Goal: Information Seeking & Learning: Find contact information

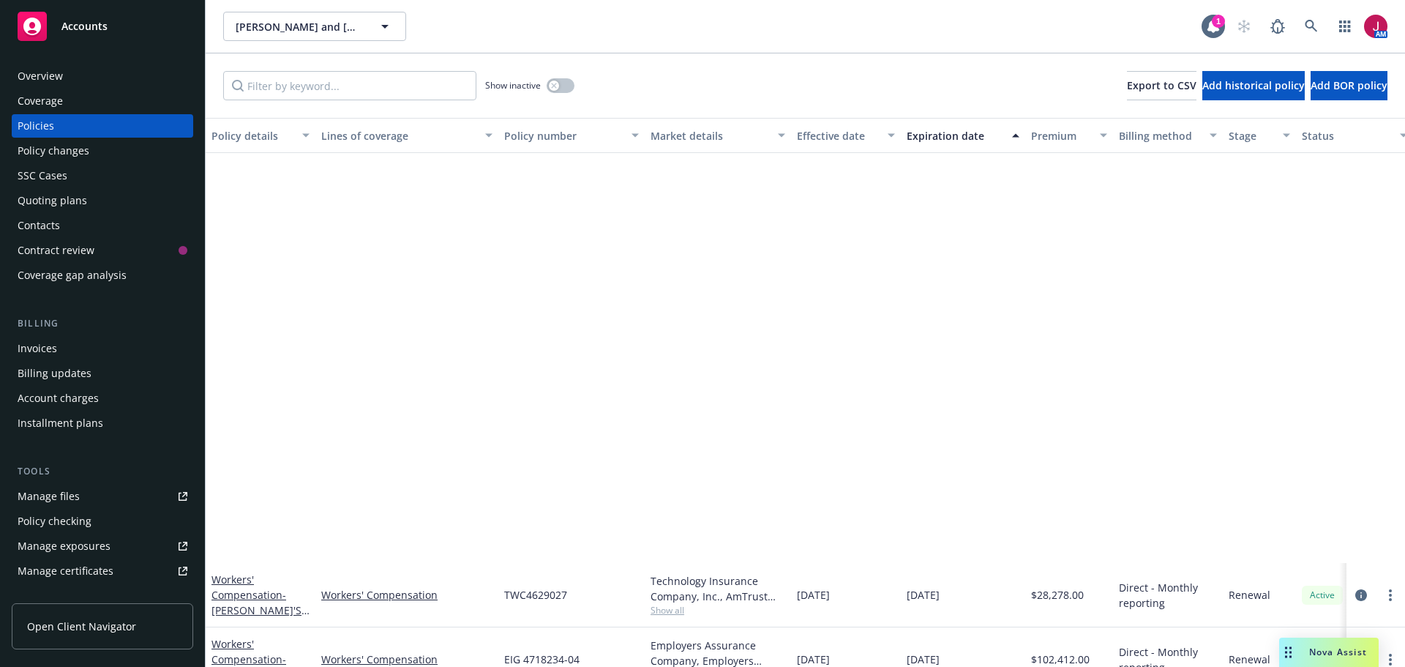
scroll to position [524, 0]
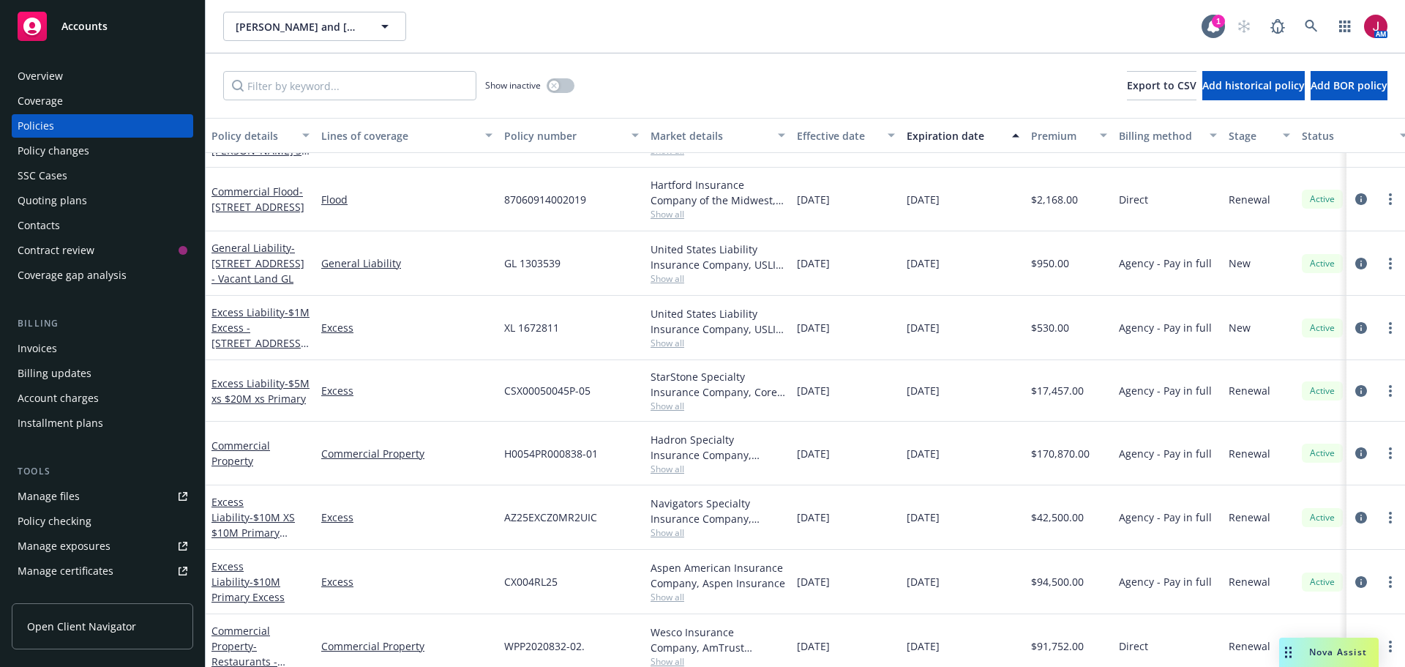
click at [416, 244] on div "General Liability" at bounding box center [406, 263] width 183 height 64
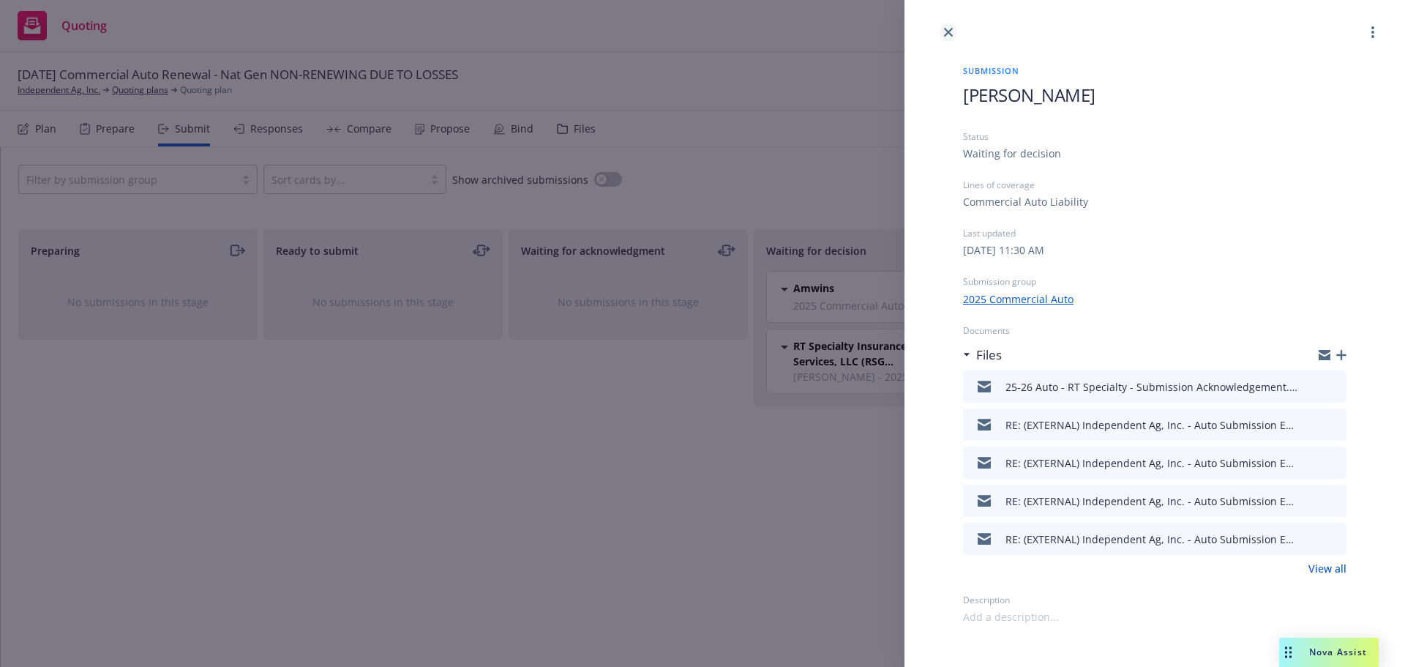
click at [944, 30] on icon "close" at bounding box center [948, 32] width 9 height 9
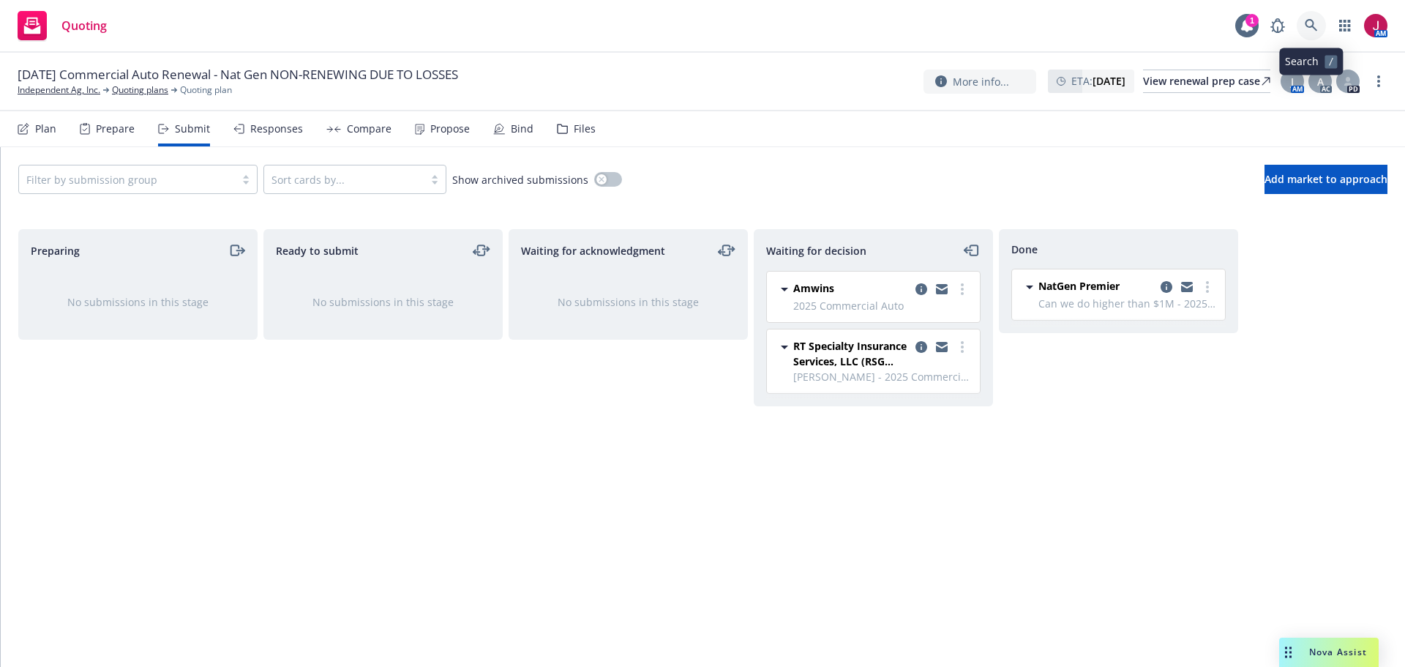
click at [1307, 26] on icon at bounding box center [1310, 25] width 12 height 12
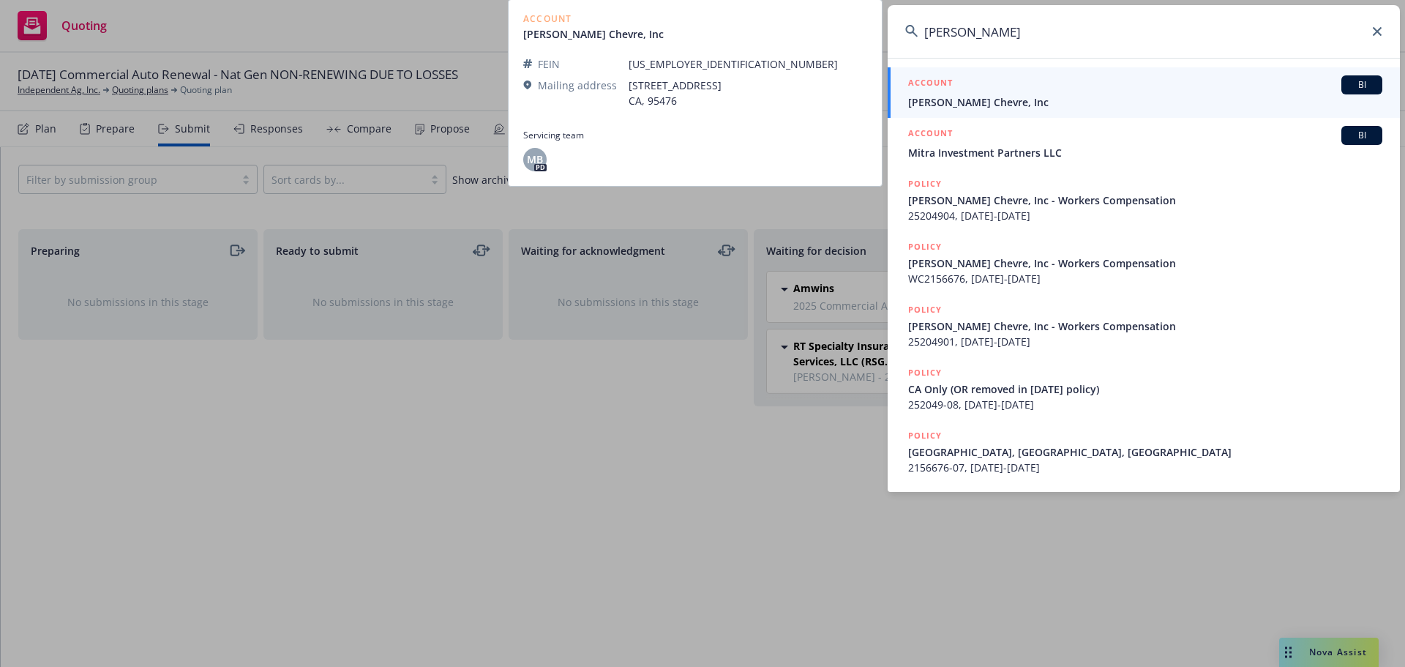
type input "Laura Chenel Chevre"
click at [1216, 87] on div "ACCOUNT BI" at bounding box center [1145, 84] width 474 height 19
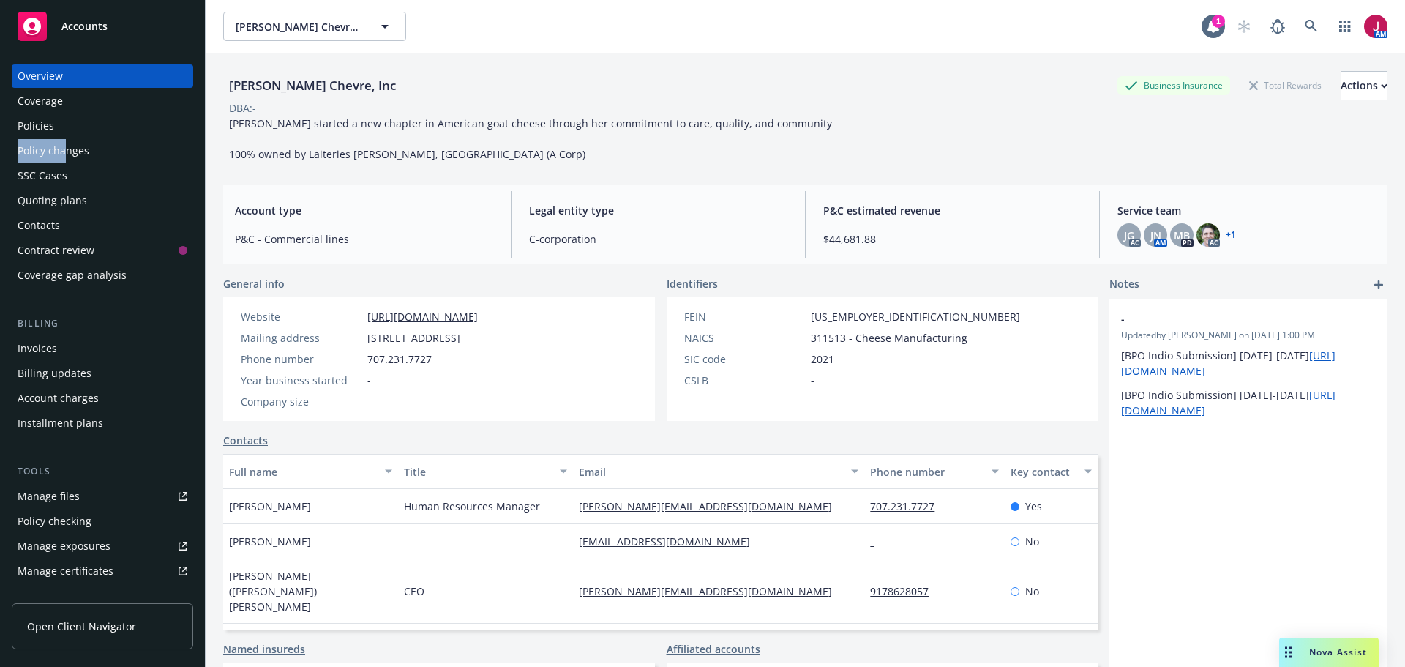
click at [67, 138] on div "Overview Coverage Policies Policy changes SSC Cases Quoting plans Contacts Cont…" at bounding box center [102, 175] width 181 height 222
click at [63, 131] on div "Policies" at bounding box center [103, 125] width 170 height 23
click at [72, 129] on div "Policies" at bounding box center [103, 125] width 170 height 23
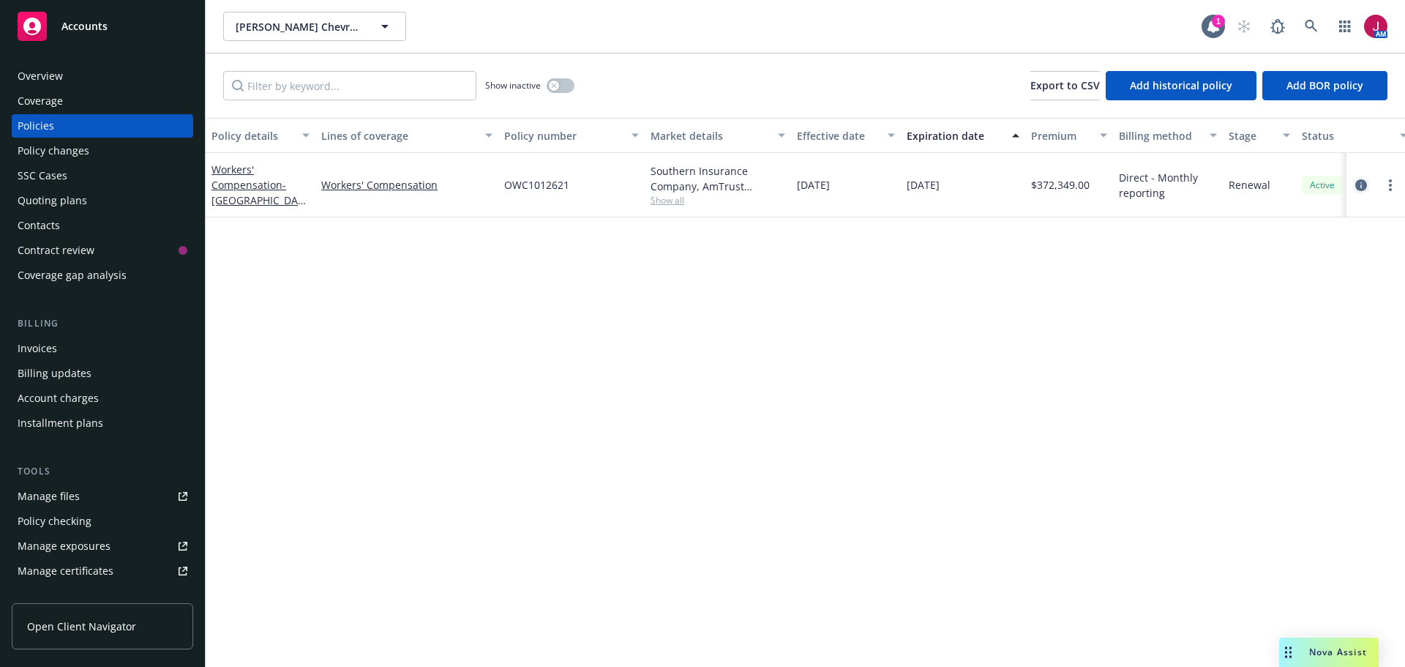
click at [1361, 189] on icon "circleInformation" at bounding box center [1361, 185] width 12 height 12
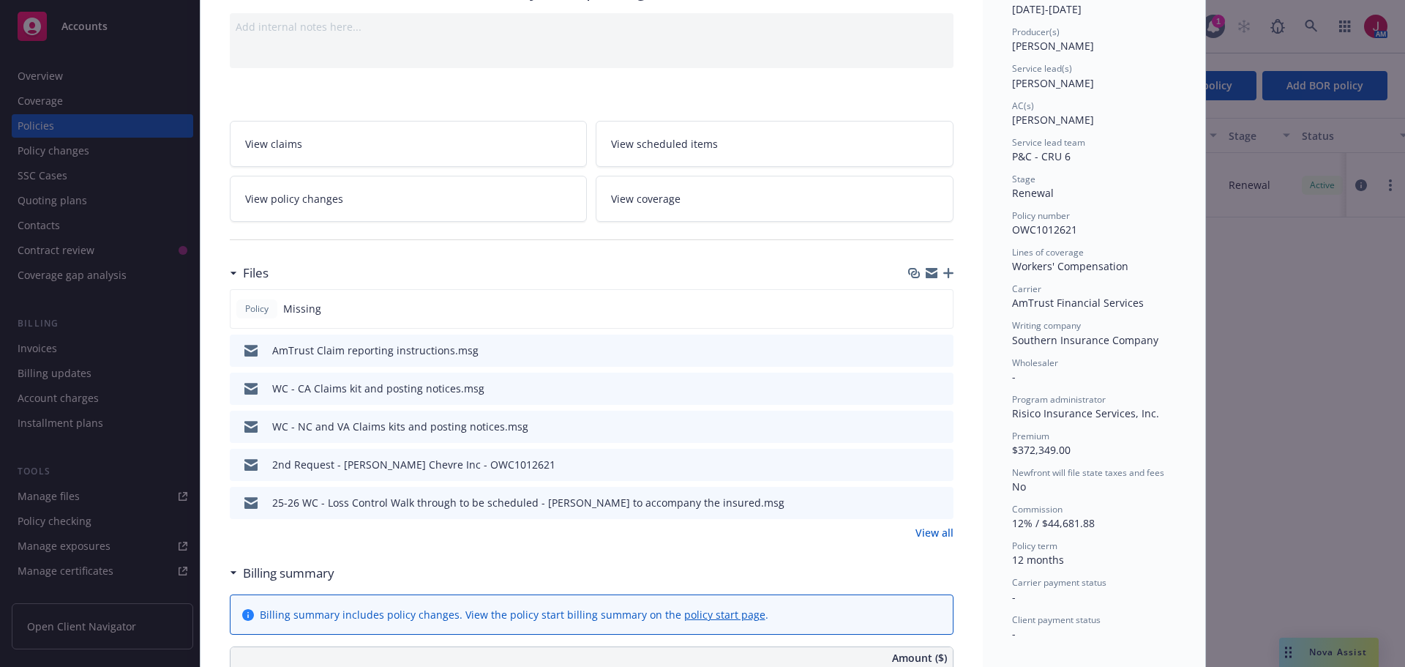
scroll to position [195, 0]
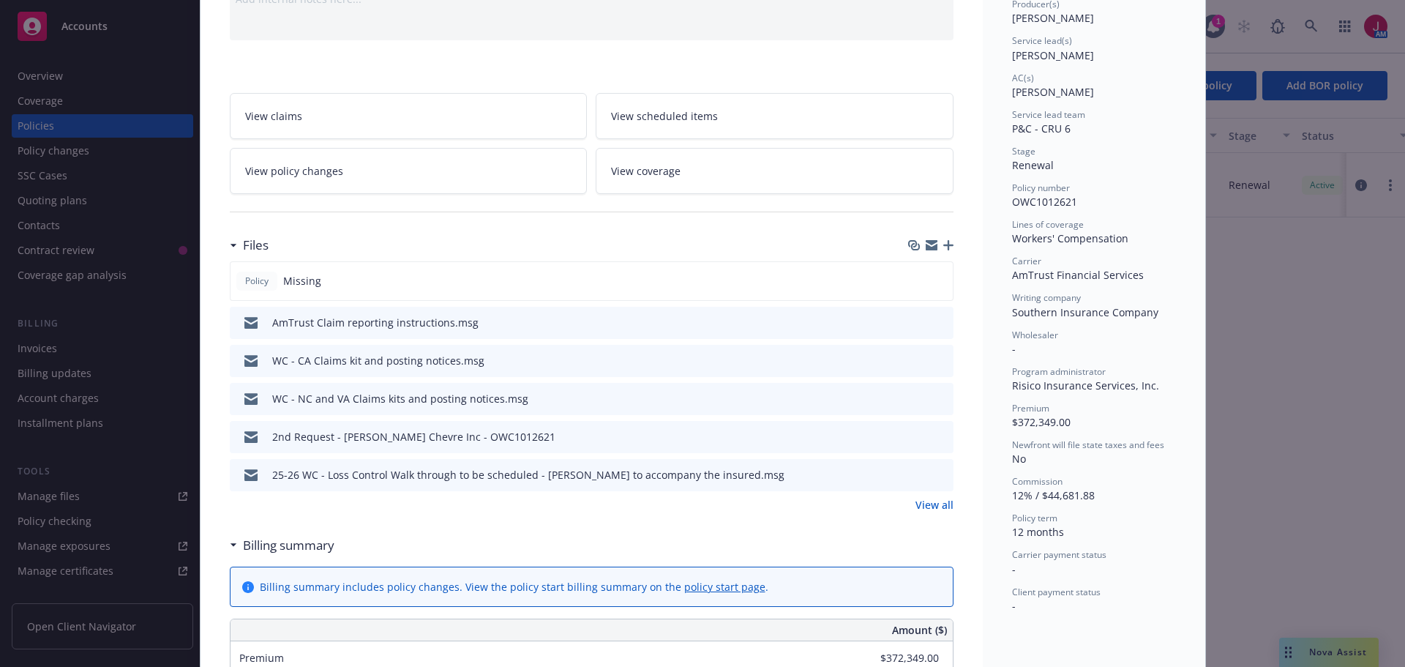
click at [936, 497] on link "View all" at bounding box center [934, 504] width 38 height 15
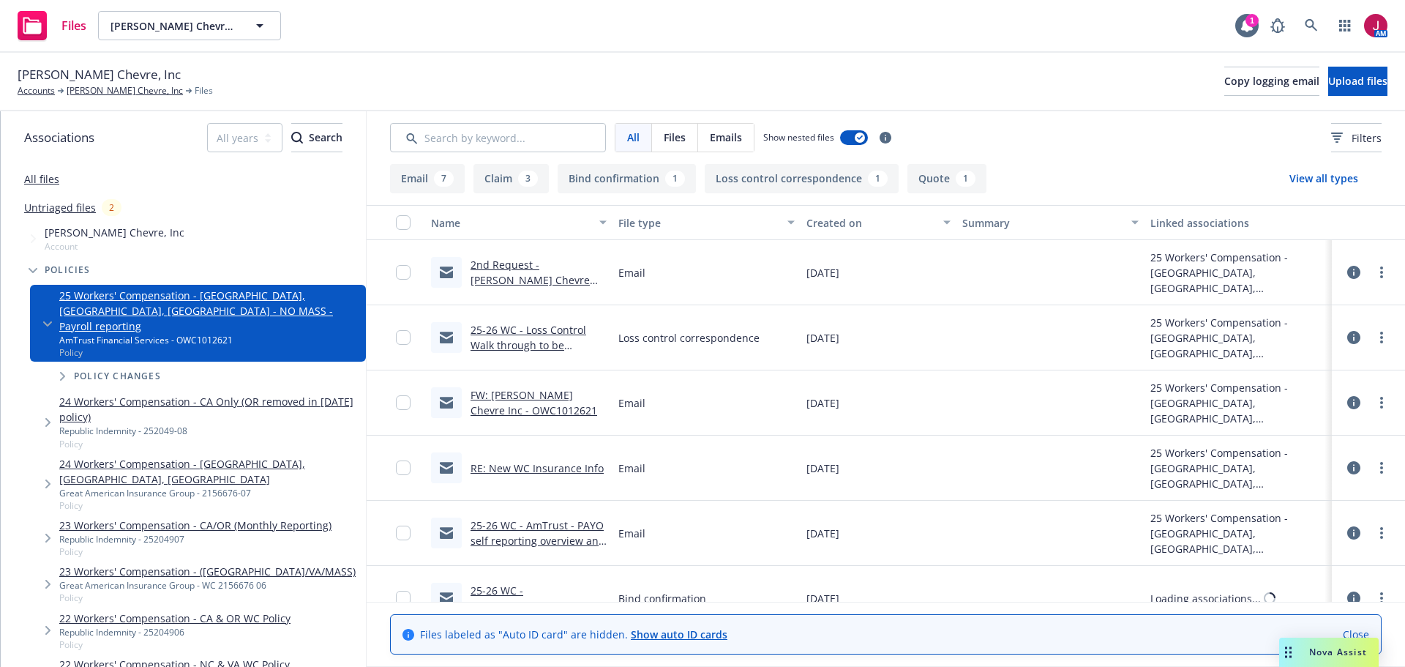
scroll to position [195, 0]
click at [549, 539] on link "25-26 WC - AmTrust - PAYO self reporting overview and guide for set up.msg" at bounding box center [537, 539] width 135 height 45
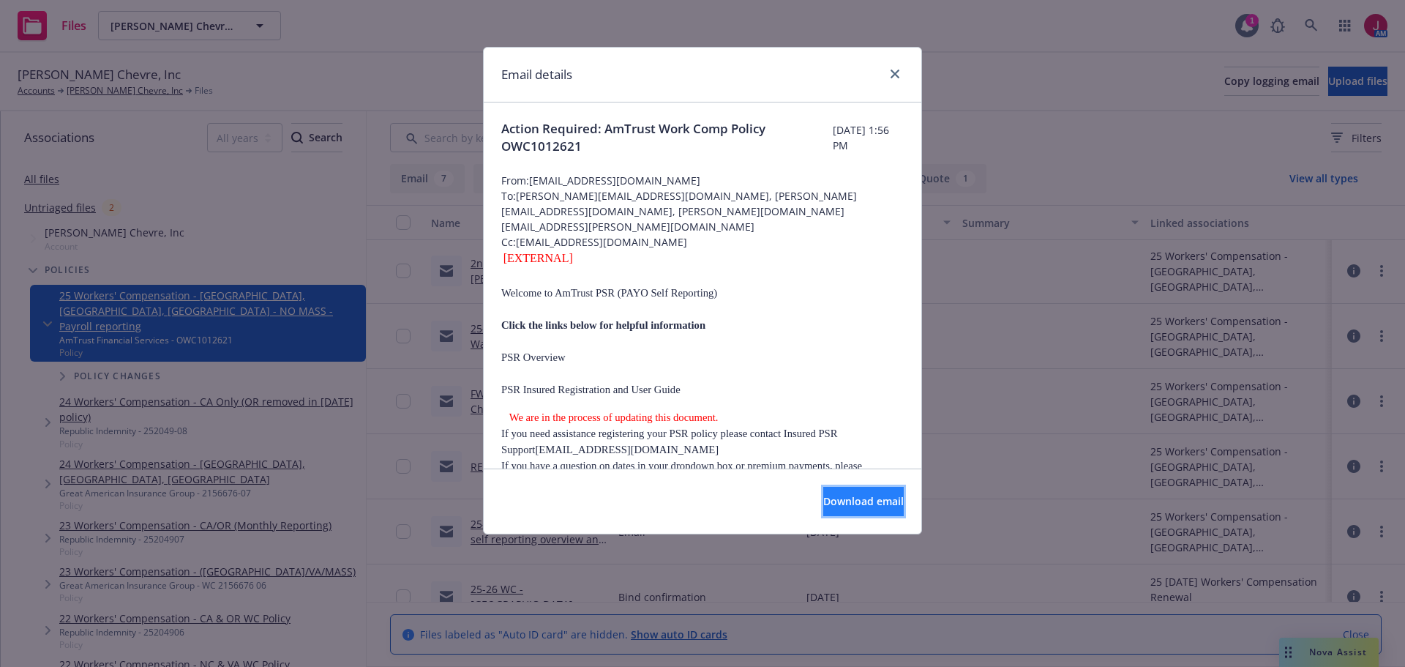
click at [879, 501] on button "Download email" at bounding box center [863, 501] width 80 height 29
click at [896, 72] on icon "close" at bounding box center [894, 74] width 9 height 9
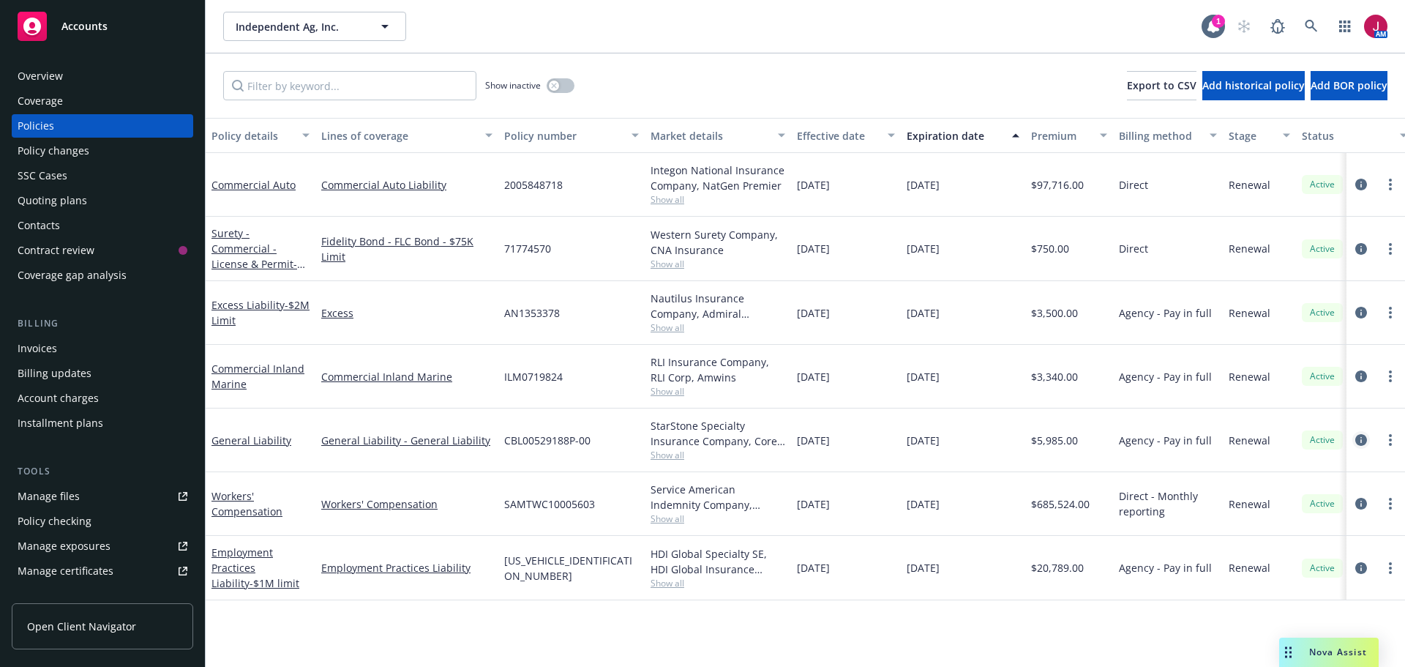
click at [1362, 445] on icon "circleInformation" at bounding box center [1361, 440] width 12 height 12
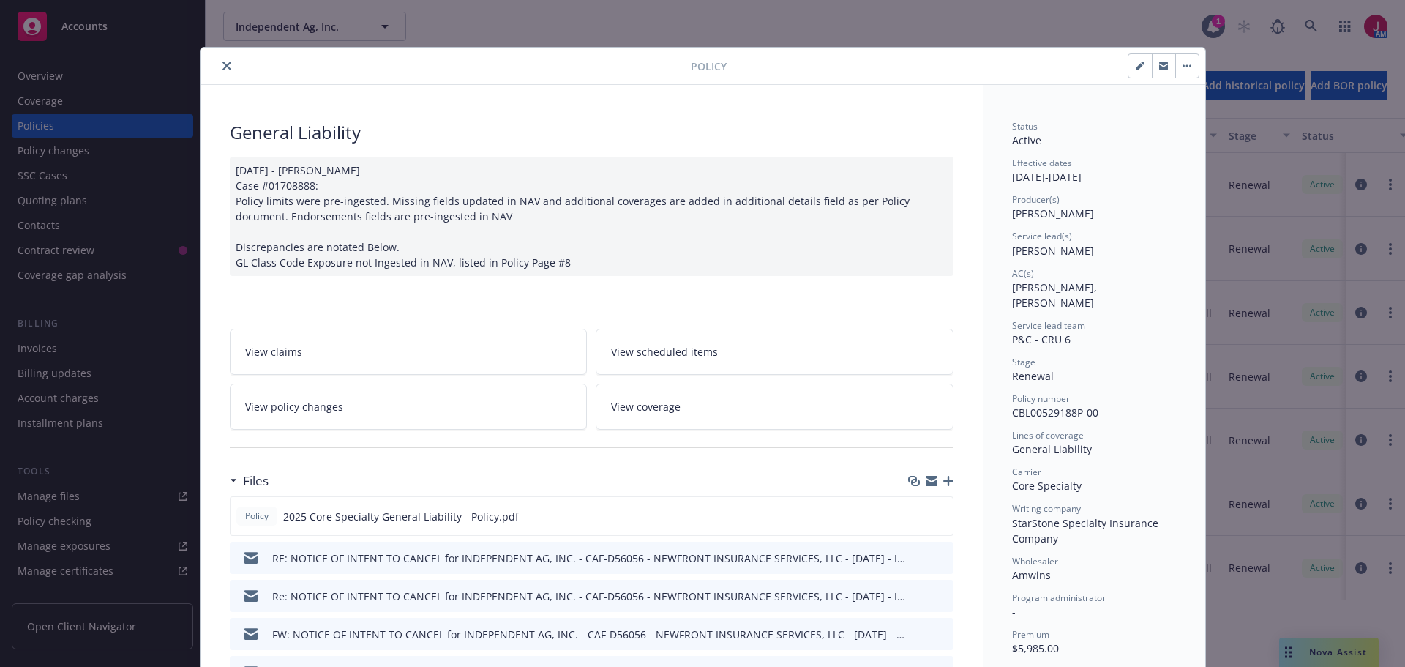
click at [943, 479] on icon "button" at bounding box center [948, 481] width 10 height 10
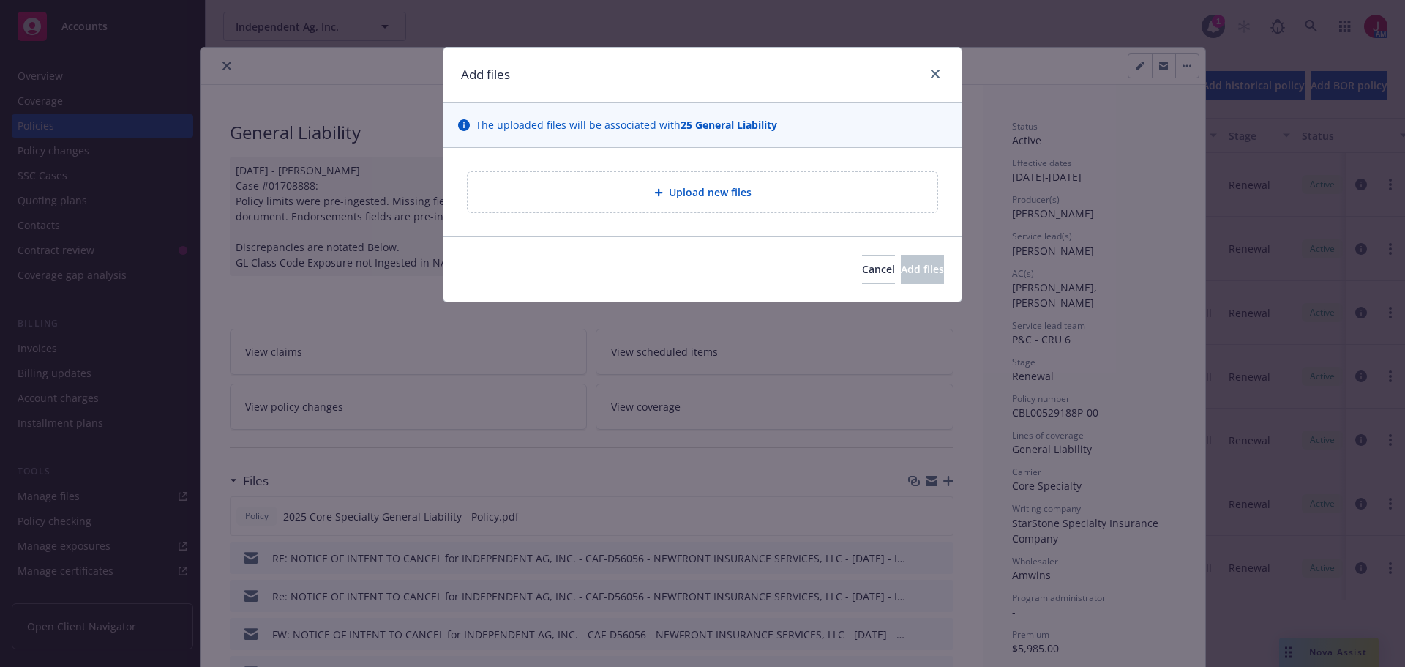
type textarea "x"
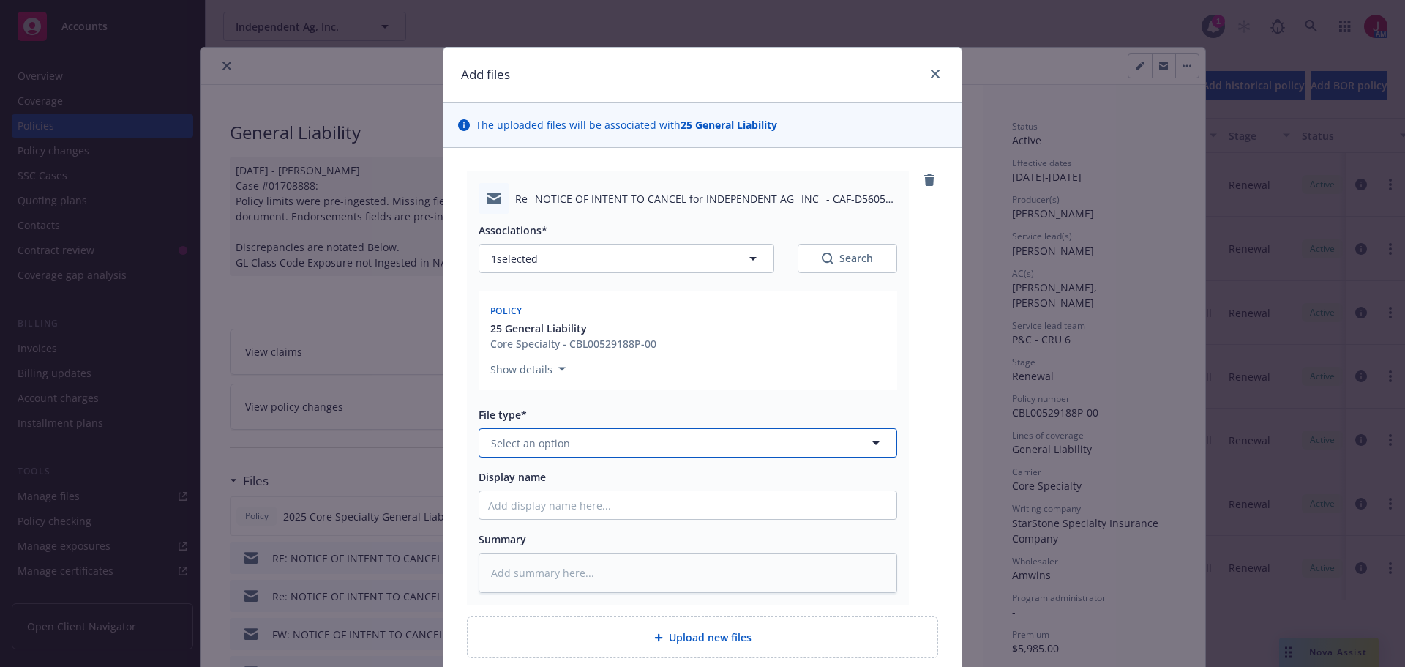
click at [642, 448] on button "Select an option" at bounding box center [687, 442] width 418 height 29
type input "PAY"
click at [607, 481] on div "Proof of payment" at bounding box center [687, 483] width 399 height 21
click at [615, 509] on input "Display name" at bounding box center [687, 505] width 417 height 28
type textarea "x"
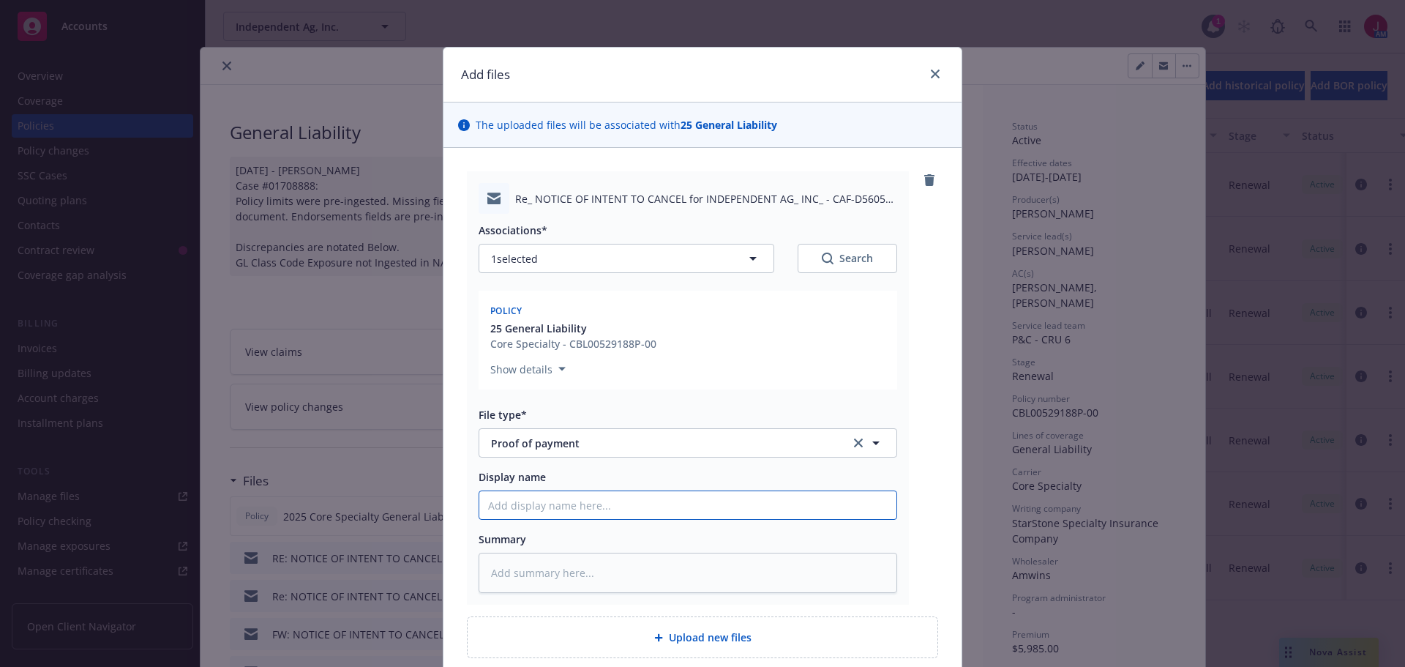
type input "I"
type textarea "x"
type input "IP"
type textarea "x"
type input "IPF"
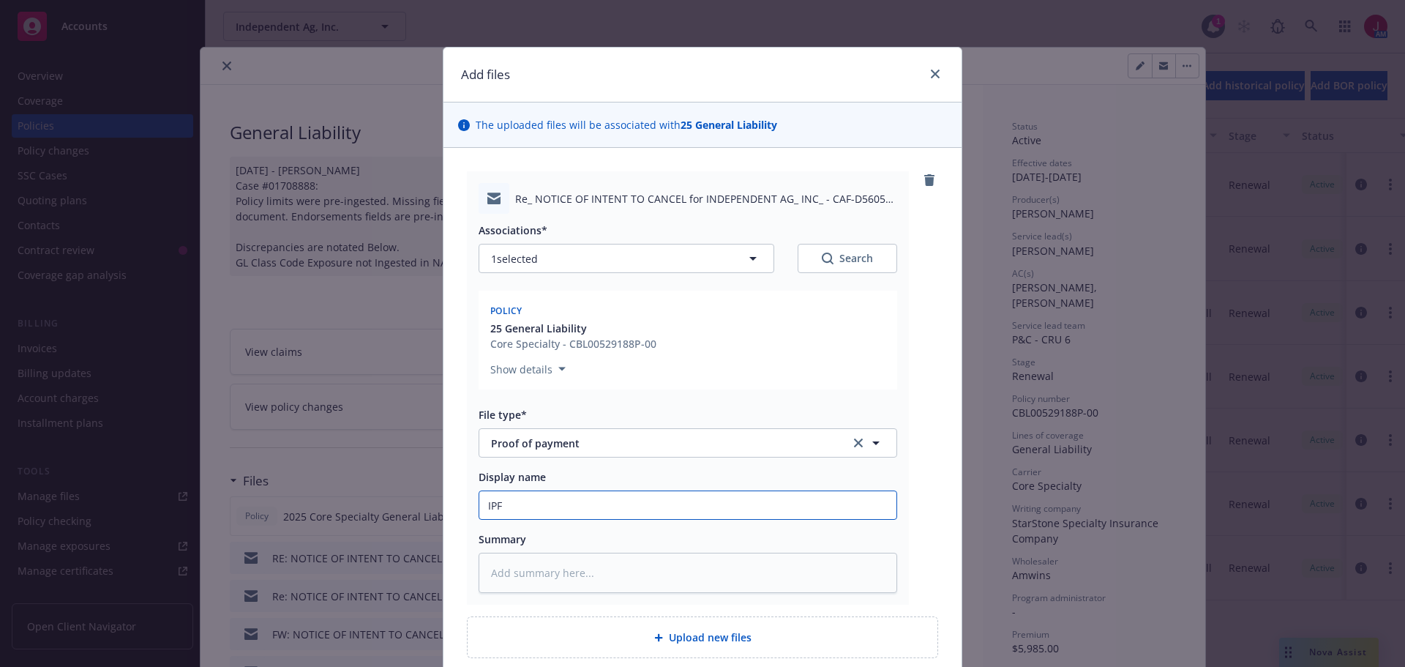
type textarea "x"
type input "IPFS"
type textarea "x"
type input "IPFS"
type textarea "x"
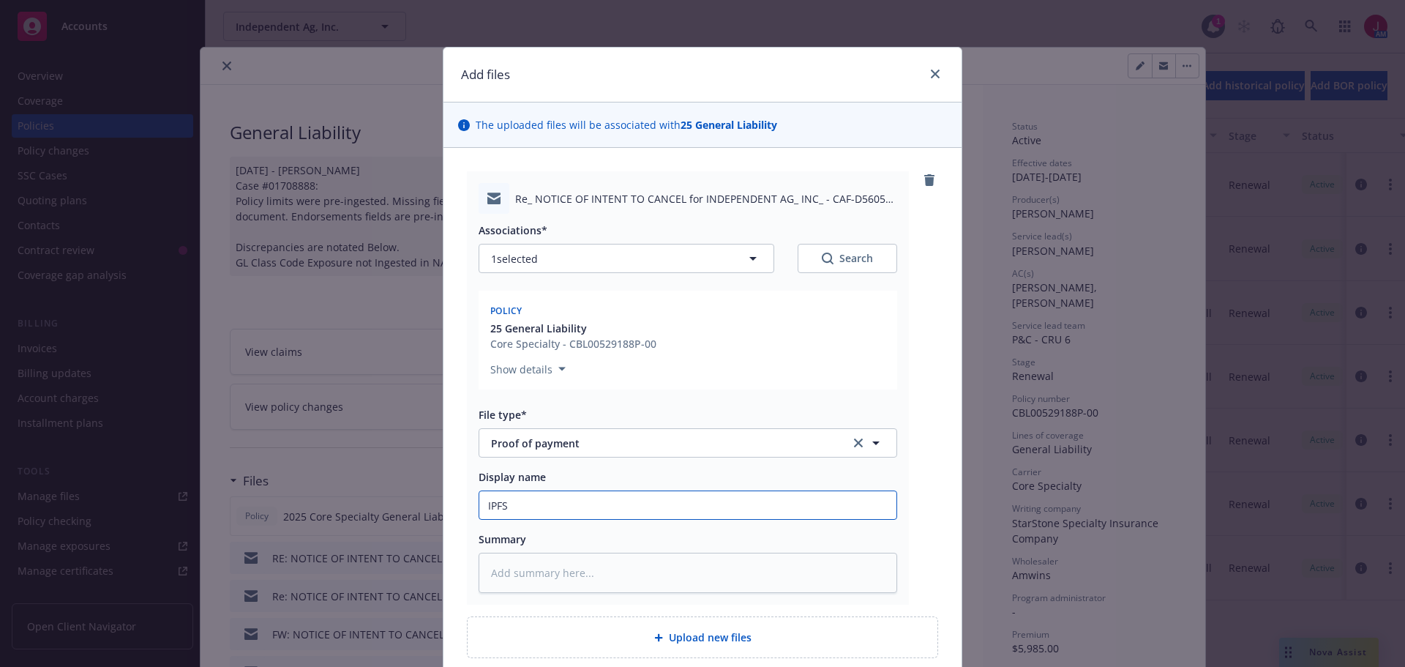
type input "IPFS -"
type textarea "x"
type input "IPFS -"
type textarea "x"
type input "IPFS - G"
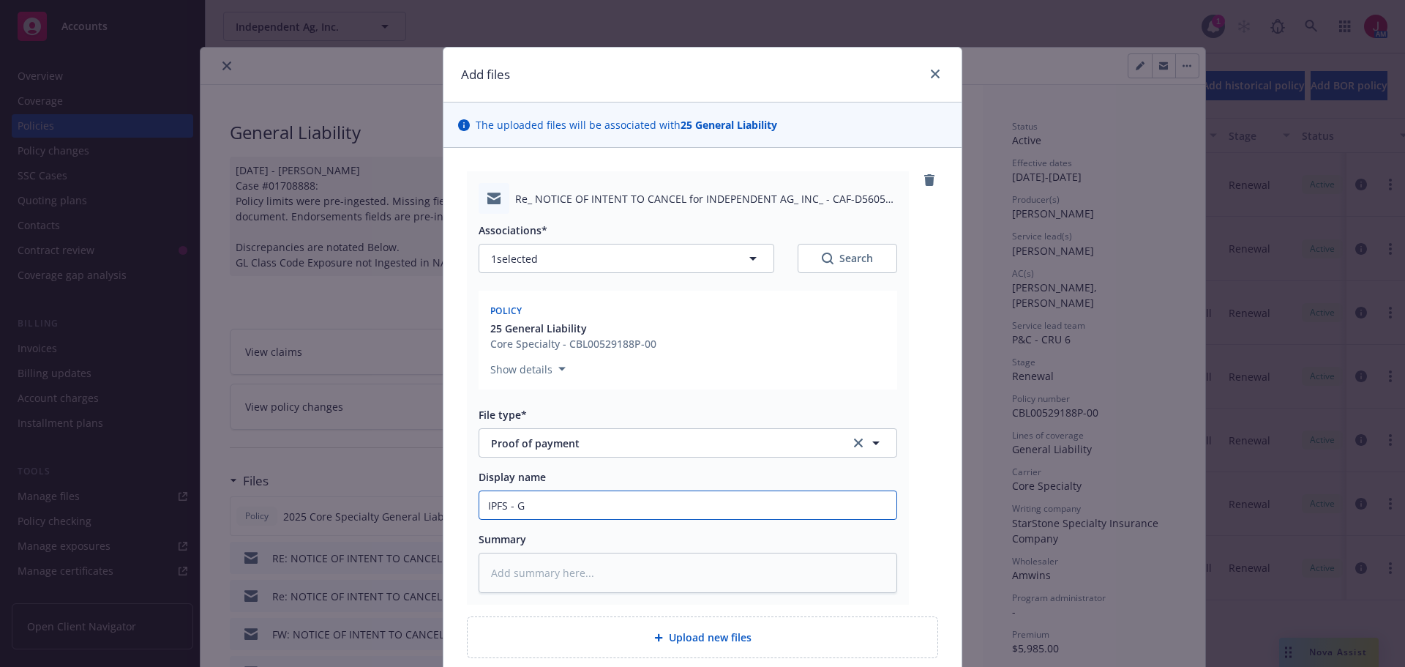
type textarea "x"
type input "IPFS - GL"
type textarea "x"
type input "IPFS - GL,"
type textarea "x"
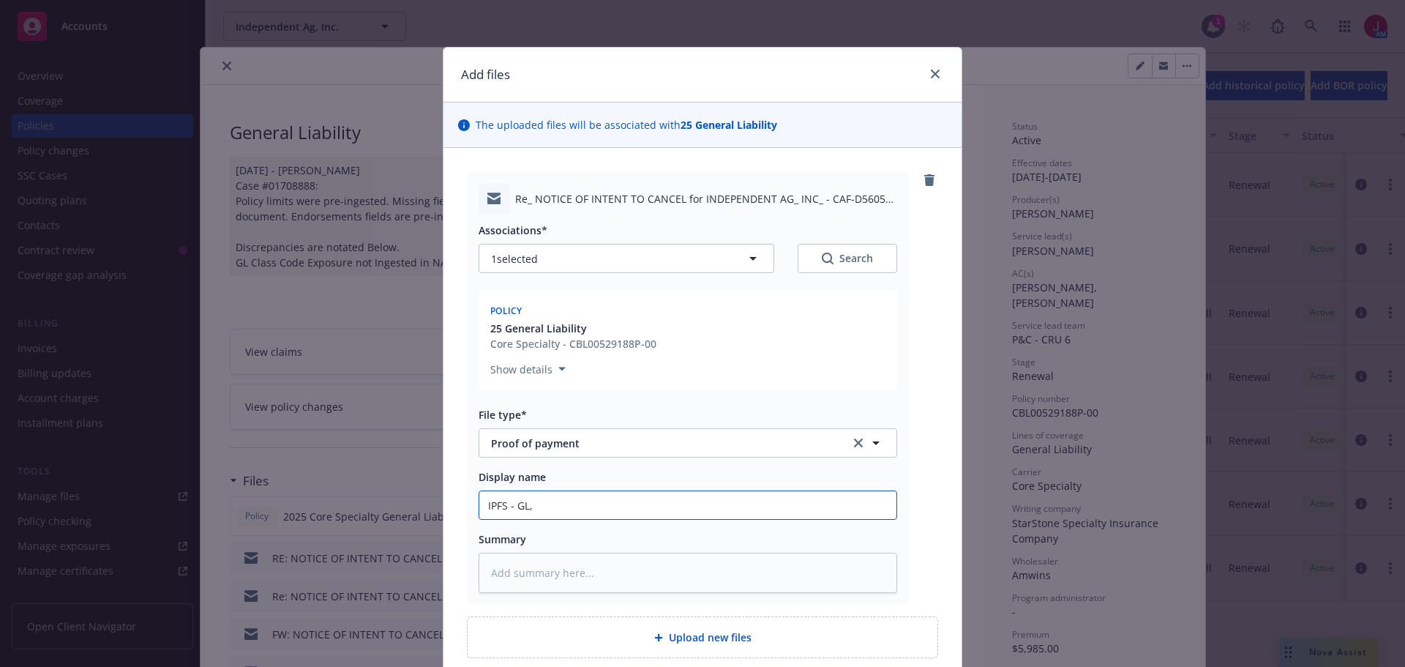
type input "IPFS - GL,"
type textarea "x"
type input "IPFS - GL, E"
type textarea "x"
type input "IPFS - GL, Ex"
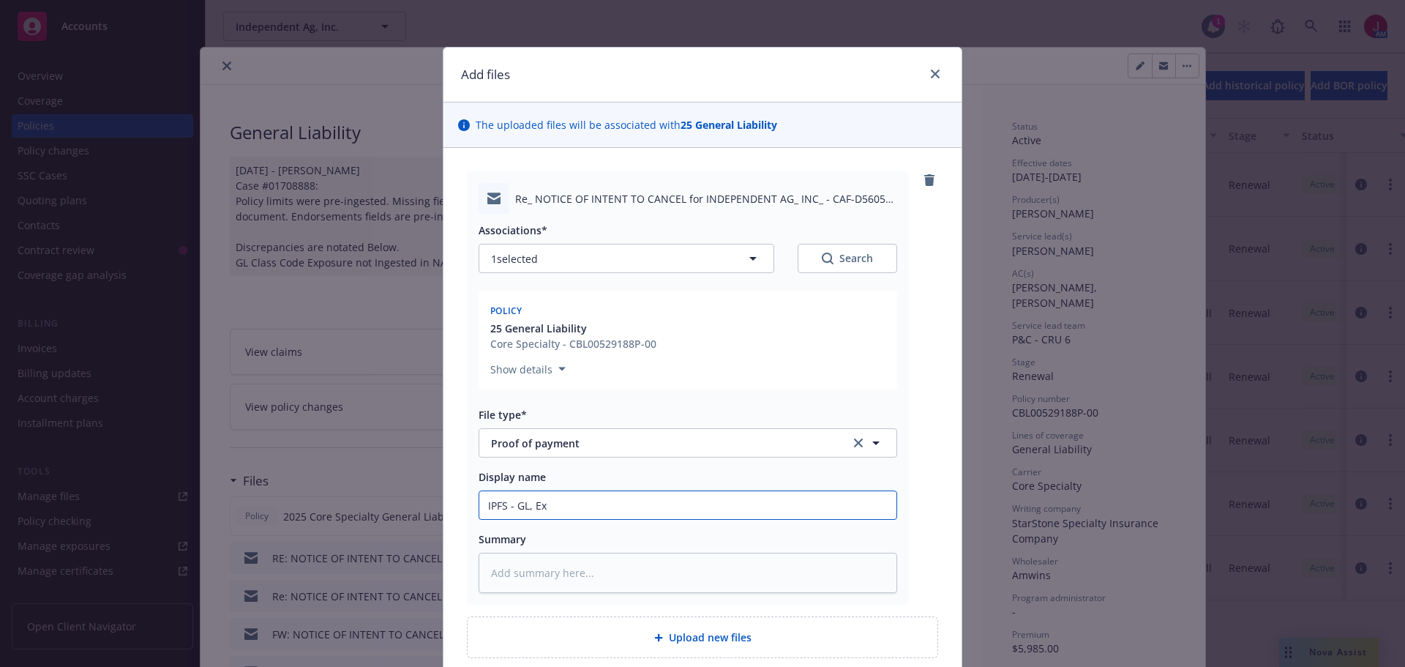
type textarea "x"
type input "IPFS - GL, Exc"
type textarea "x"
type input "IPFS - GL, Exce"
type textarea "x"
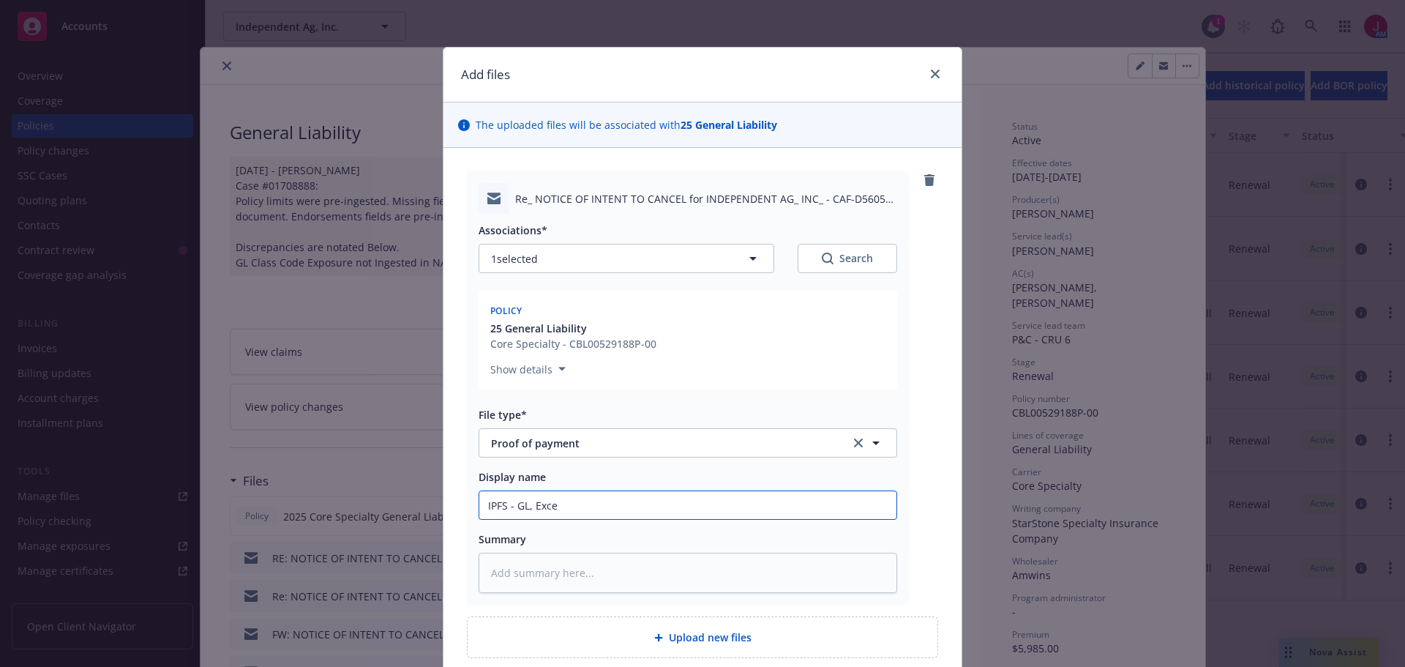
type input "IPFS - GL, Exces"
type textarea "x"
type input "IPFS - GL, Excess"
type textarea "x"
type input "IPFS - GL, Excess"
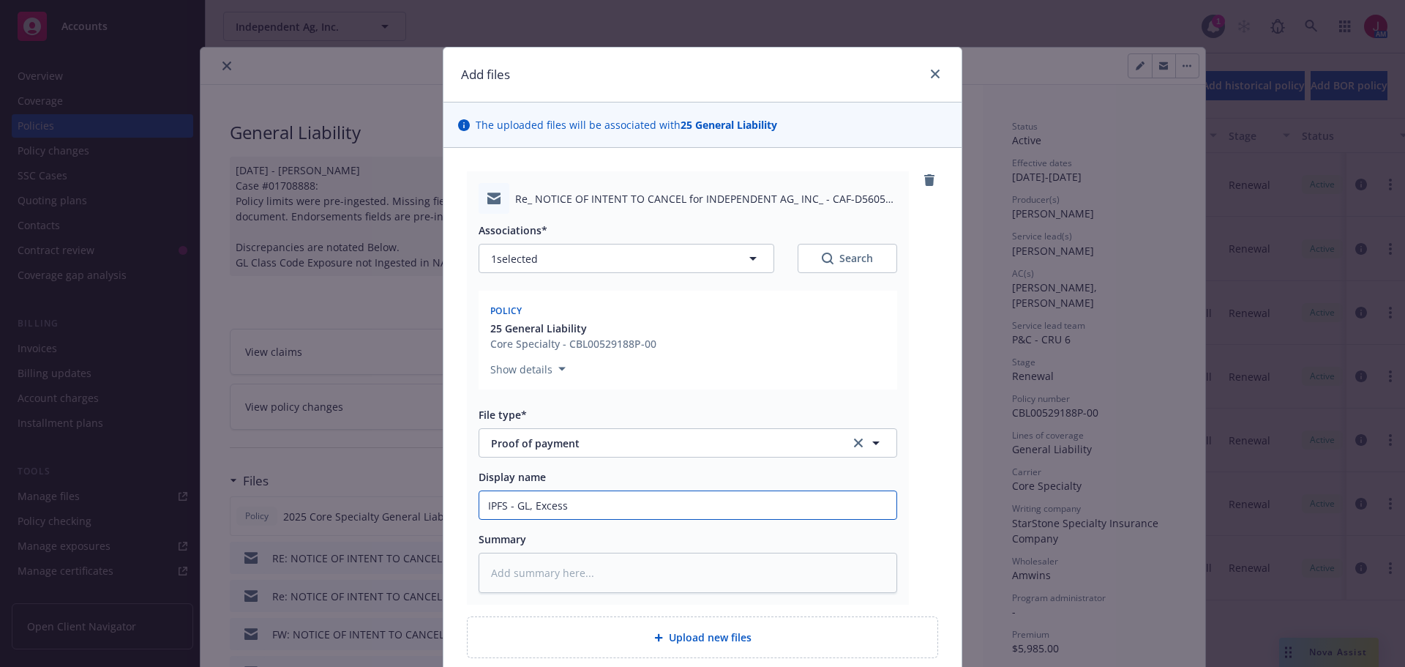
type textarea "x"
type input "IPFS - GL, Excess"
type textarea "x"
type input "IPFS - GL, Excess,"
type textarea "x"
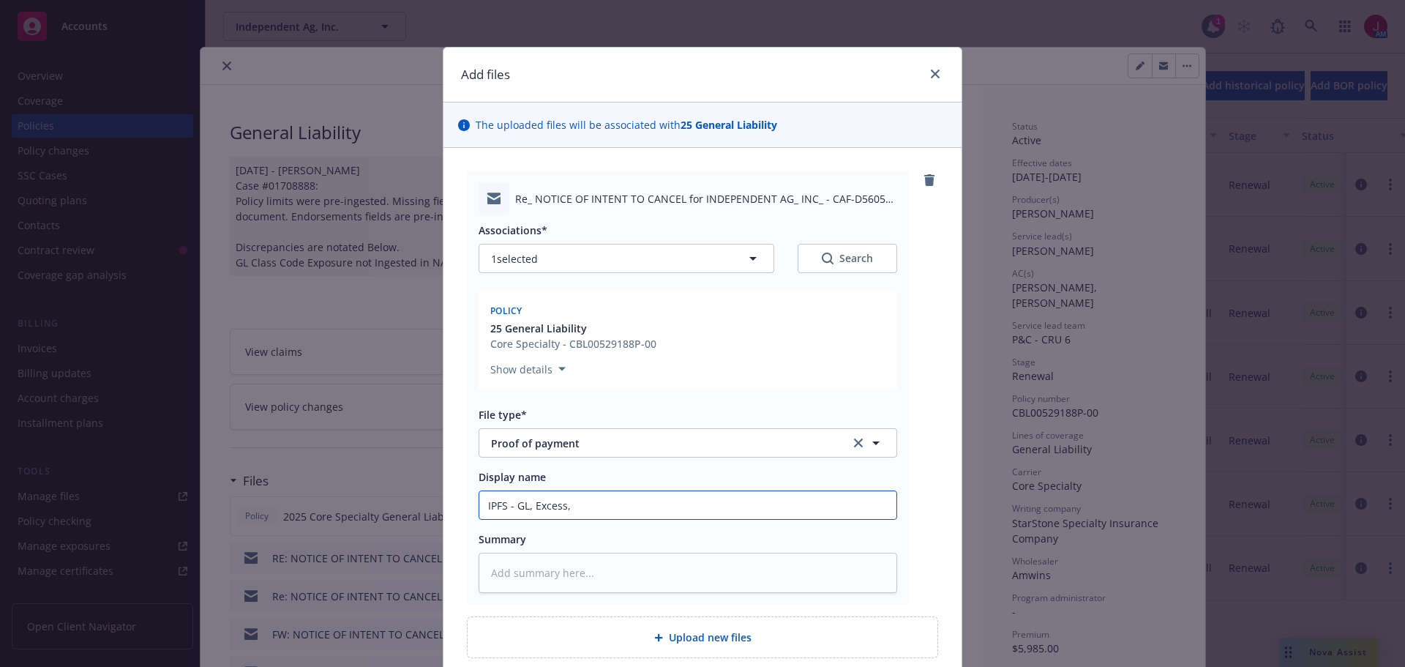
type input "IPFS - GL, Excess,"
type textarea "x"
type input "IPFS - GL, Excess, I"
type textarea "x"
type input "IPFS - GL, Excess, In"
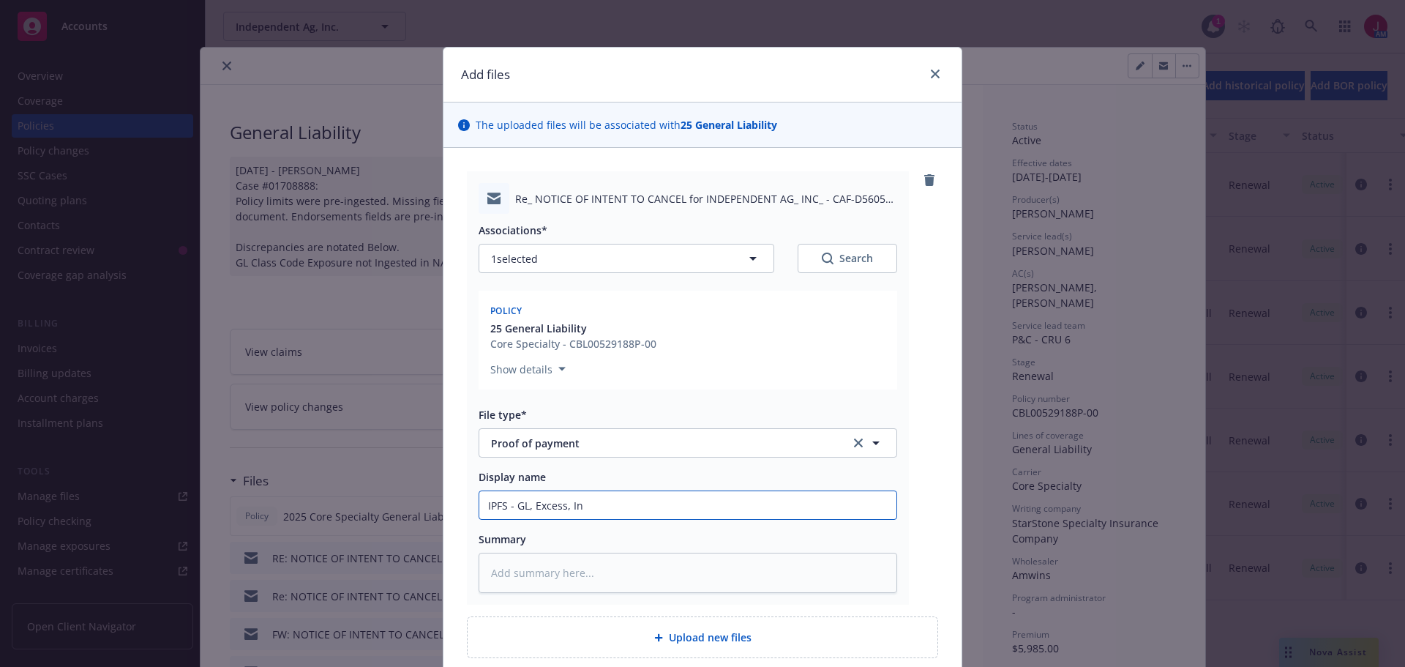
type textarea "x"
type input "IPFS - GL, Excess, Inl"
type textarea "x"
type input "IPFS - GL, Excess, Inla"
type textarea "x"
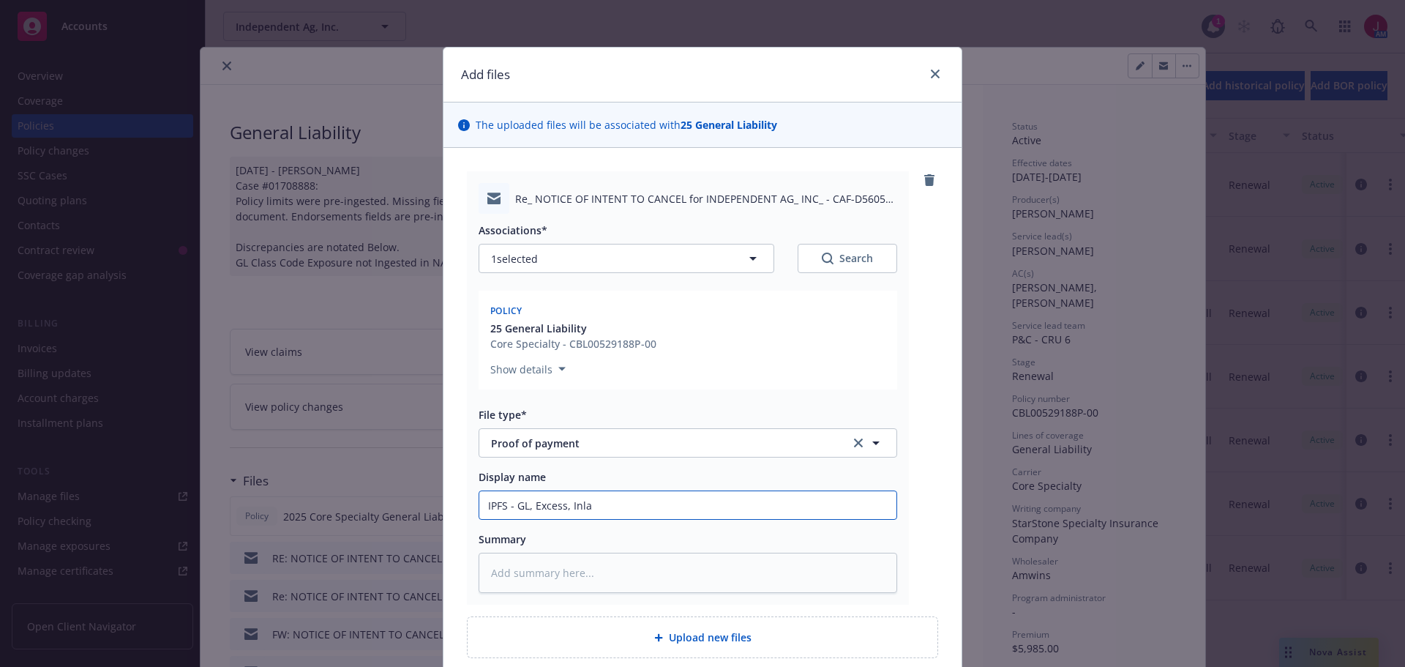
type input "IPFS - GL, Excess, Inlan"
type textarea "x"
type input "IPFS - GL, Excess, Inland"
type textarea "x"
type input "IPFS - GL, Excess, Inland"
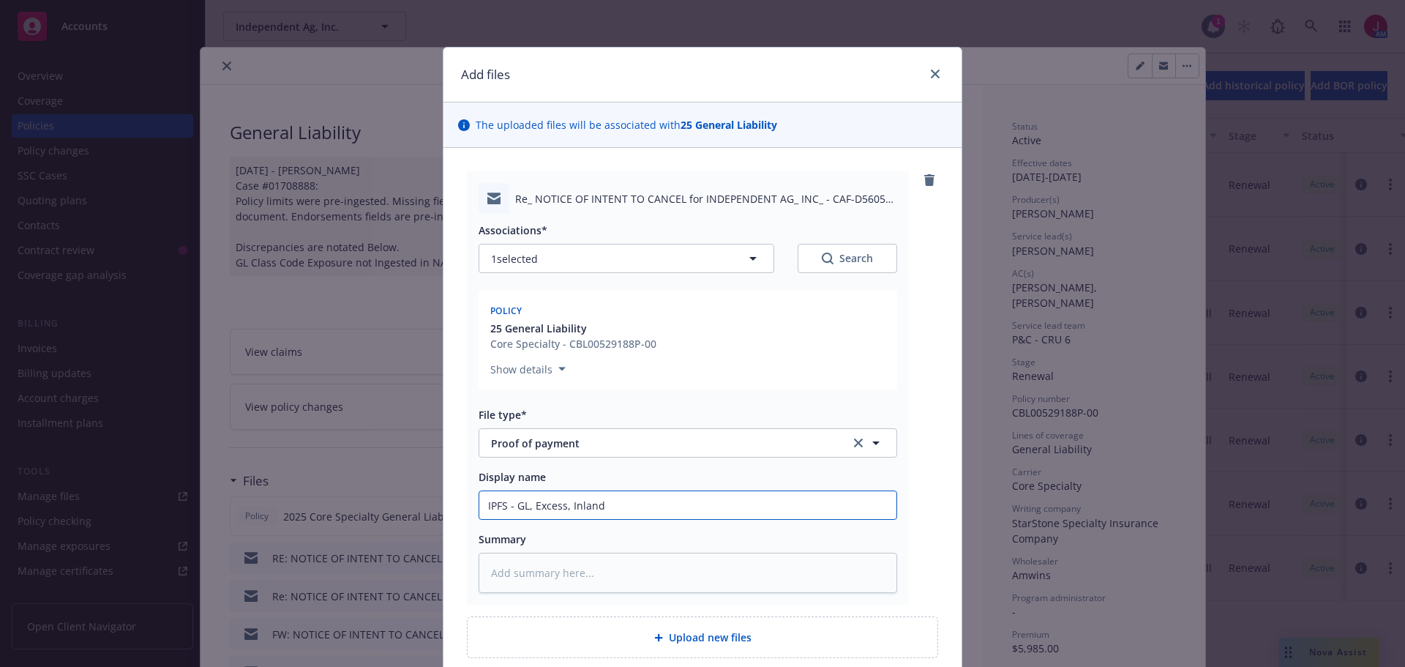
type textarea "x"
type input "IPFS - GL, Excess, Inland M"
type textarea "x"
type input "IPFS - GL, Excess, Inland Ma"
type textarea "x"
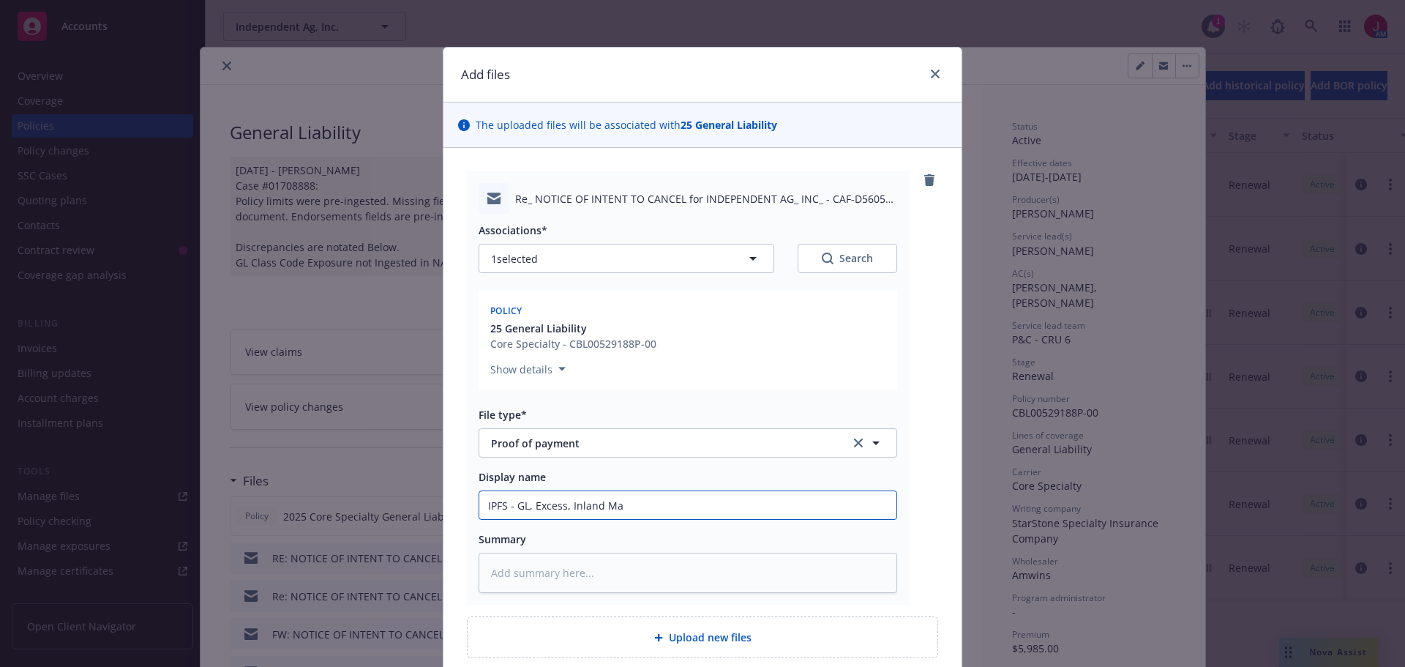
type input "IPFS - GL, Excess, Inland Mar"
type textarea "x"
type input "IPFS - GL, Excess, Inland Marin"
type textarea "x"
type input "IPFS - GL, Excess, Inland Marine"
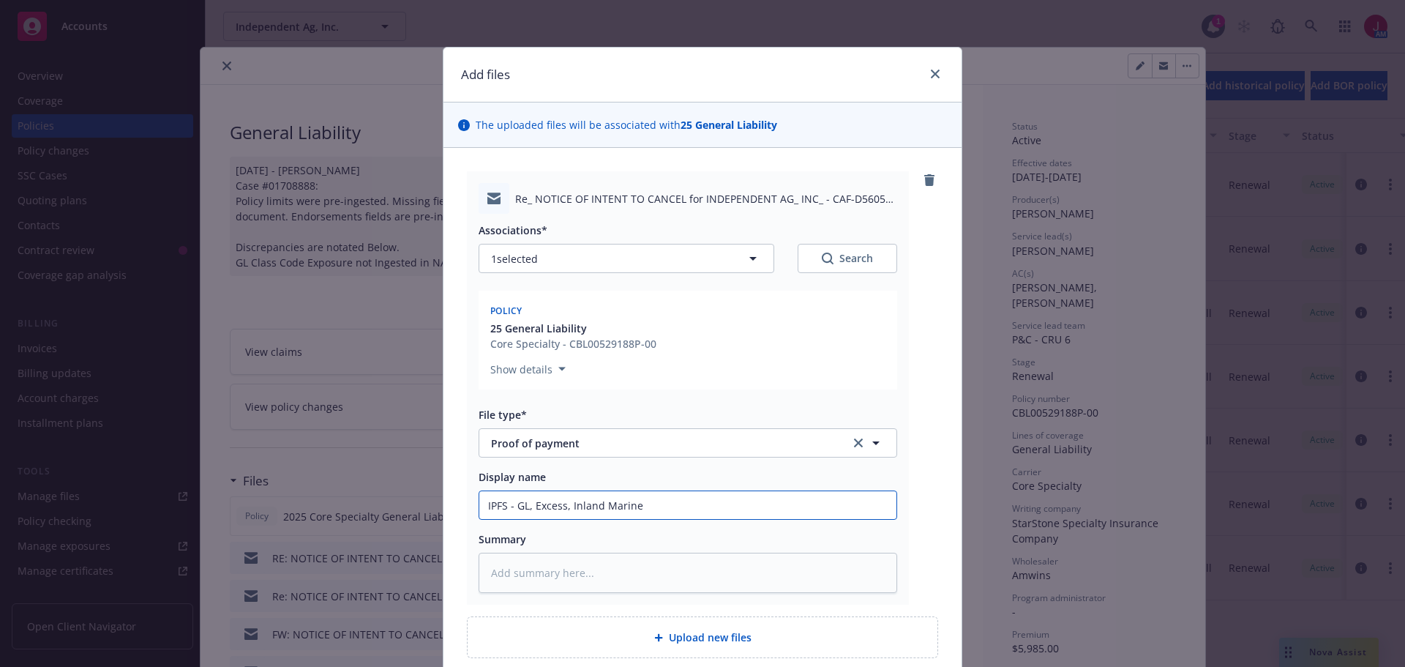
type textarea "x"
type input "IPFS - GL, Excess, Inland Marine"
type textarea "x"
type input "IPFS - GL, Excess, Inland Marine -"
type textarea "x"
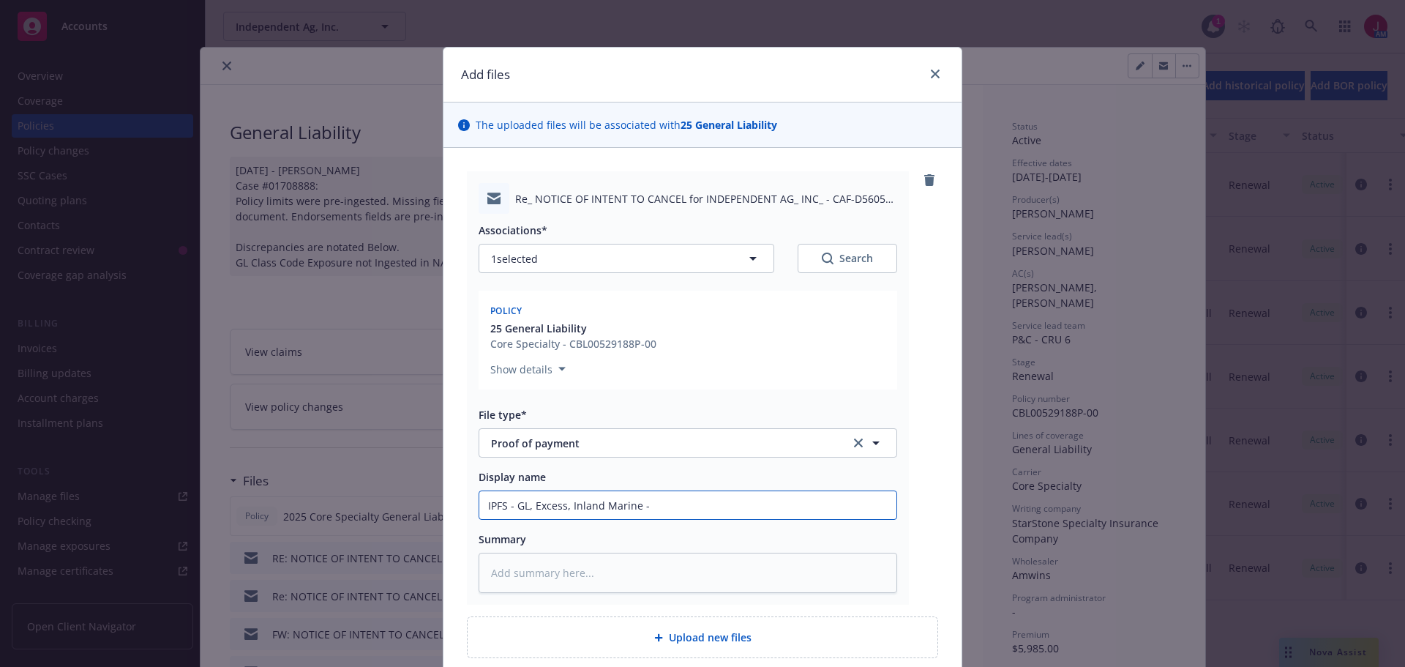
type input "IPFS - GL, Excess, Inland Marine -"
type textarea "x"
type input "IPFS - GL, Excess, Inland Marine - in"
type textarea "x"
type input "IPFS - GL, Excess, Inland Marine - ins"
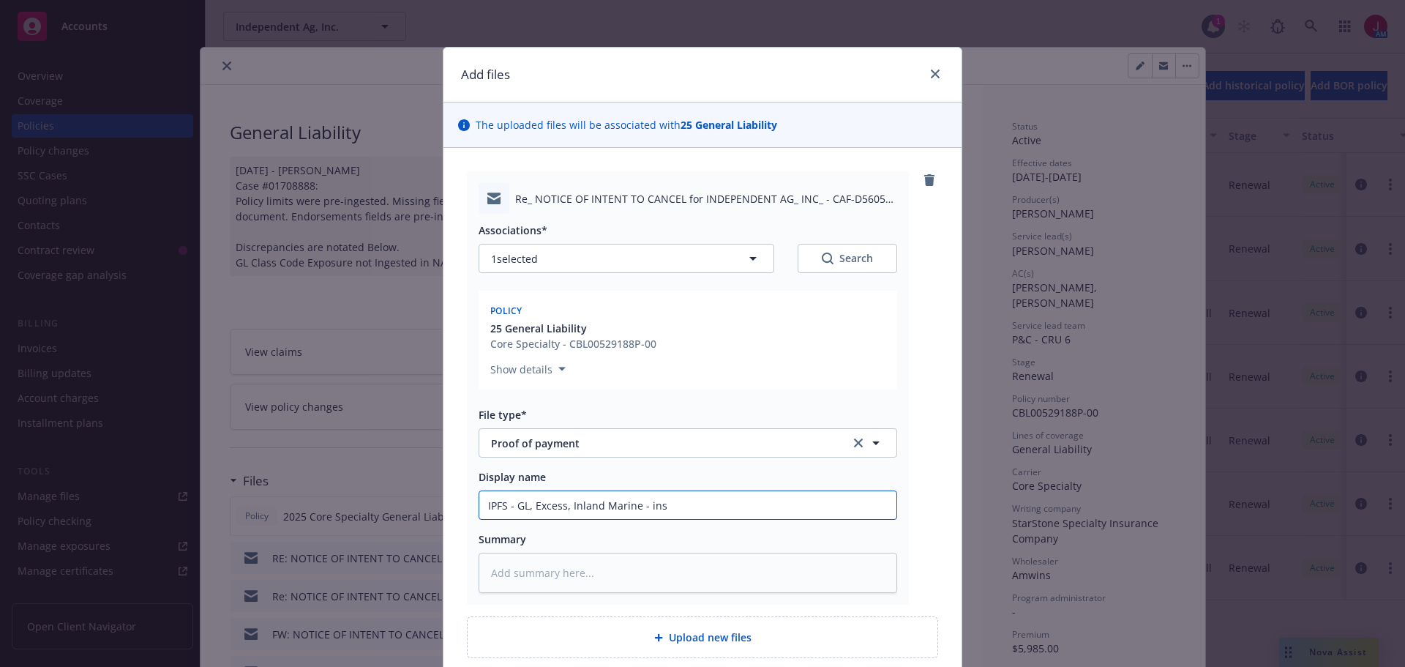
type textarea "x"
type input "IPFS - GL, Excess, Inland Marine - insur"
type textarea "x"
type input "IPFS - GL, Excess, Inland Marine - insure"
type textarea "x"
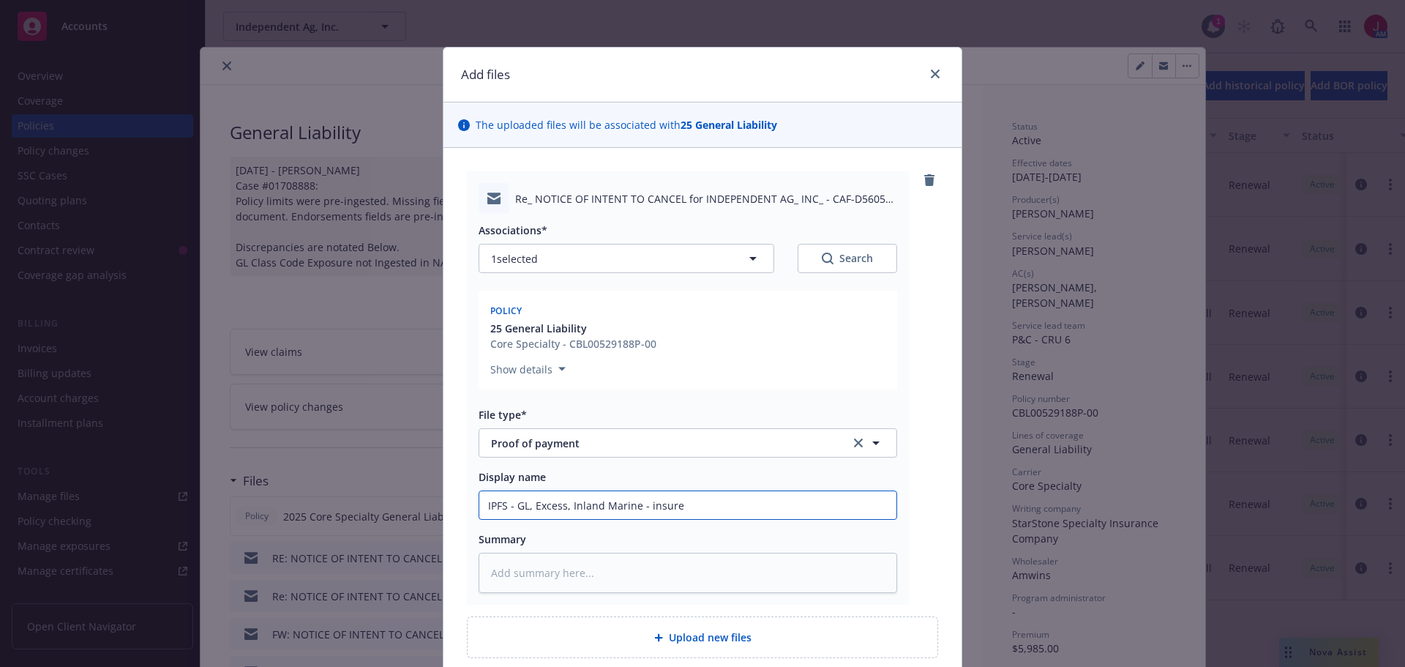
type input "IPFS - GL, Excess, Inland Marine - insured"
type textarea "x"
type input "IPFS - GL, Excess, Inland Marine - insured"
type textarea "x"
type input "IPFS - GL, Excess, Inland Marine - insured a"
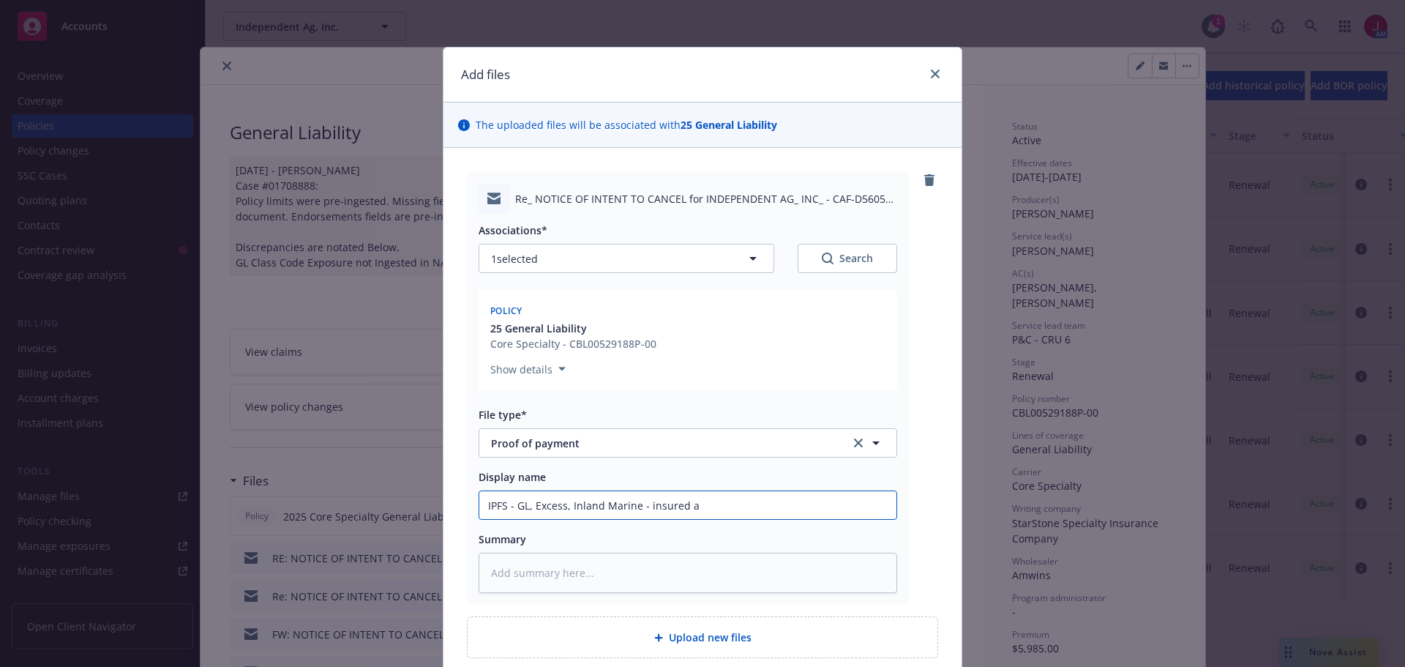
type textarea "x"
type input "IPFS - GL, Excess, Inland Marine - insured ad"
type textarea "x"
type input "IPFS - GL, Excess, Inland Marine - insured adv"
type textarea "x"
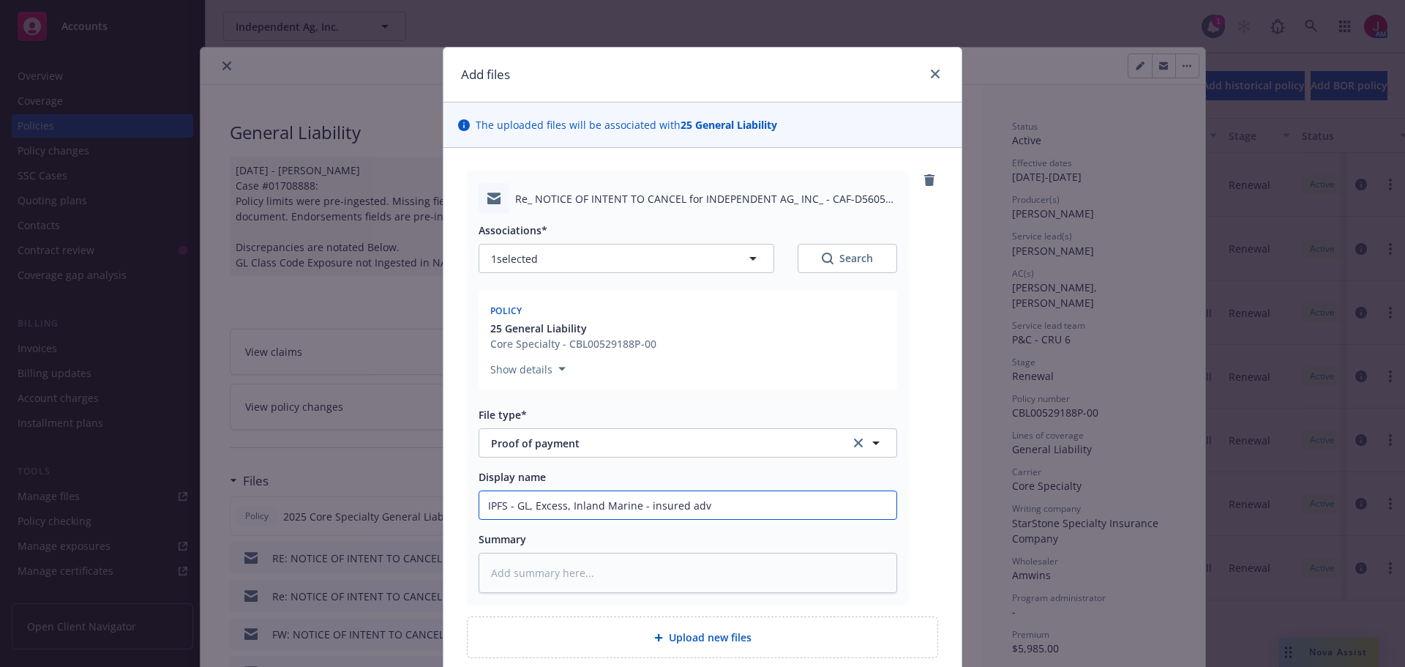
type input "IPFS - GL, Excess, Inland Marine - insured advi"
type textarea "x"
type input "IPFS - GL, Excess, Inland Marine - insured advis"
type textarea "x"
type input "IPFS - GL, Excess, Inland Marine - insured advisi"
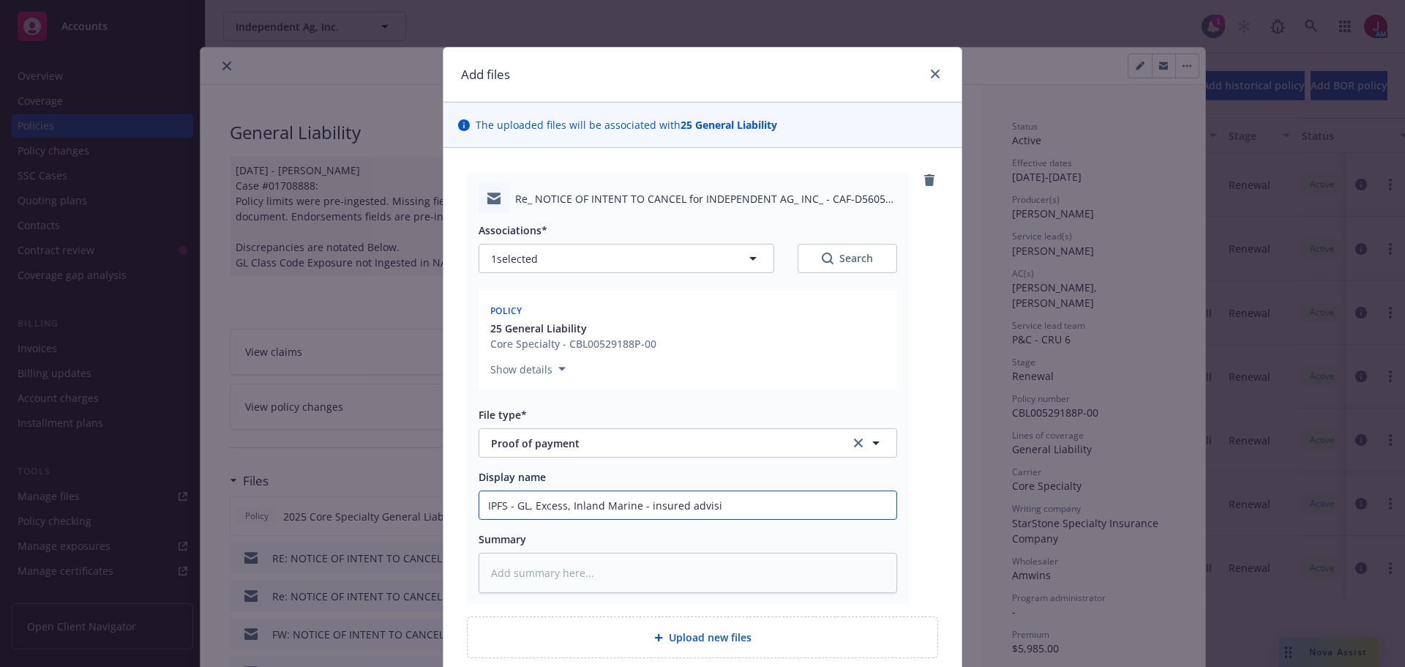
type textarea "x"
type input "IPFS - GL, Excess, Inland Marine - insured advising"
type textarea "x"
type input "IPFS - GL, Excess, Inland Marine - insured advising"
type textarea "x"
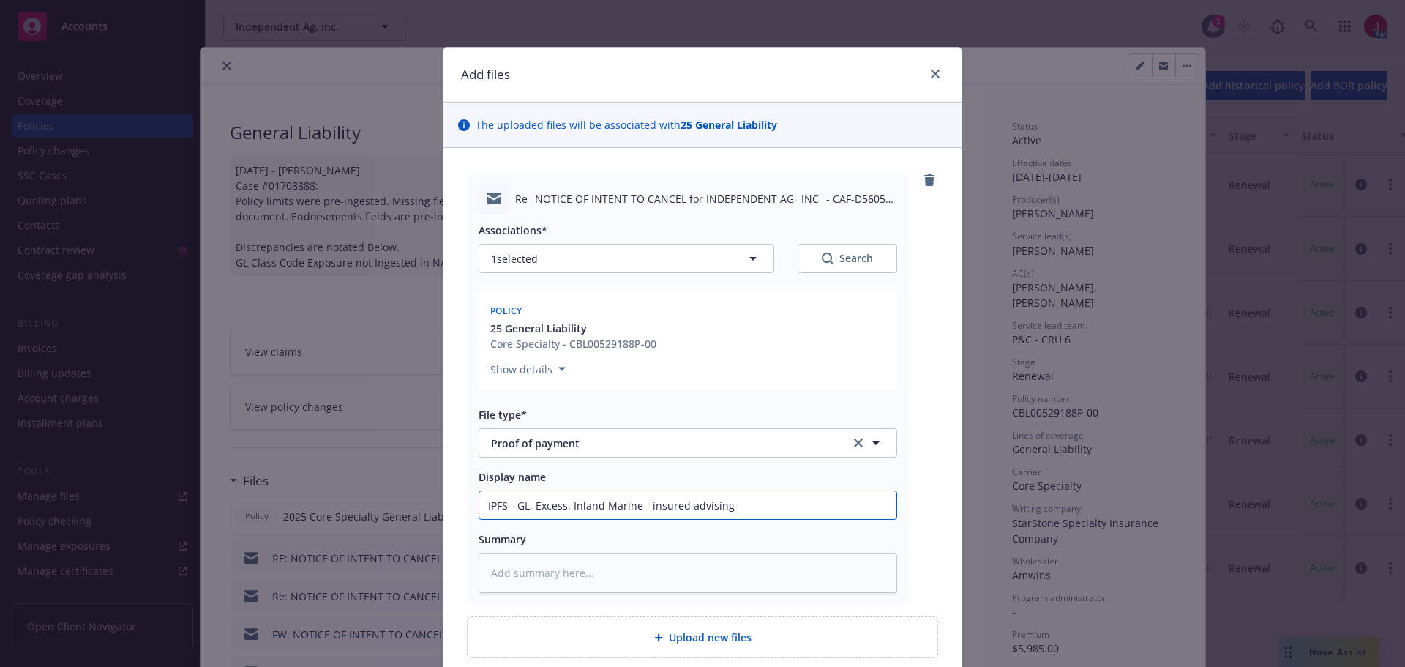
type input "IPFS - GL, Excess, Inland Marine - insured advising s"
type textarea "x"
type input "IPFS - GL, Excess, Inland Marine - insured advising sh"
type textarea "x"
type input "IPFS - GL, Excess, Inland Marine - insured advising she"
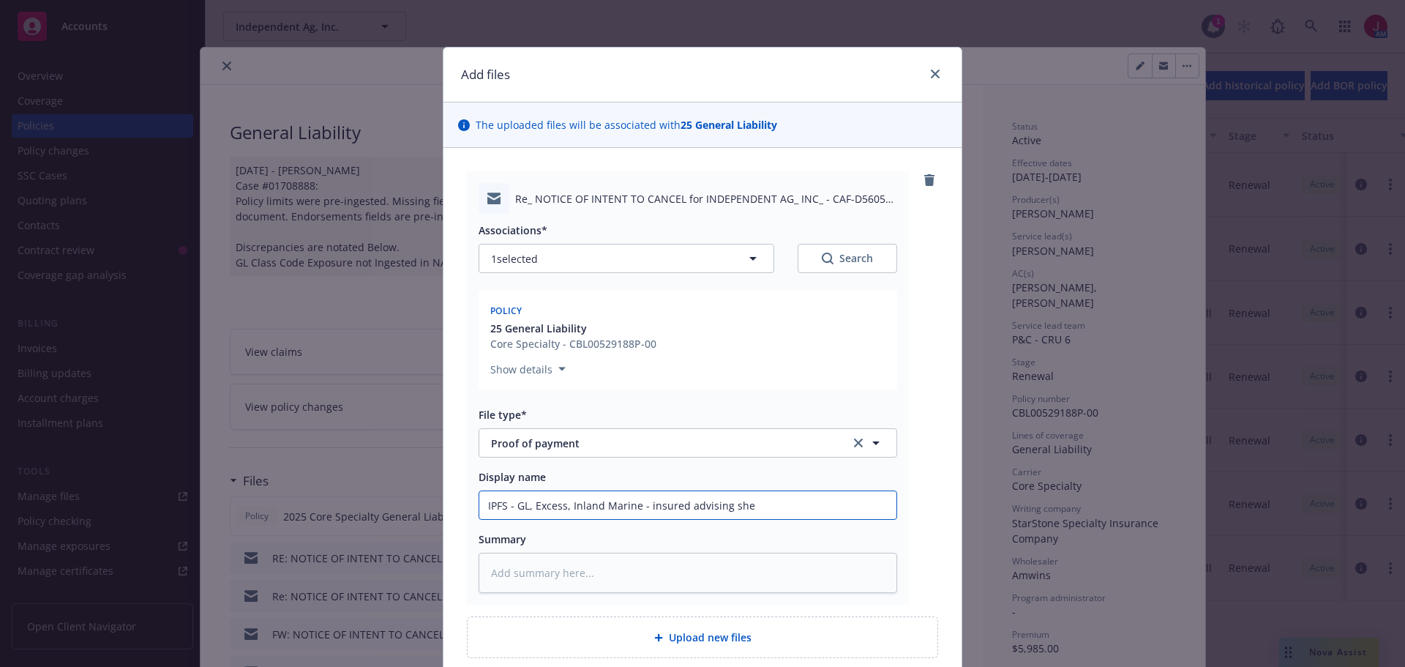
type textarea "x"
type input "IPFS - GL, Excess, Inland Marine - insured advising she"
type textarea "x"
type input "IPFS - GL, Excess, Inland Marine - insured advising she m"
type textarea "x"
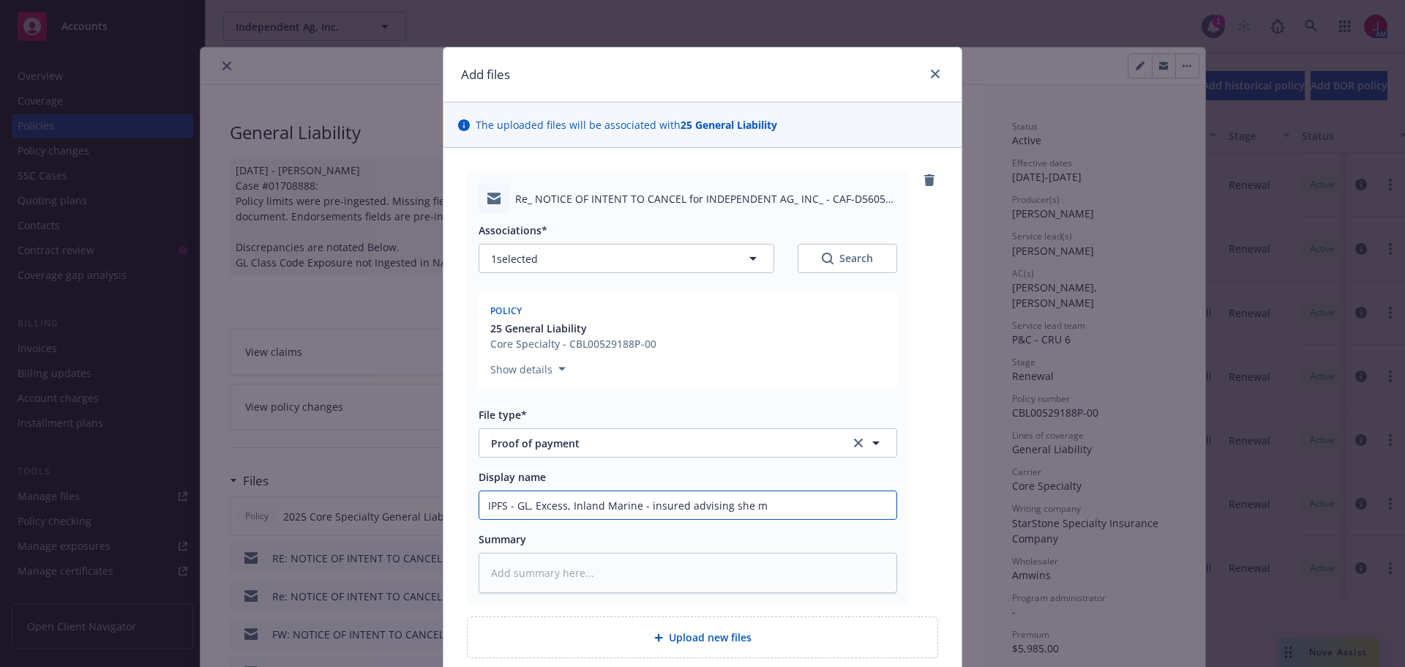
type input "IPFS - GL, Excess, Inland Marine - insured advising she ma"
type textarea "x"
type input "IPFS - GL, Excess, Inland Marine - insured advising she mad"
type textarea "x"
type input "IPFS - GL, Excess, Inland Marine - insured advising she made"
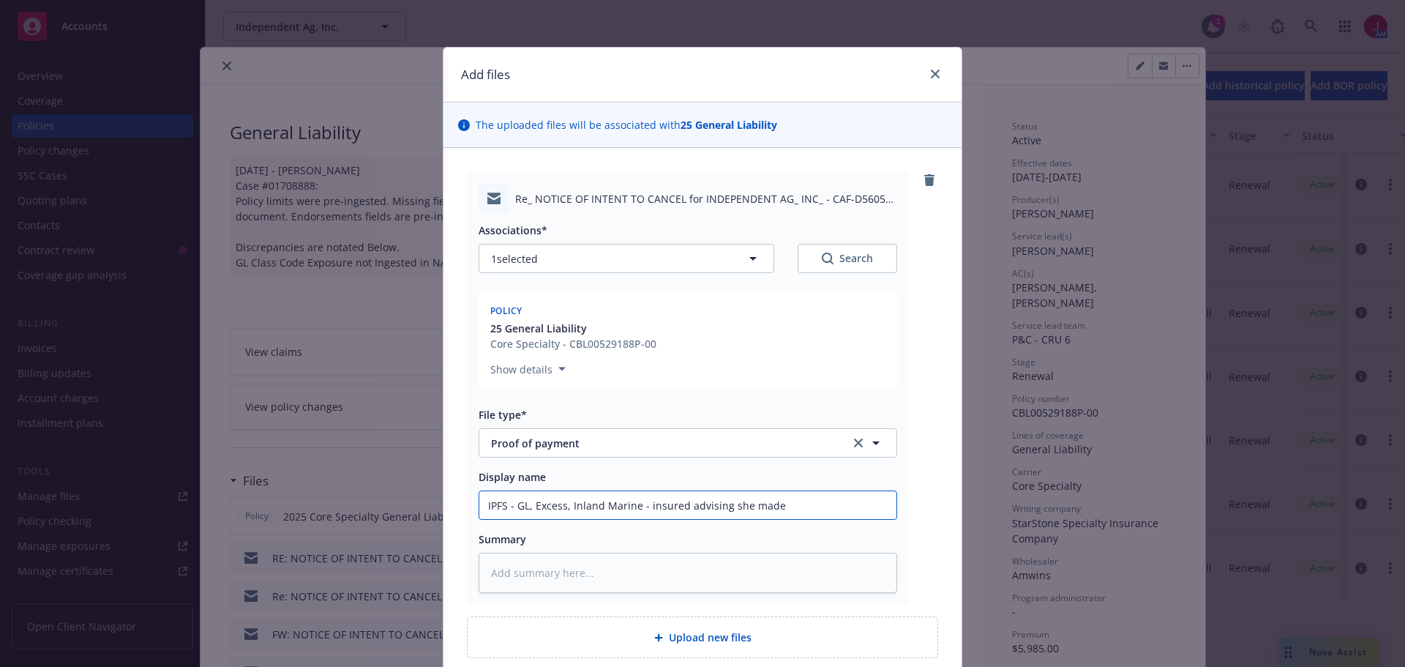
type textarea "x"
type input "IPFS - GL, Excess, Inland Marine - insured advising she made"
type textarea "x"
type input "IPFS - GL, Excess, Inland Marine - insured advising she made p"
type textarea "x"
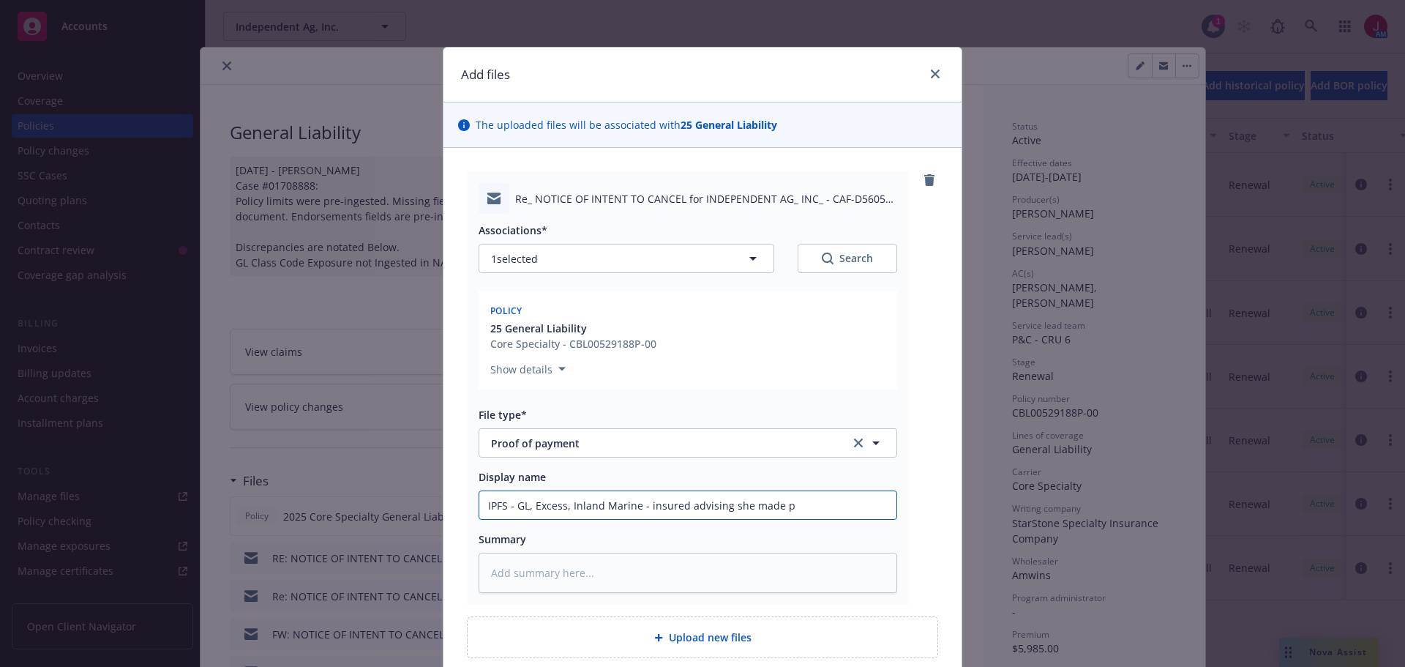
type input "IPFS - GL, Excess, Inland Marine - insured advising she made py"
type textarea "x"
type input "IPFS - GL, Excess, Inland Marine - insured advising she made p"
type textarea "x"
type input "IPFS - GL, Excess, Inland Marine - insured advising she made pa"
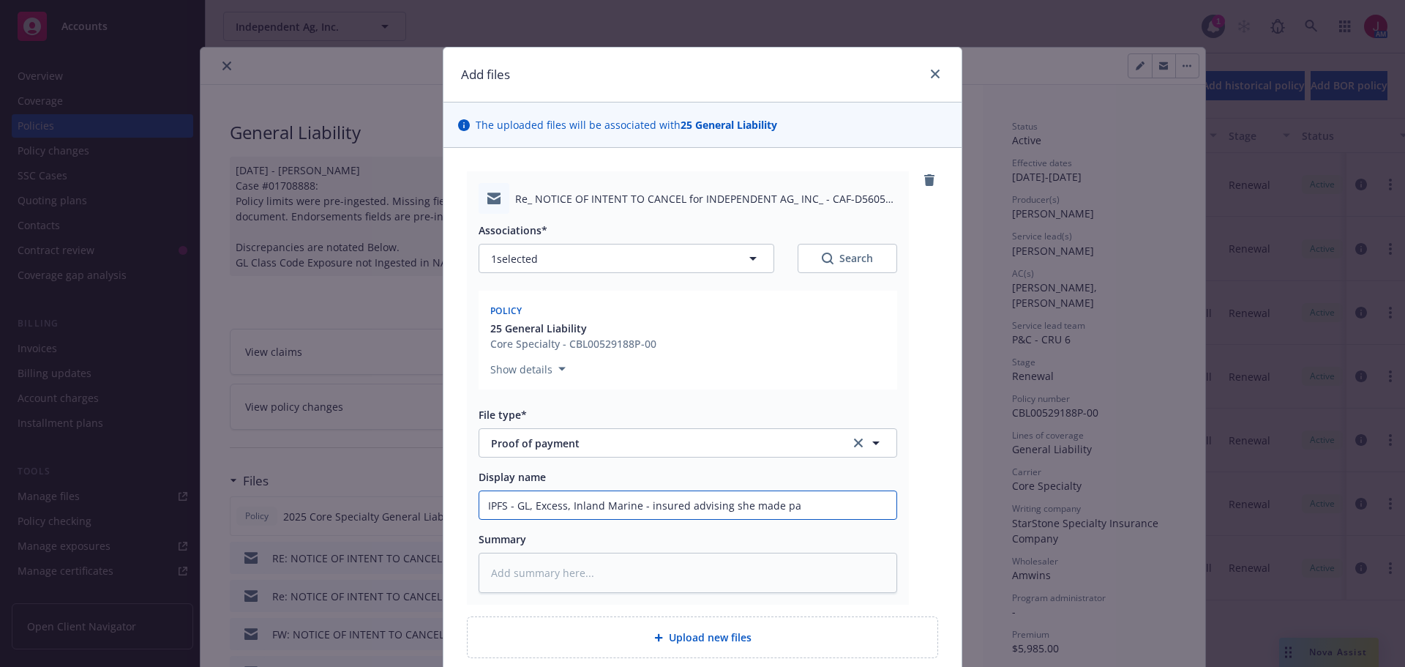
type textarea "x"
type input "IPFS - GL, Excess, Inland Marine - insured advising she made pay"
type textarea "x"
type input "IPFS - GL, Excess, Inland Marine - insured advising she made paym"
type textarea "x"
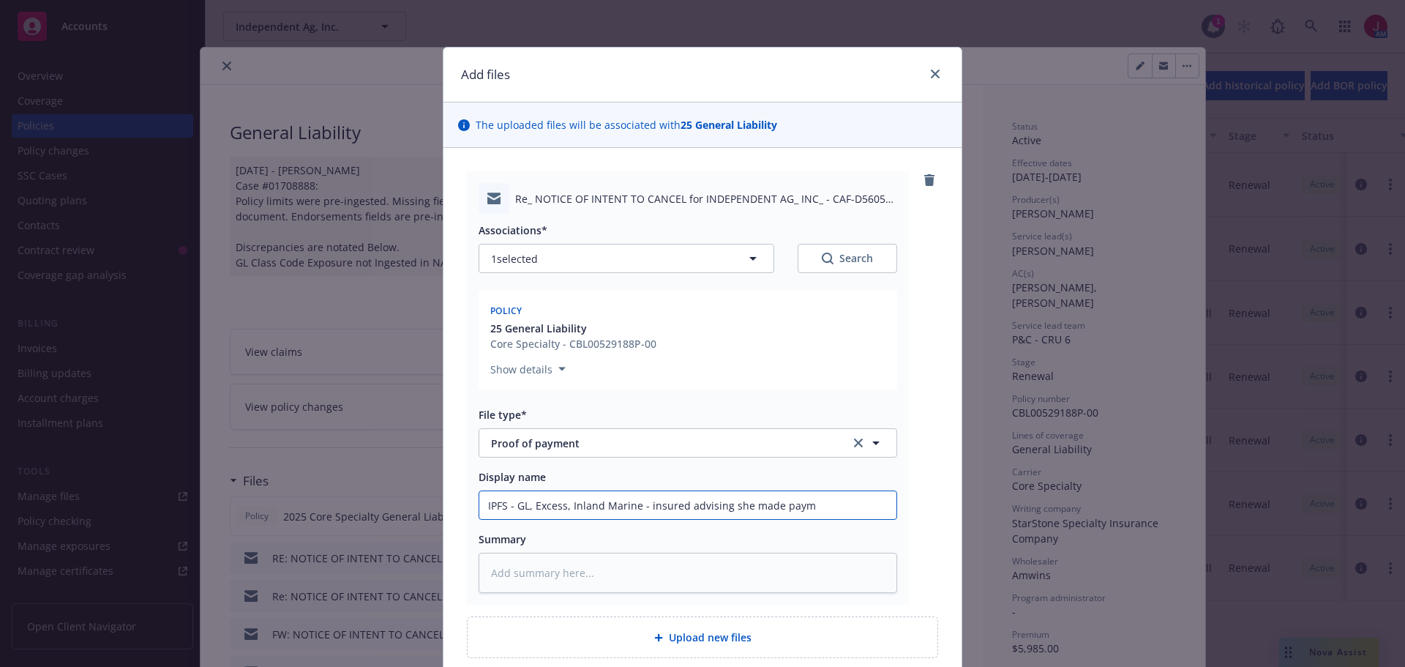
type input "IPFS - GL, Excess, Inland Marine - insured advising she made paymn"
type textarea "x"
type input "IPFS - GL, Excess, Inland Marine - insured advising she made paym"
type textarea "x"
type input "IPFS - GL, Excess, Inland Marine - insured advising she made payme"
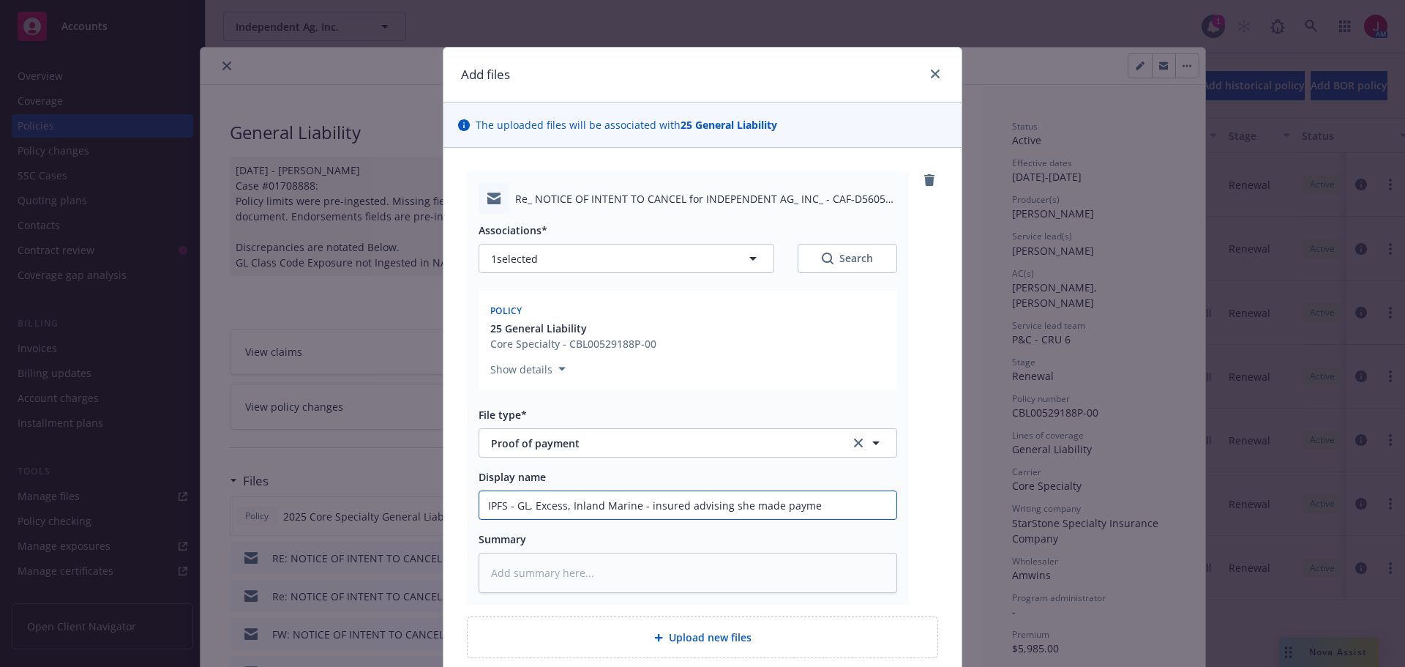
type textarea "x"
type input "IPFS - GL, Excess, Inland Marine - insured advising she made payment"
type textarea "x"
type input "IPFS - GL, Excess, Inland Marine - insured advising she made payment"
type textarea "x"
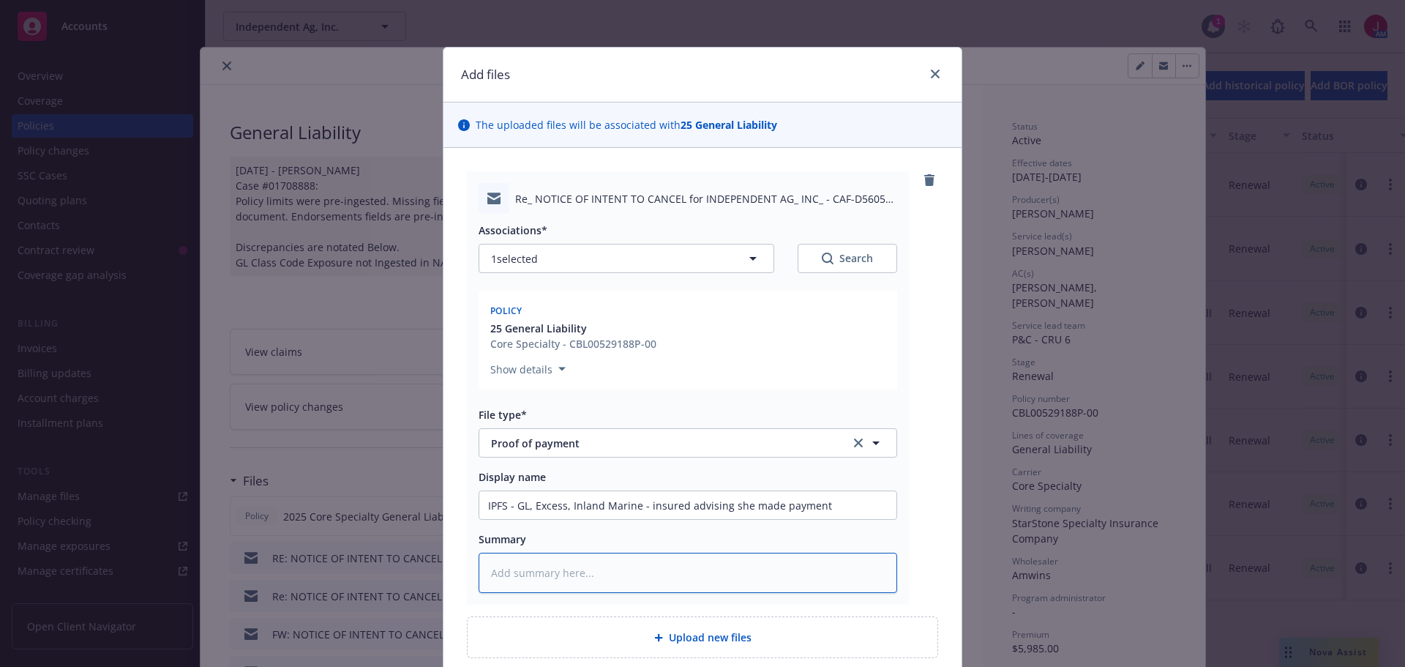
type textarea "W"
type textarea "x"
type textarea "Wa"
type textarea "x"
type textarea "Wan"
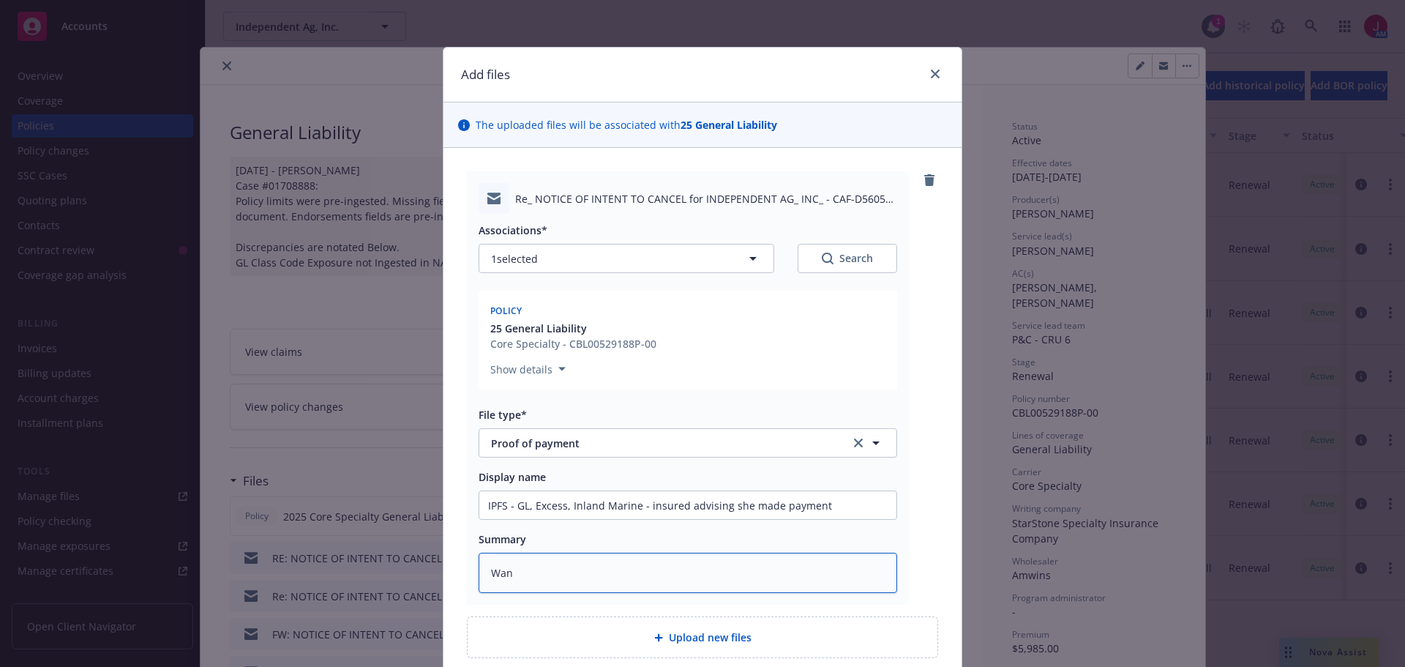
type textarea "x"
type textarea "Want"
type textarea "x"
type textarea "Wants"
type textarea "x"
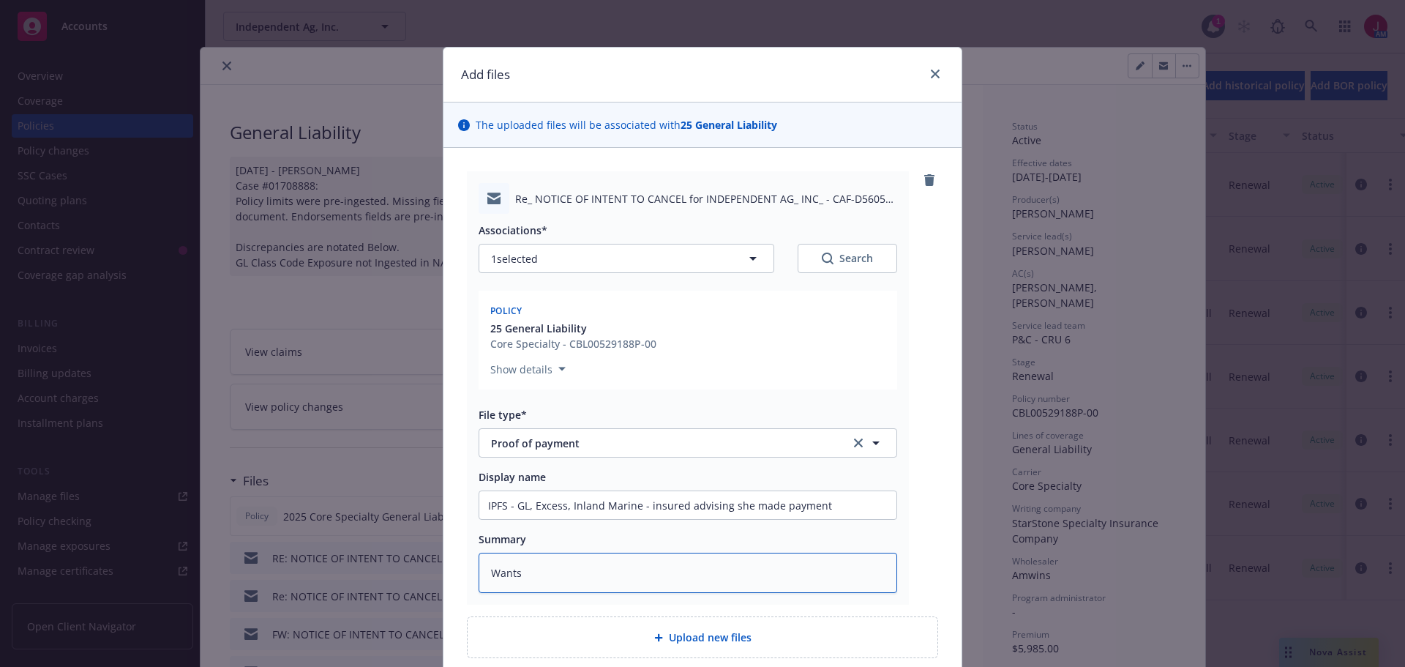
type textarea "Wants"
type textarea "x"
type textarea "Wants t"
type textarea "x"
type textarea "Wants to"
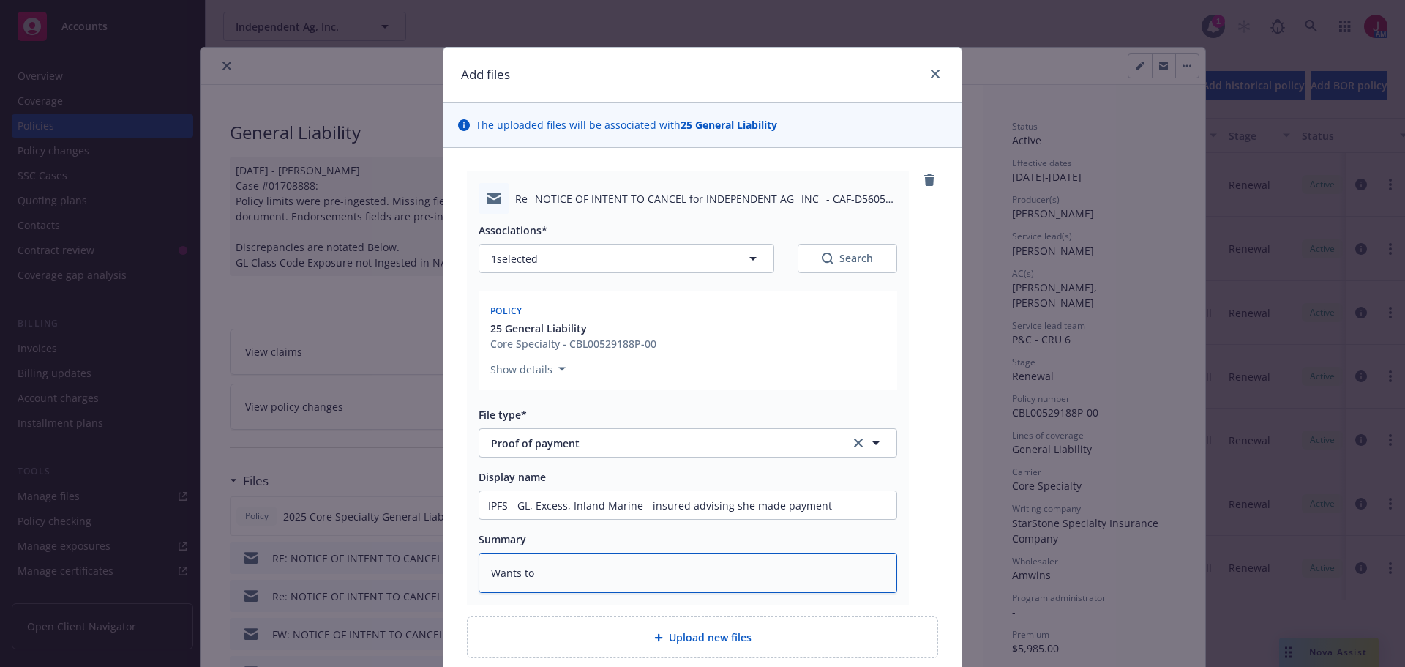
type textarea "x"
type textarea "Wants to"
type textarea "x"
type textarea "Wants to b"
type textarea "x"
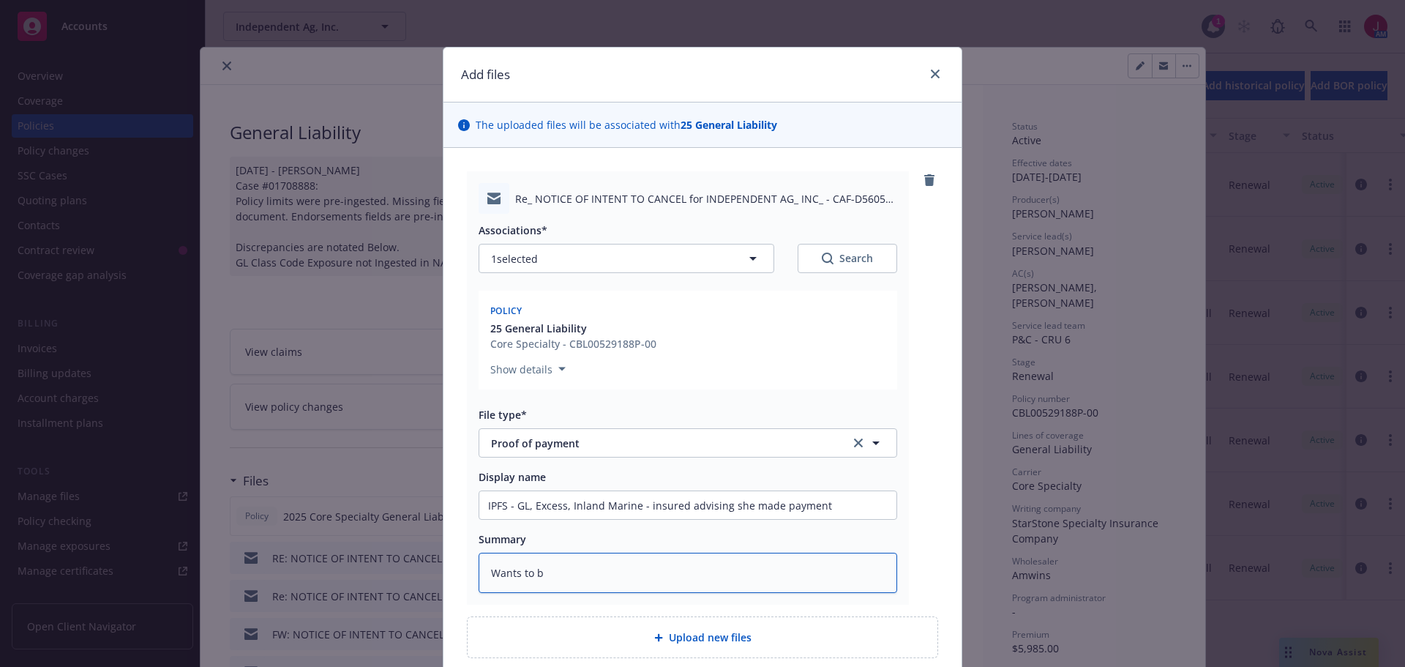
type textarea "Wants to b"
type textarea "x"
type textarea "Wants to b e"
type textarea "x"
type textarea "Wants to b"
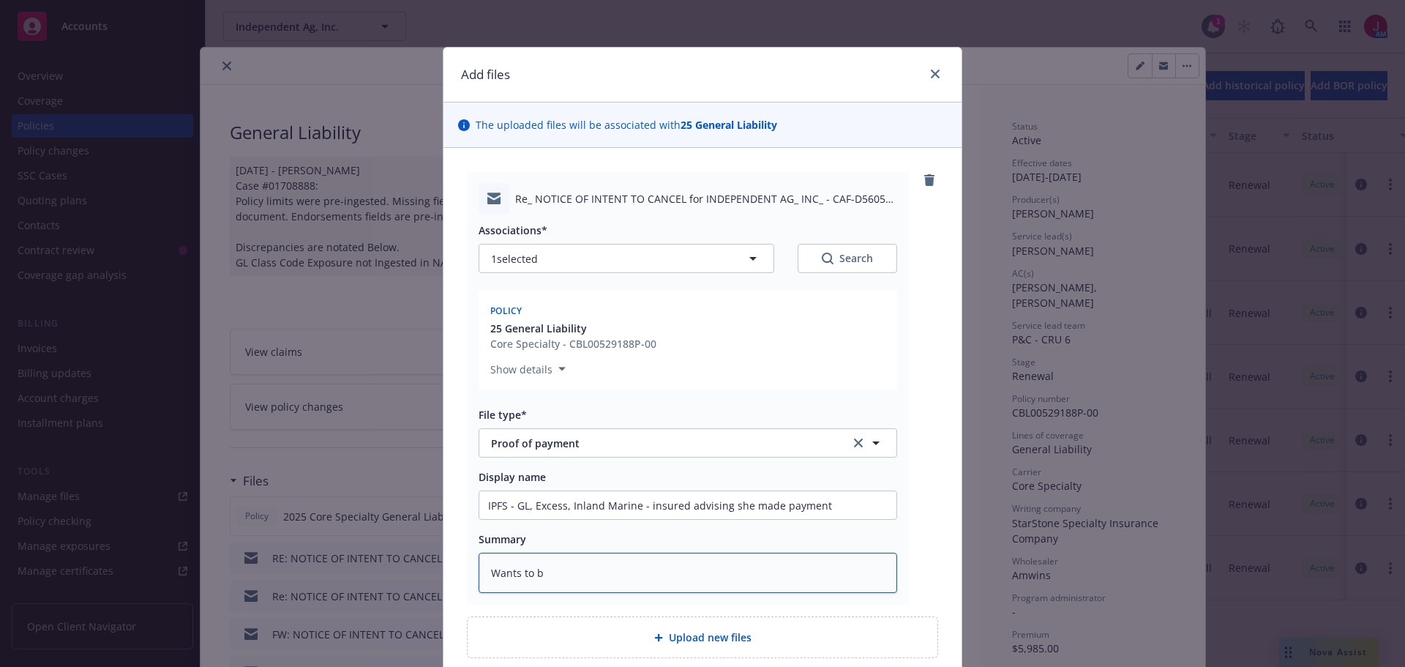
type textarea "x"
type textarea "Wants to b"
type textarea "x"
type textarea "Wants to be"
type textarea "x"
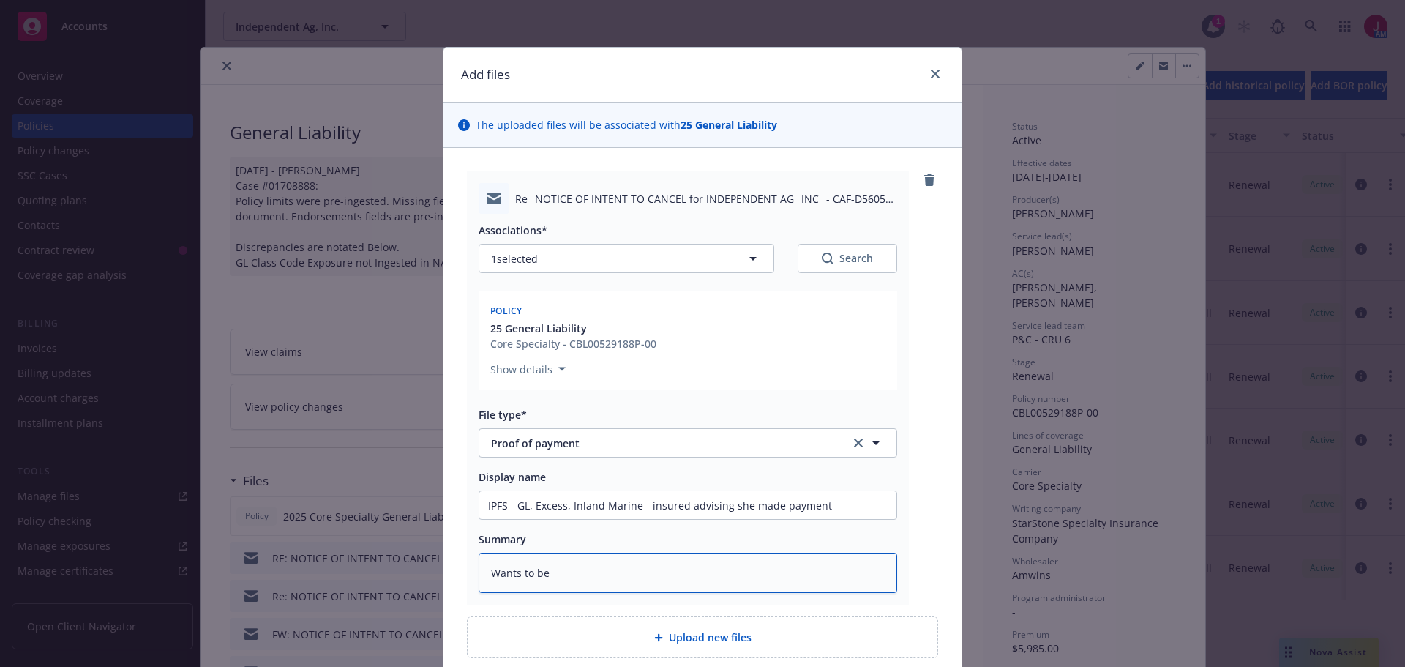
type textarea "Wants to be"
type textarea "x"
type textarea "Wants to be on"
type textarea "x"
type textarea "Wants to be on"
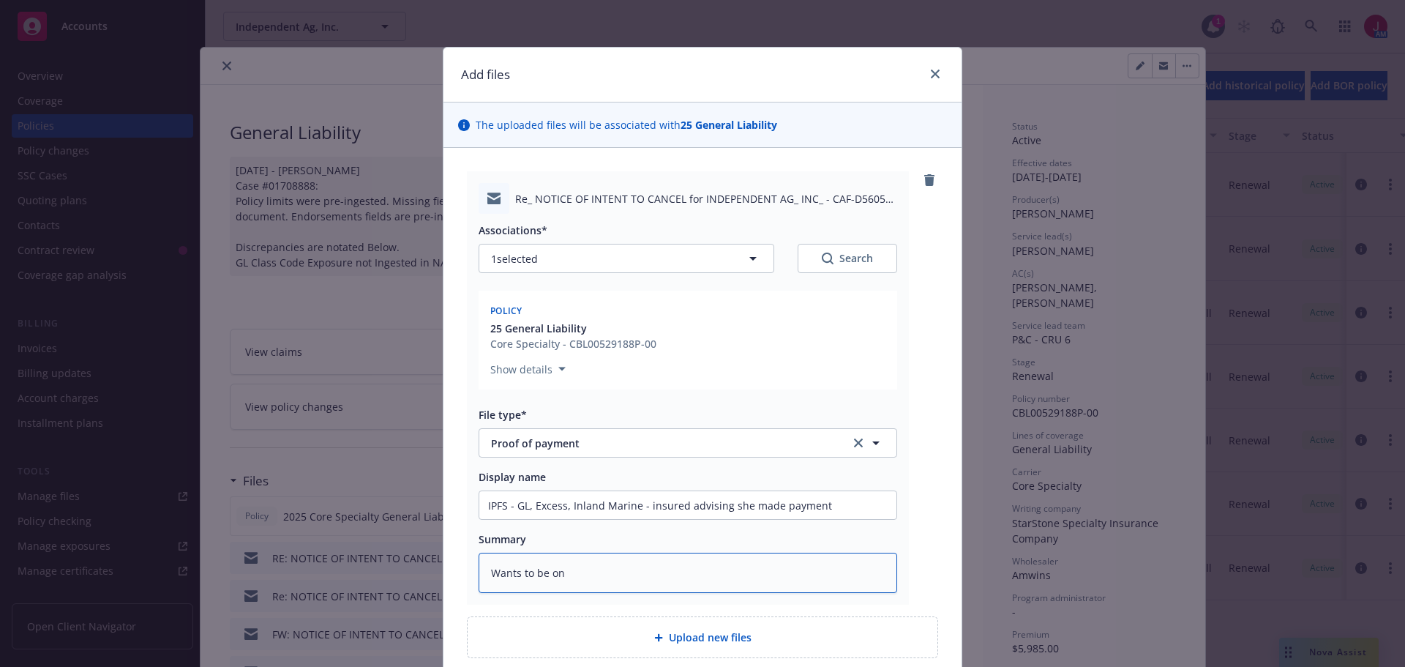
type textarea "x"
type textarea "Wants to be on u"
type textarea "x"
type textarea "Wants to be on"
type textarea "x"
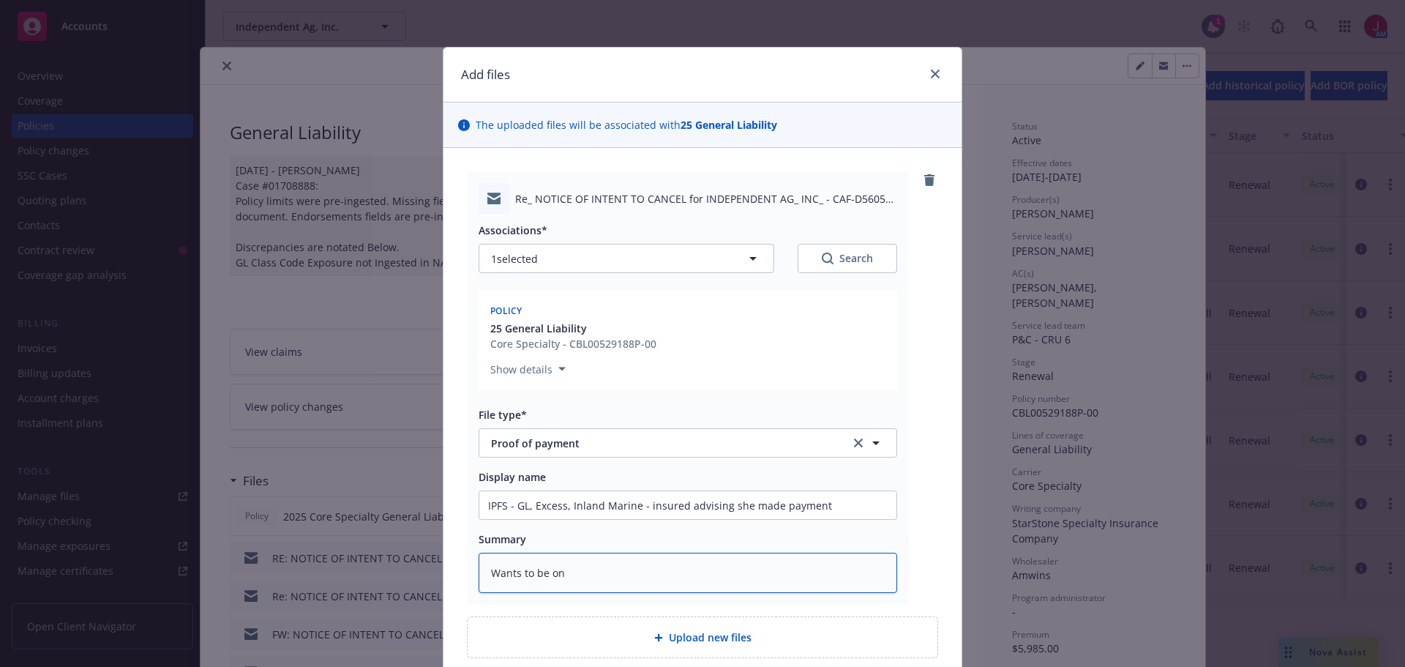
type textarea "Wants to be on a"
type textarea "x"
type textarea "Wants to be on au"
type textarea "x"
type textarea "Wants to be on aut"
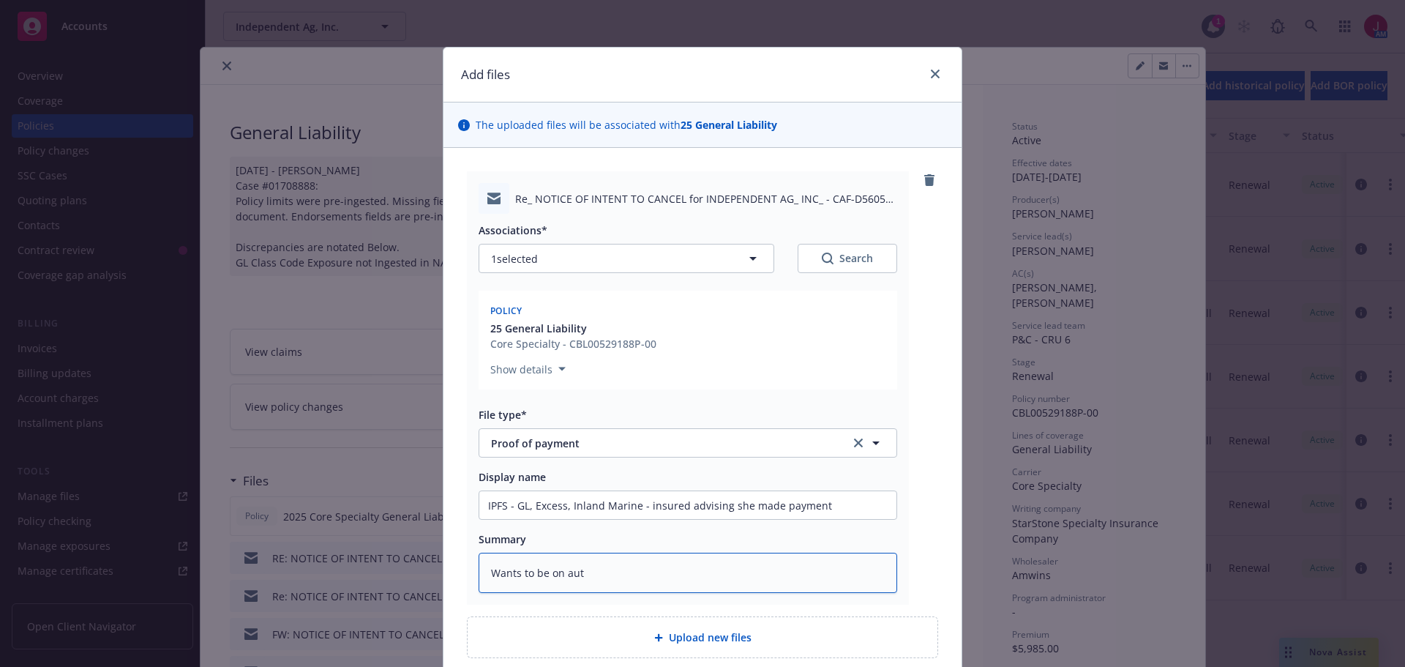
type textarea "x"
type textarea "Wants to be on auto"
type textarea "x"
type textarea "Wants to be on auto"
type textarea "x"
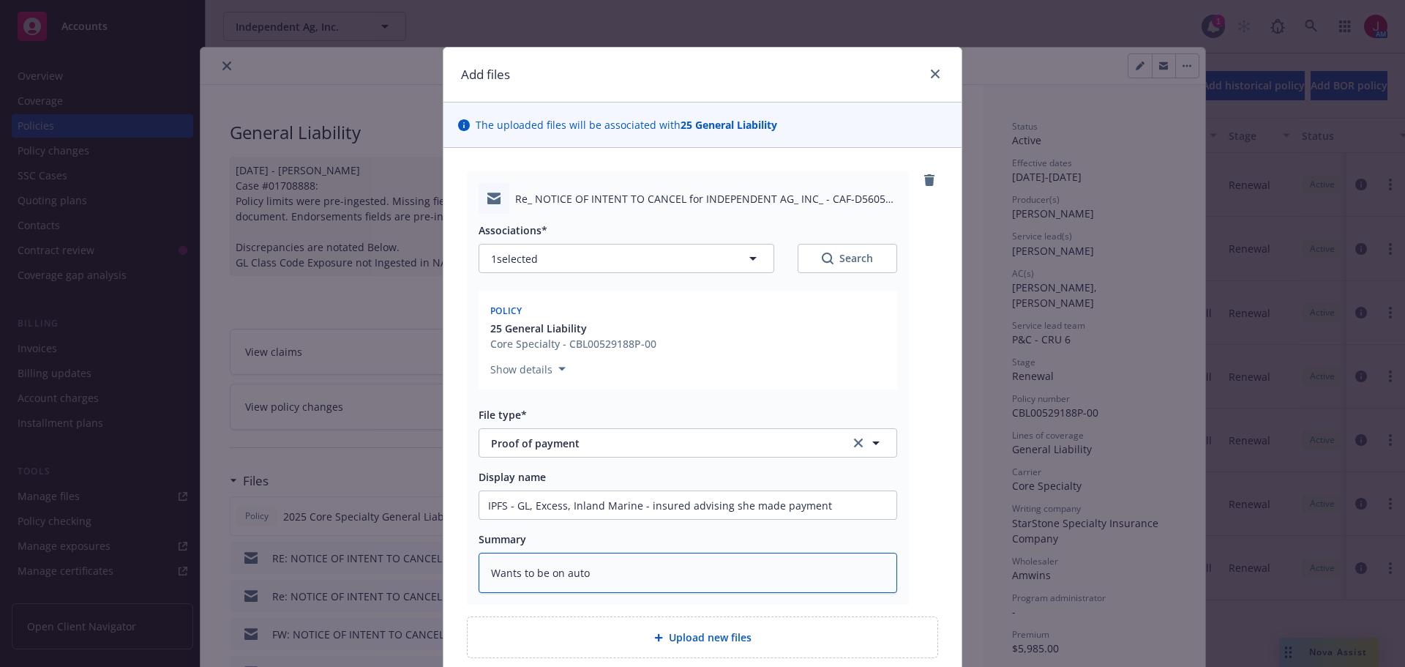
type textarea "Wants to be on auto p"
type textarea "x"
type textarea "Wants to be on auto pa"
type textarea "x"
type textarea "Wants to be on auto pay"
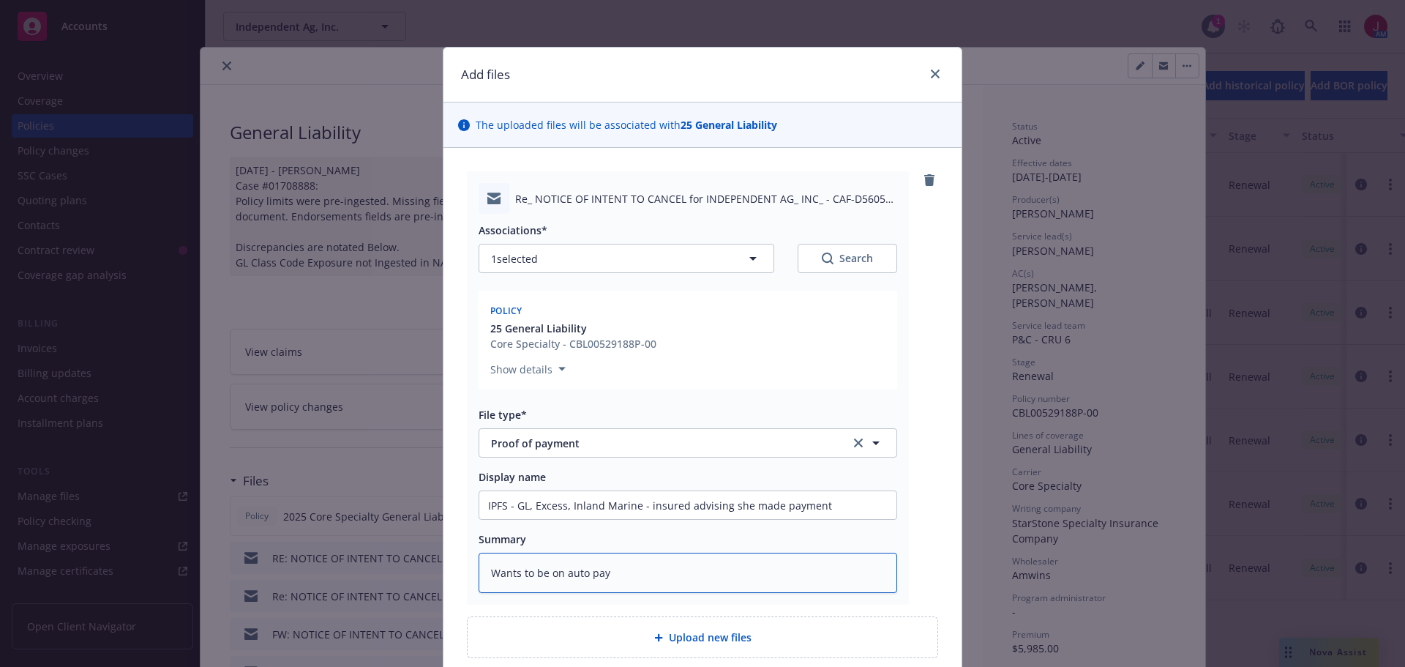
type textarea "x"
type textarea "Wants to be on auto pay"
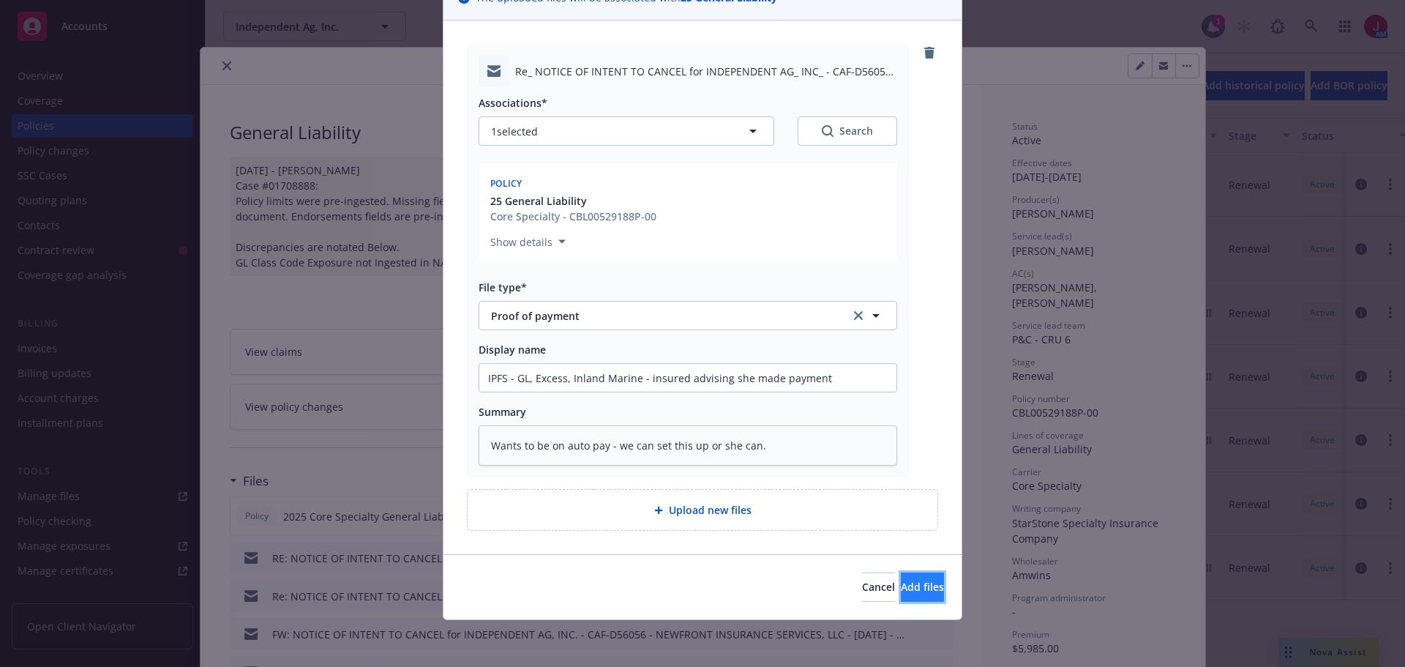
click at [901, 588] on span "Add files" at bounding box center [922, 586] width 43 height 14
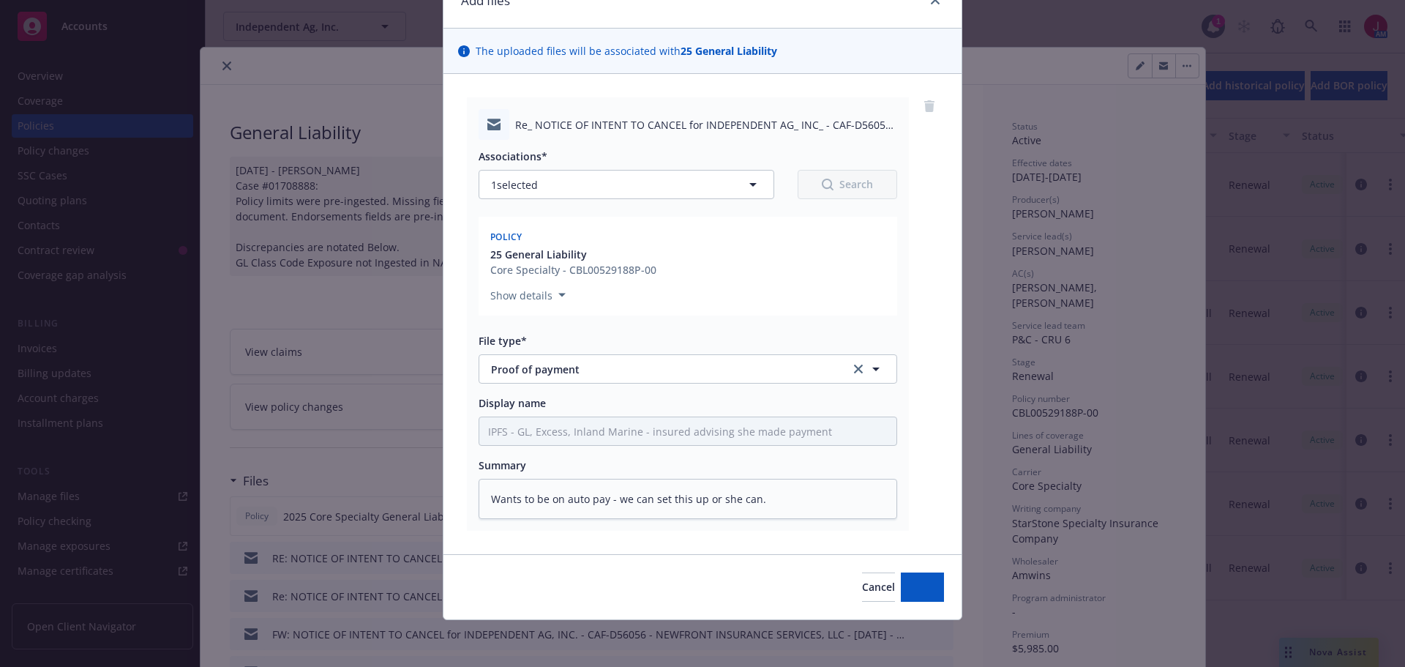
scroll to position [74, 0]
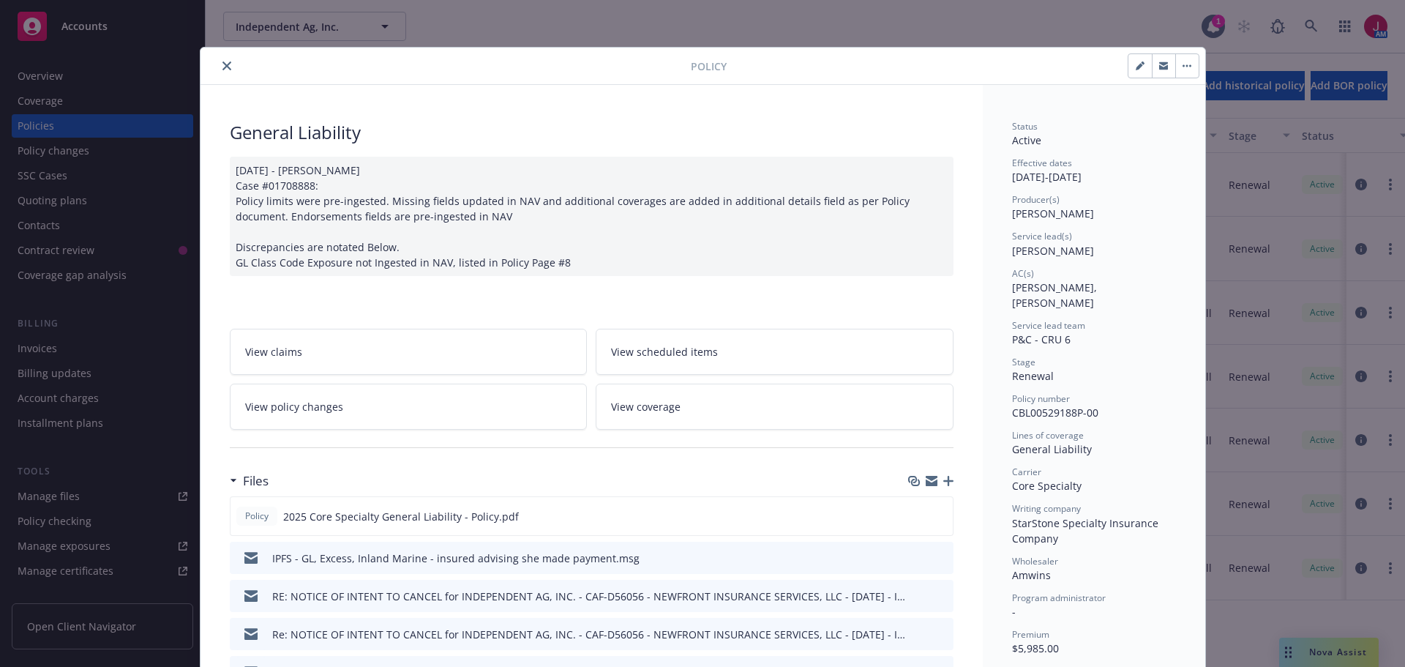
click at [218, 61] on button "close" at bounding box center [227, 66] width 18 height 18
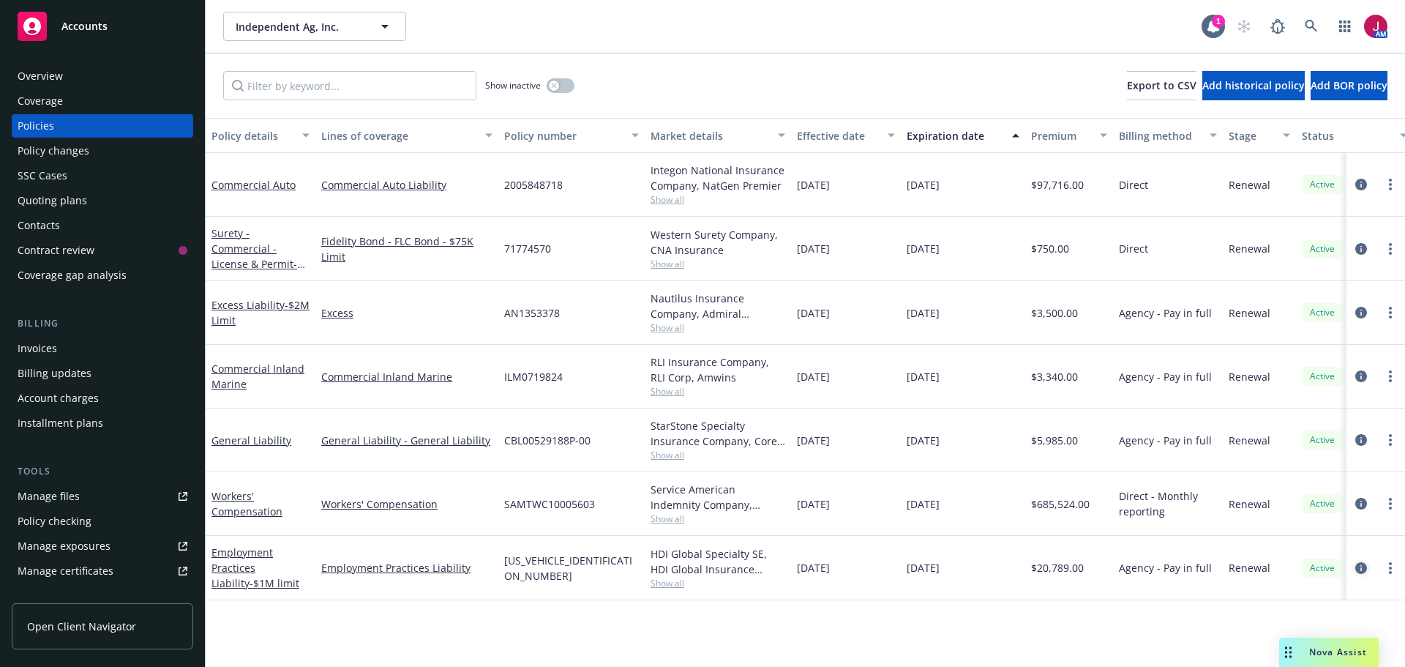
click at [1362, 568] on icon "circleInformation" at bounding box center [1361, 568] width 12 height 12
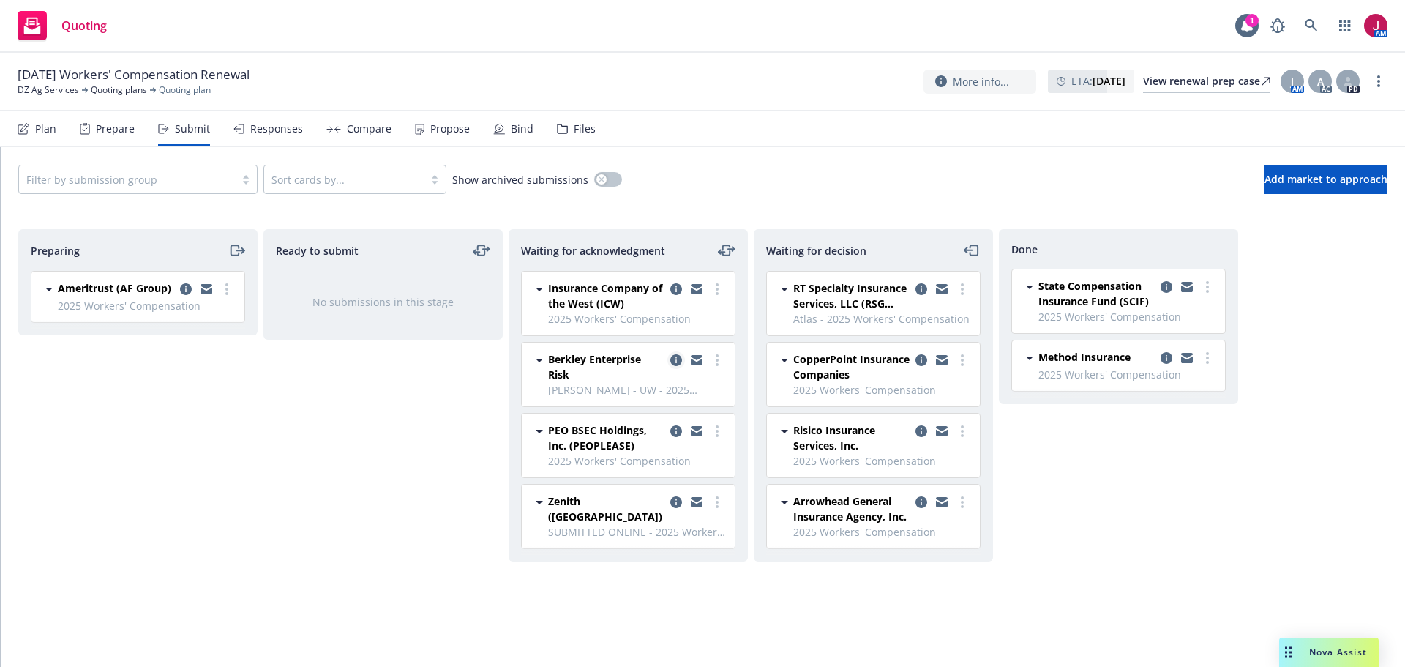
click at [675, 361] on icon "copy logging email" at bounding box center [676, 360] width 12 height 12
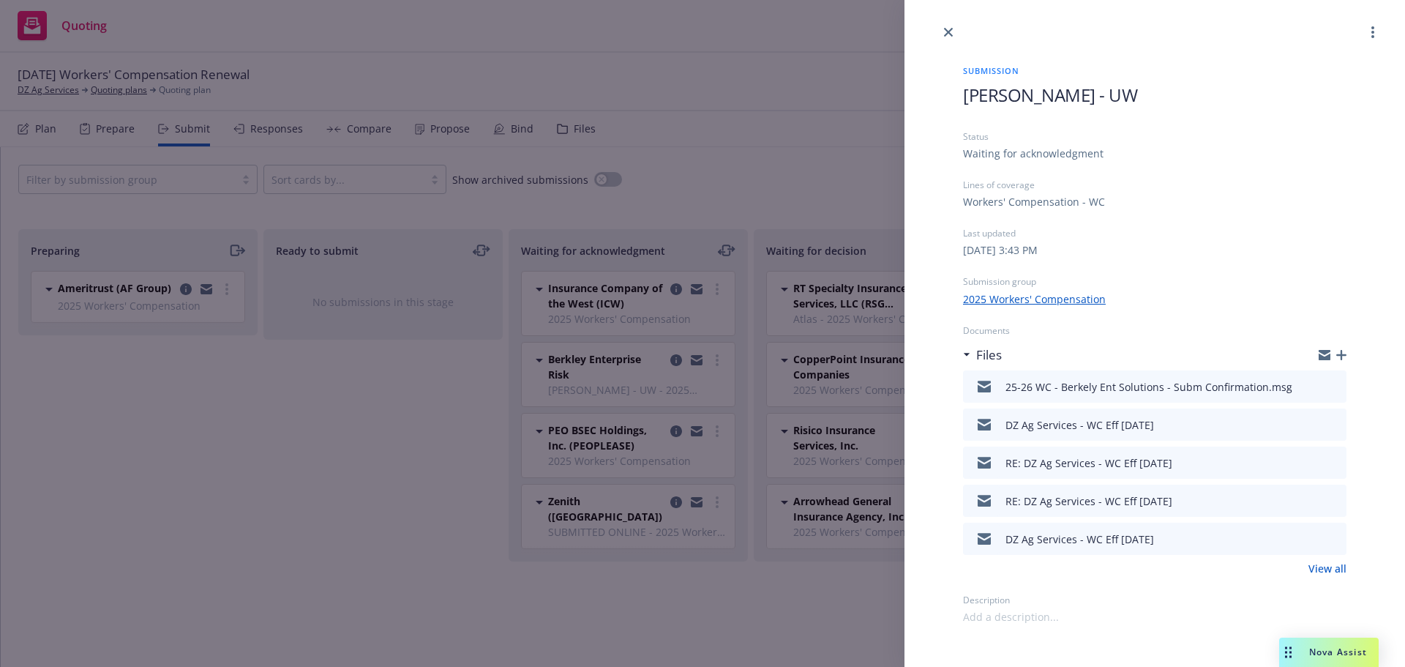
click at [1313, 388] on icon "download file" at bounding box center [1308, 385] width 12 height 12
click at [950, 33] on icon "close" at bounding box center [948, 32] width 9 height 9
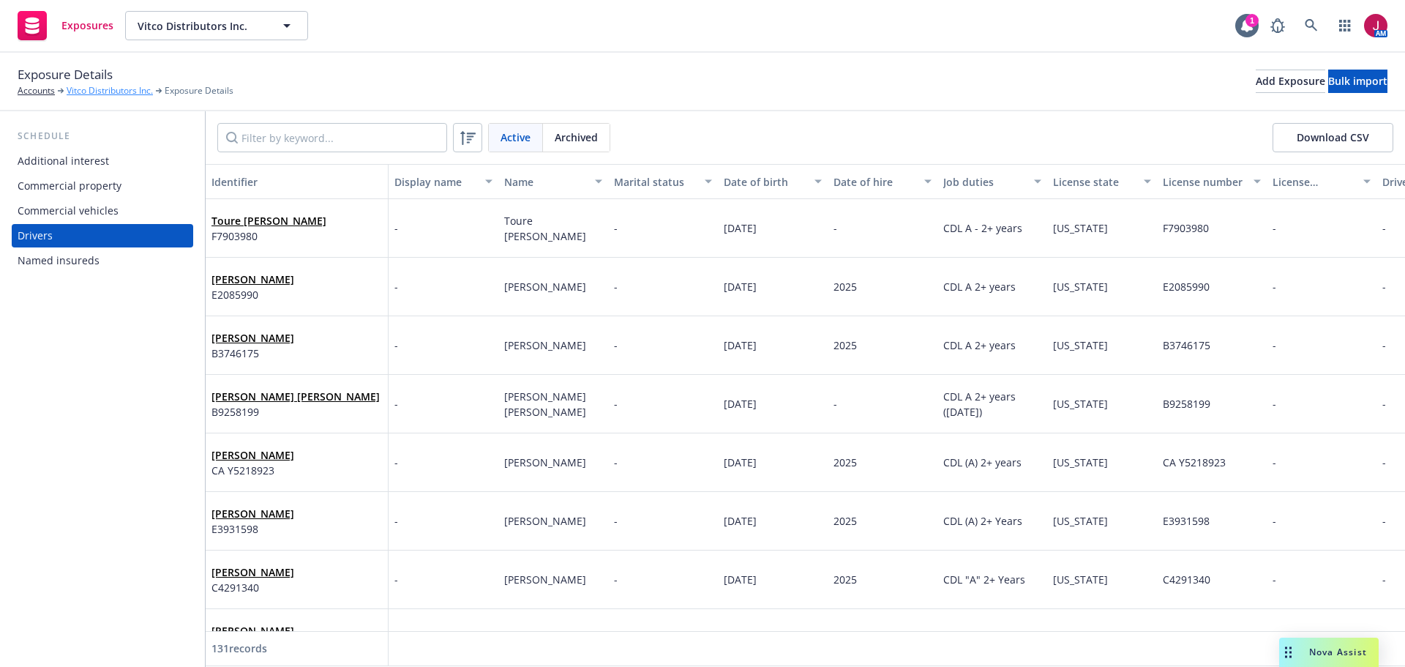
click at [105, 89] on link "Vitco Distributors Inc." at bounding box center [110, 90] width 86 height 13
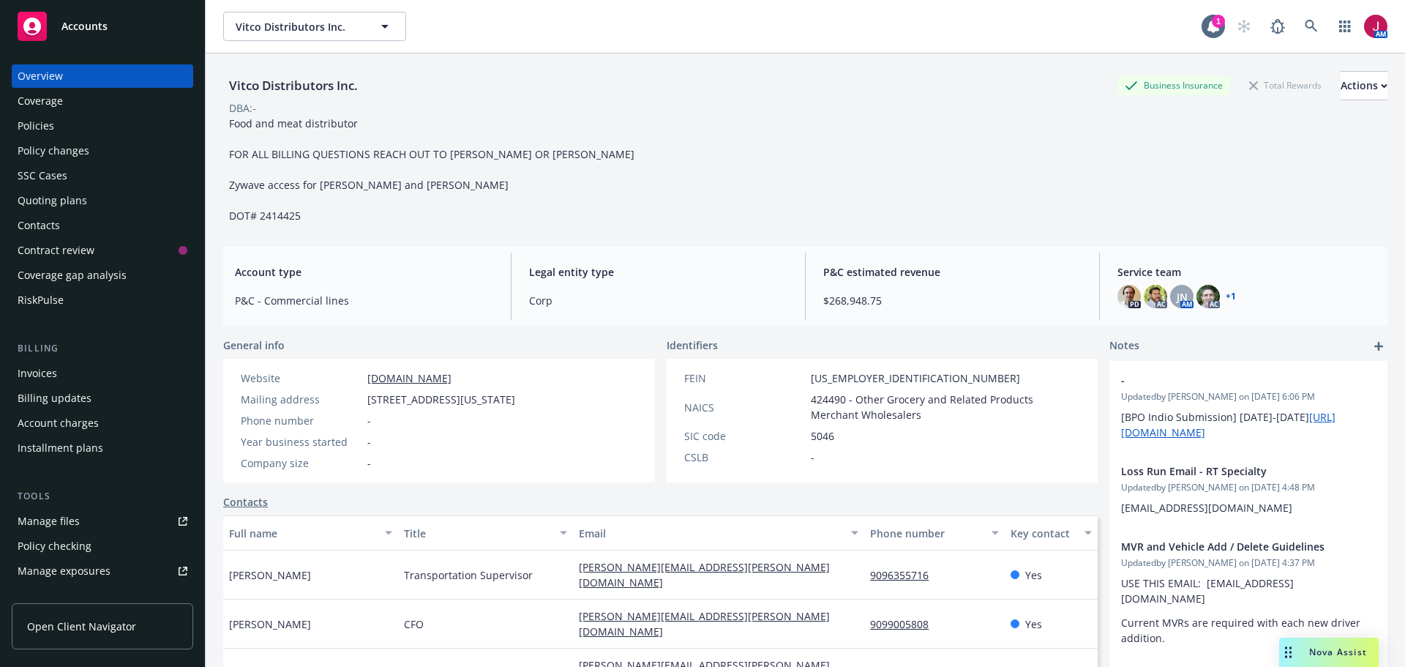
click at [84, 119] on div "Policies" at bounding box center [103, 125] width 170 height 23
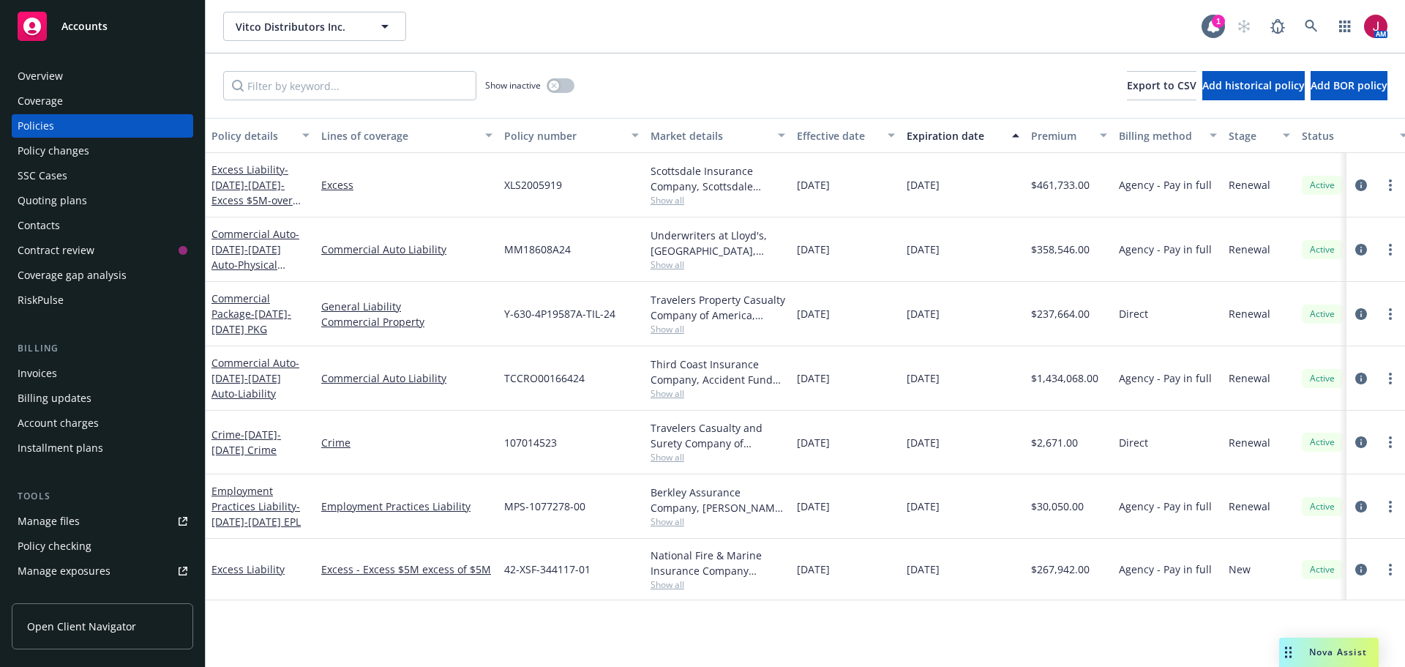
click at [80, 83] on div "Overview" at bounding box center [103, 75] width 170 height 23
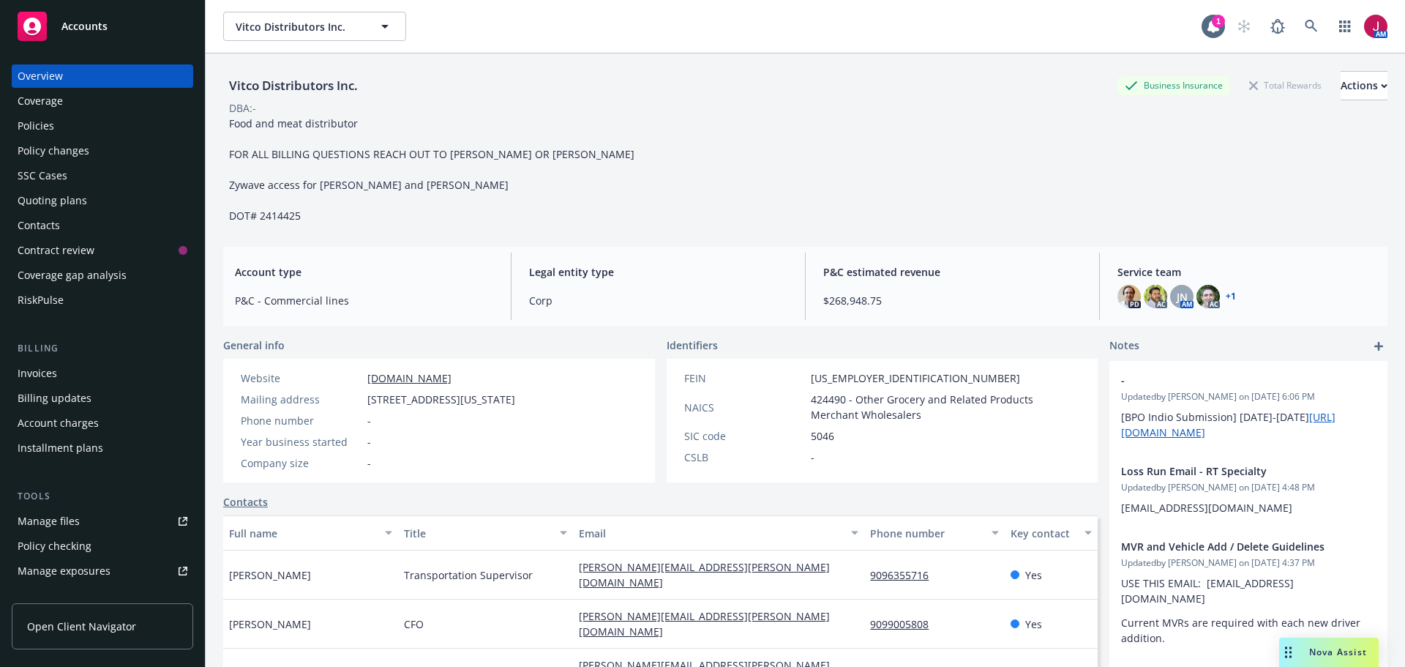
scroll to position [192, 0]
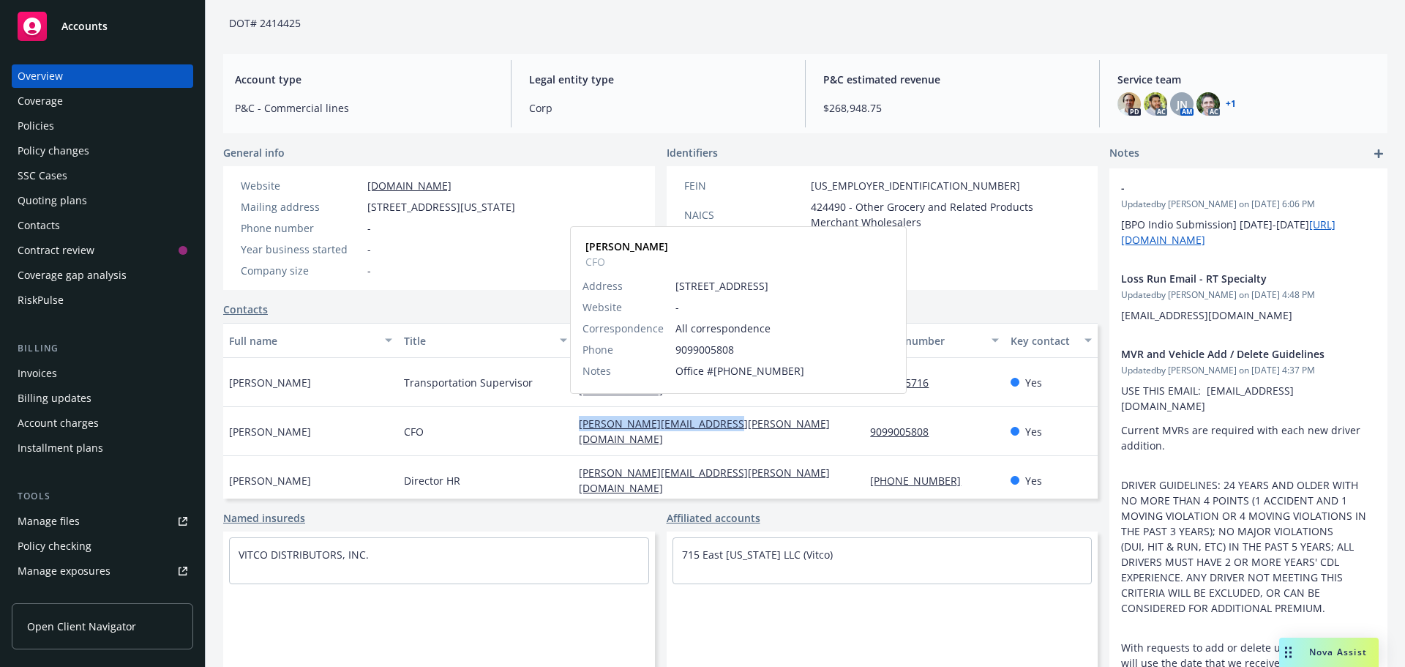
drag, startPoint x: 566, startPoint y: 410, endPoint x: 705, endPoint y: 410, distance: 139.7
click at [705, 410] on div "[PERSON_NAME][EMAIL_ADDRESS][PERSON_NAME][DOMAIN_NAME] [PERSON_NAME] CFO Addres…" at bounding box center [718, 431] width 291 height 49
copy link "[PERSON_NAME][EMAIL_ADDRESS][PERSON_NAME][DOMAIN_NAME]"
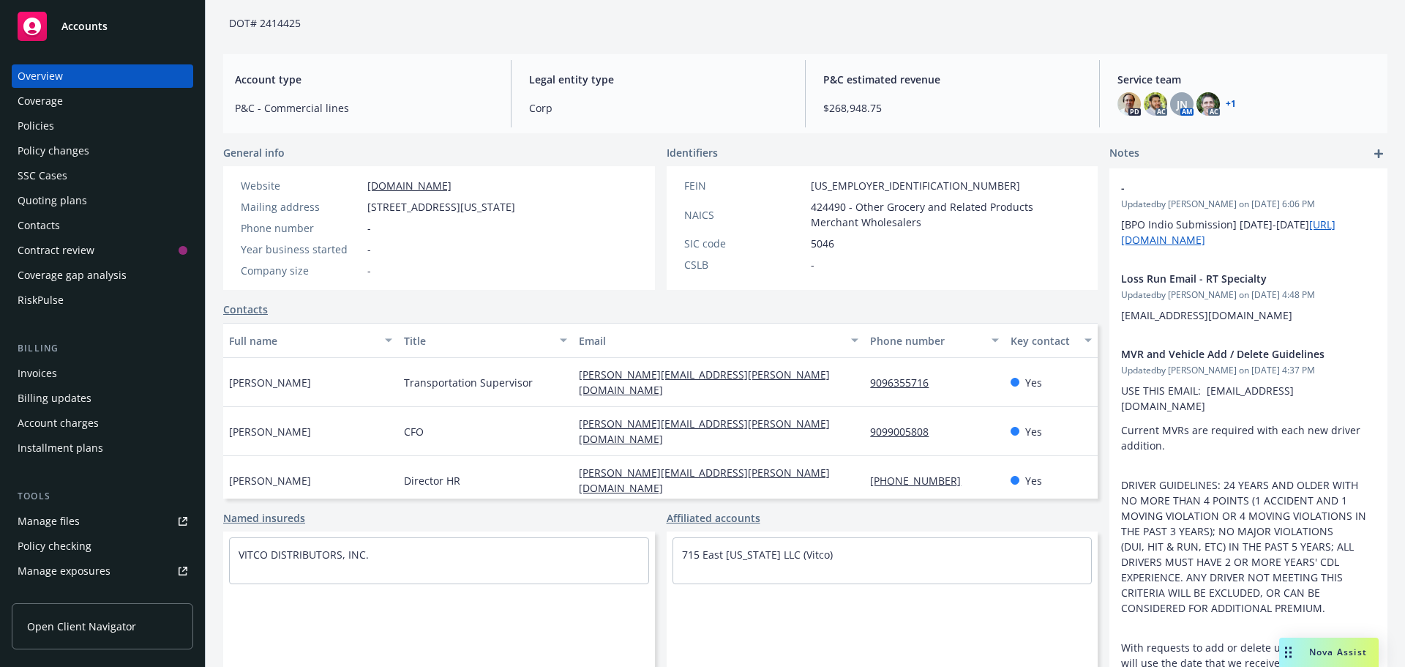
click at [541, 456] on div "Director HR" at bounding box center [485, 480] width 175 height 49
drag, startPoint x: 743, startPoint y: 451, endPoint x: 561, endPoint y: 452, distance: 182.2
click at [561, 456] on div "[PERSON_NAME] Director HR [PERSON_NAME][EMAIL_ADDRESS][PERSON_NAME][DOMAIN_NAME…" at bounding box center [660, 480] width 874 height 49
copy div "[PERSON_NAME][EMAIL_ADDRESS][PERSON_NAME][DOMAIN_NAME]"
click at [48, 198] on div "Quoting plans" at bounding box center [53, 200] width 70 height 23
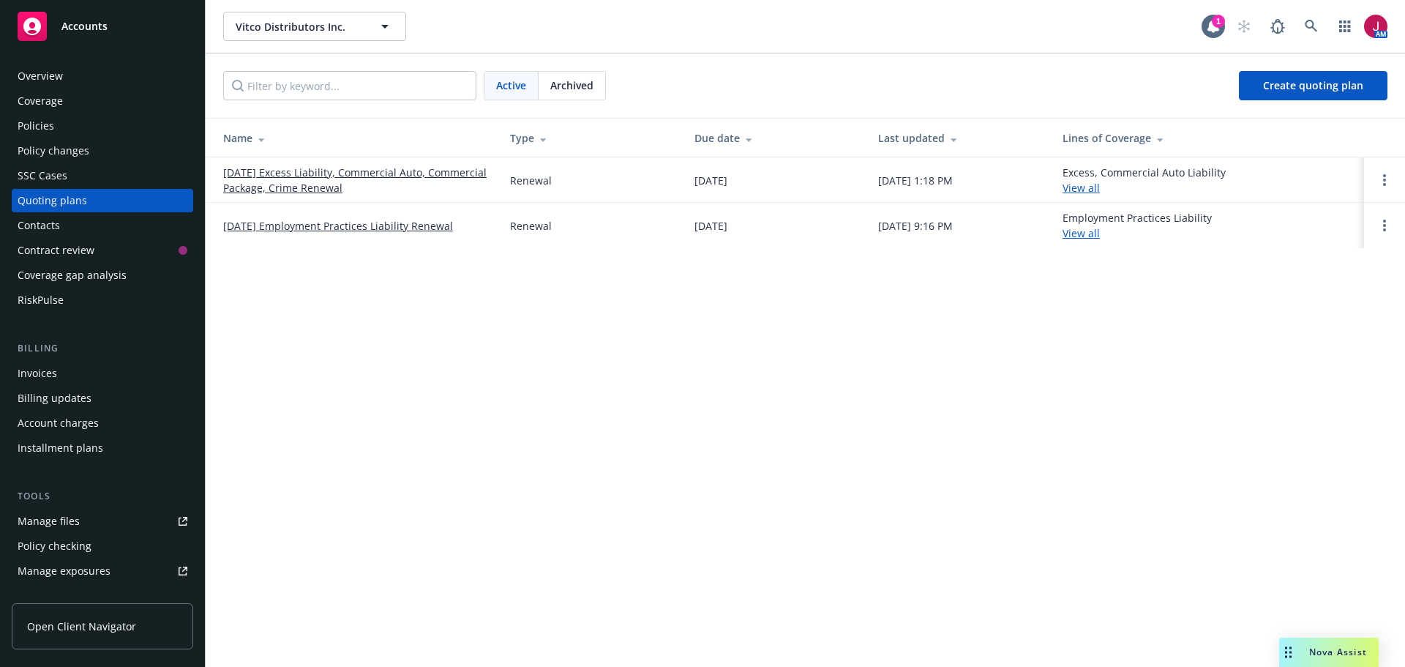
click at [352, 222] on link "[DATE] Employment Practices Liability Renewal" at bounding box center [338, 225] width 230 height 15
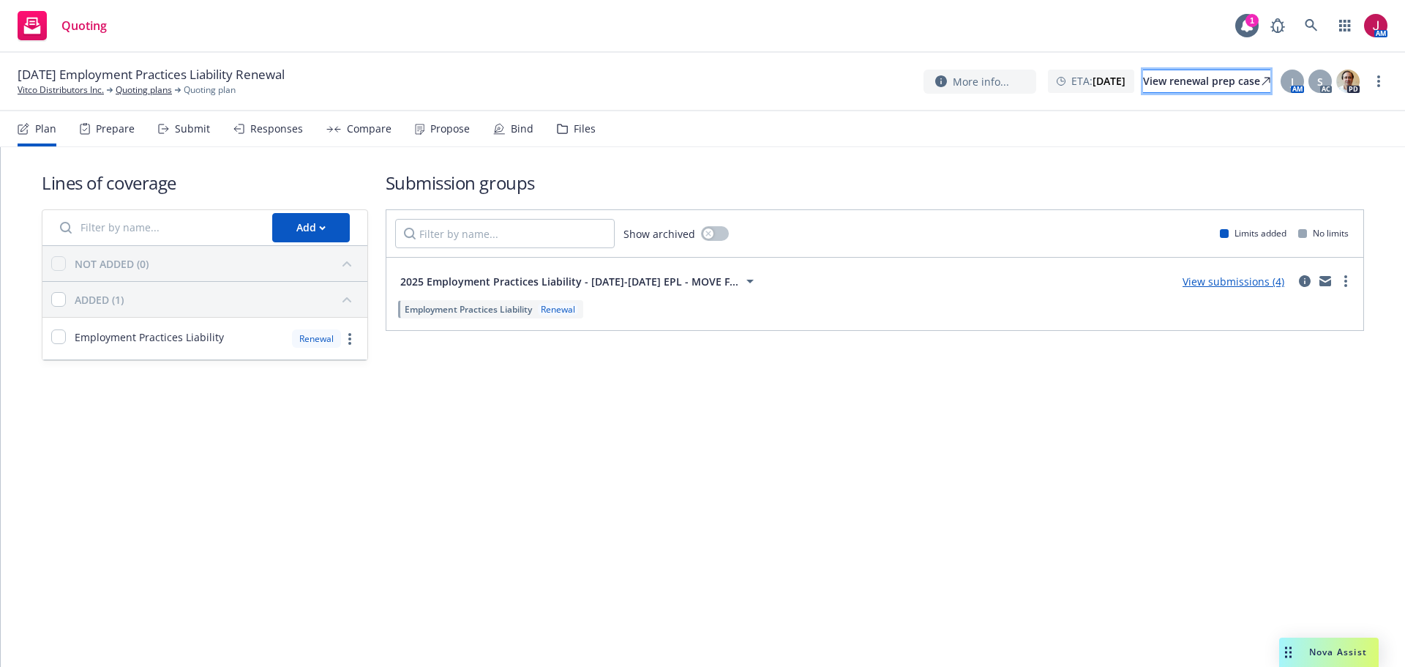
click at [1173, 80] on div "View renewal prep case" at bounding box center [1206, 81] width 127 height 22
click at [67, 87] on link "Vitco Distributors Inc." at bounding box center [61, 89] width 86 height 13
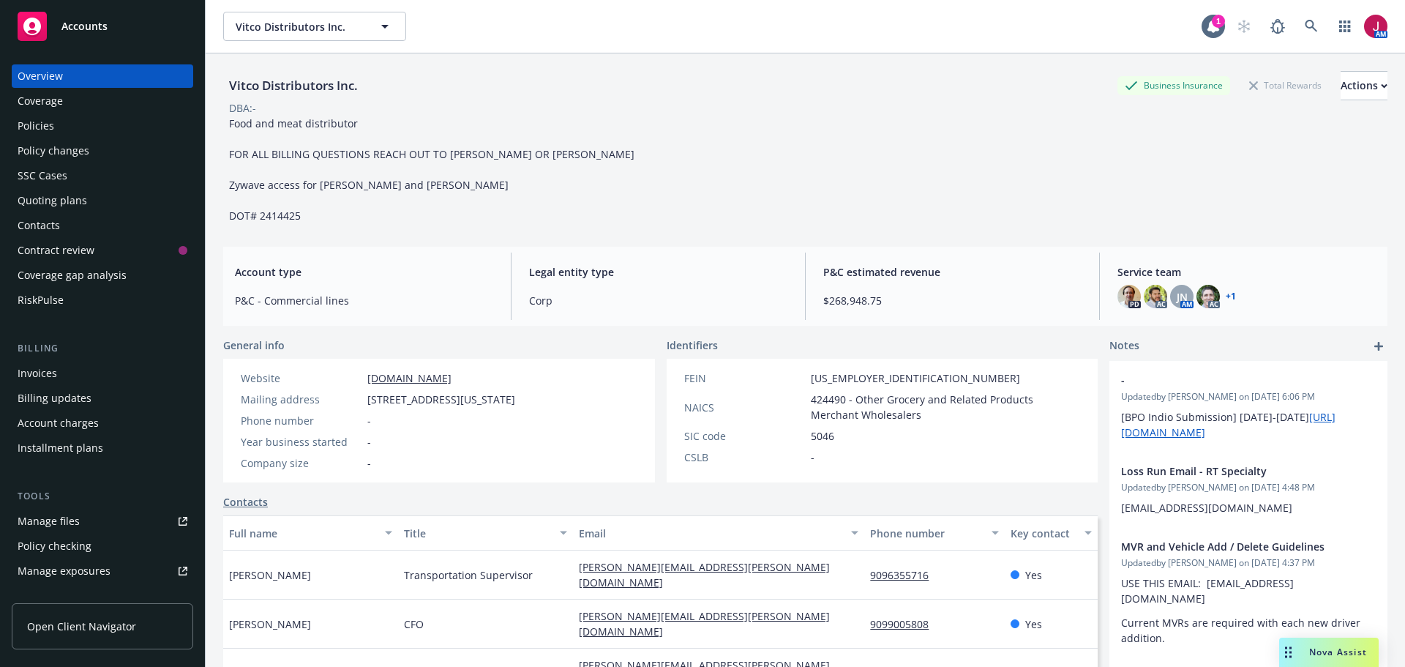
drag, startPoint x: 361, startPoint y: 378, endPoint x: 475, endPoint y: 384, distance: 113.6
click at [475, 384] on div "Website www.vitcofoods.com" at bounding box center [378, 377] width 286 height 15
copy div "[DOMAIN_NAME]"
click at [89, 206] on div "Quoting plans" at bounding box center [103, 200] width 170 height 23
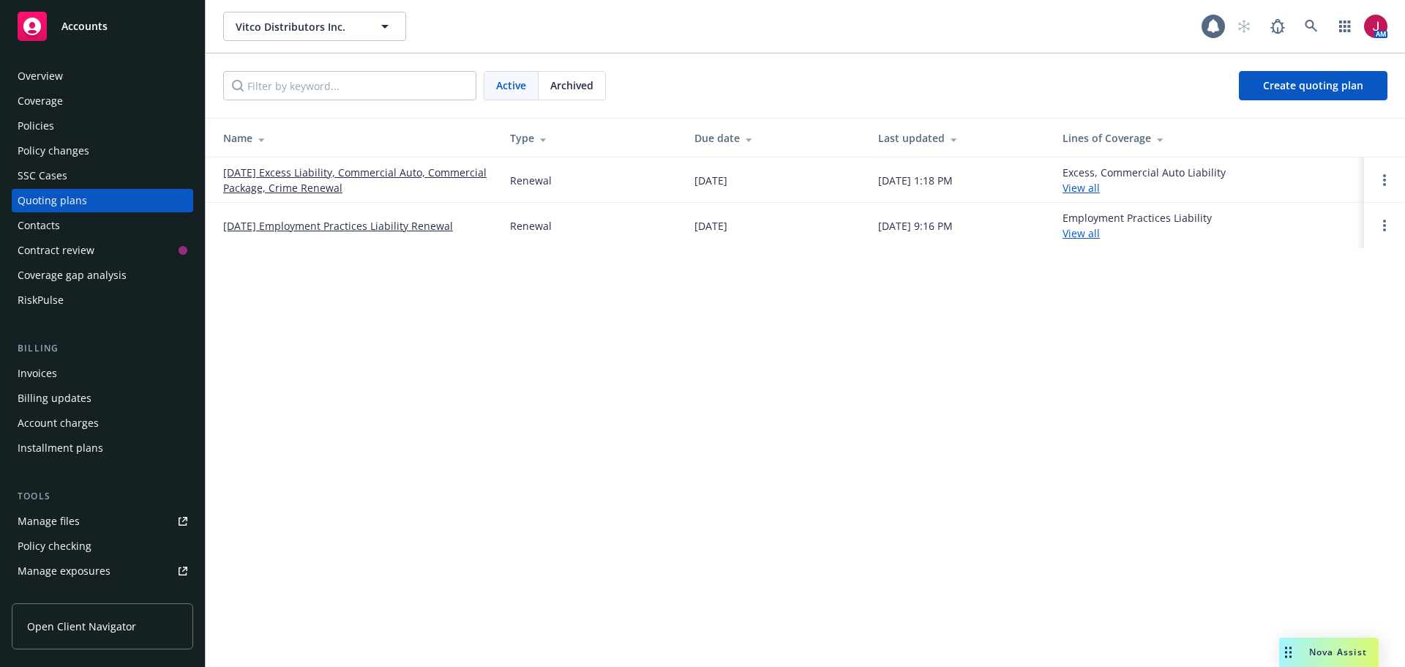
click at [578, 99] on div "Archived" at bounding box center [571, 86] width 67 height 28
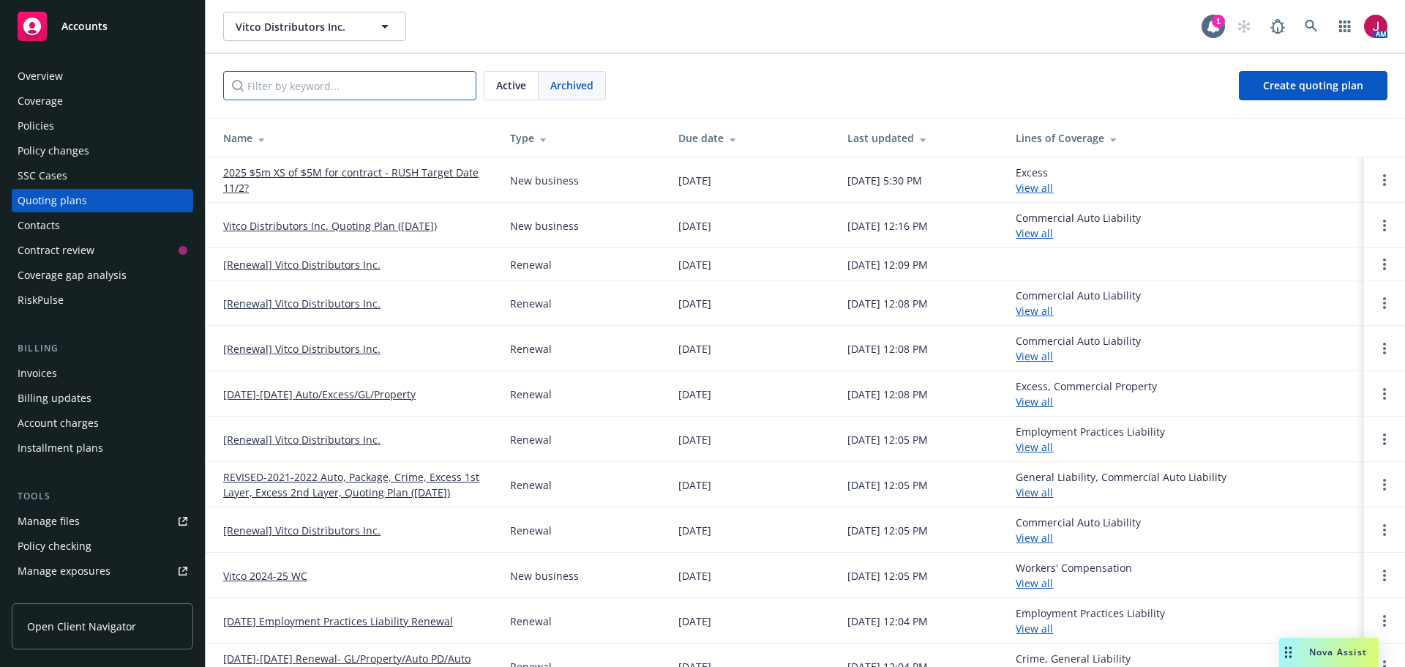
click at [394, 94] on input "Filter by keyword..." at bounding box center [349, 85] width 253 height 29
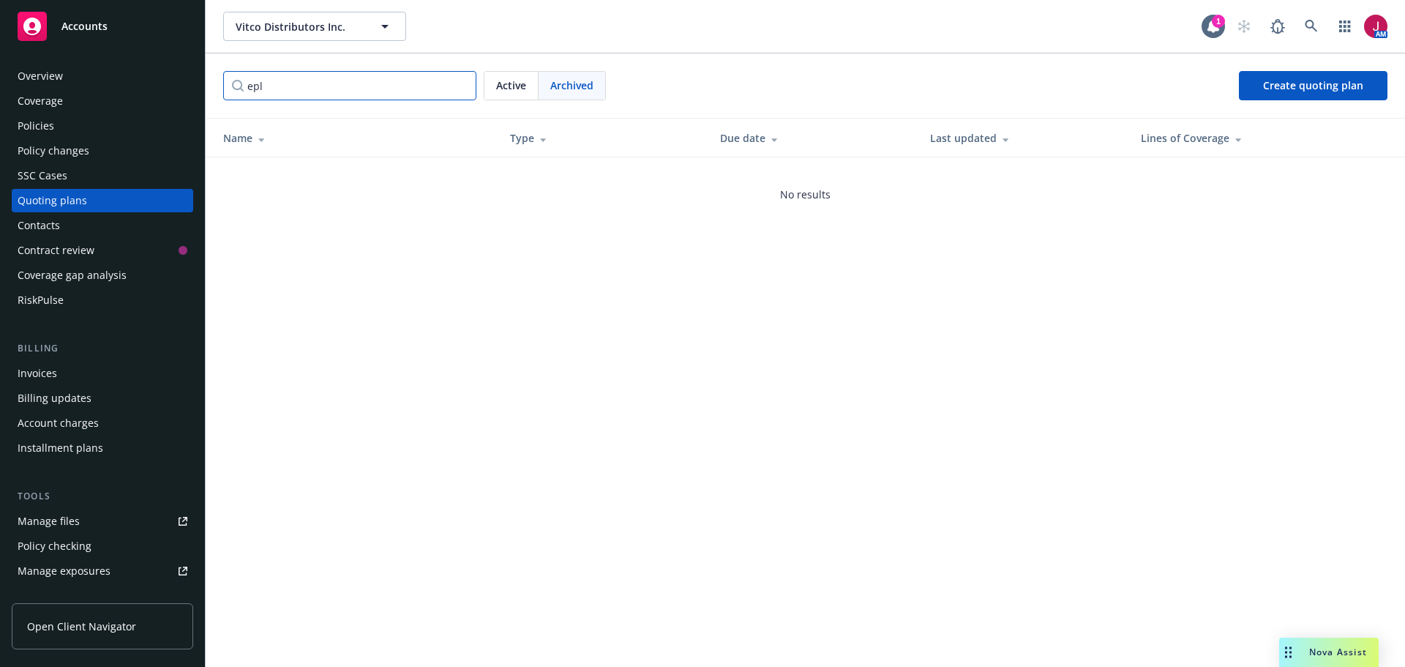
type input "epli"
click at [457, 87] on input "epli" at bounding box center [349, 85] width 253 height 29
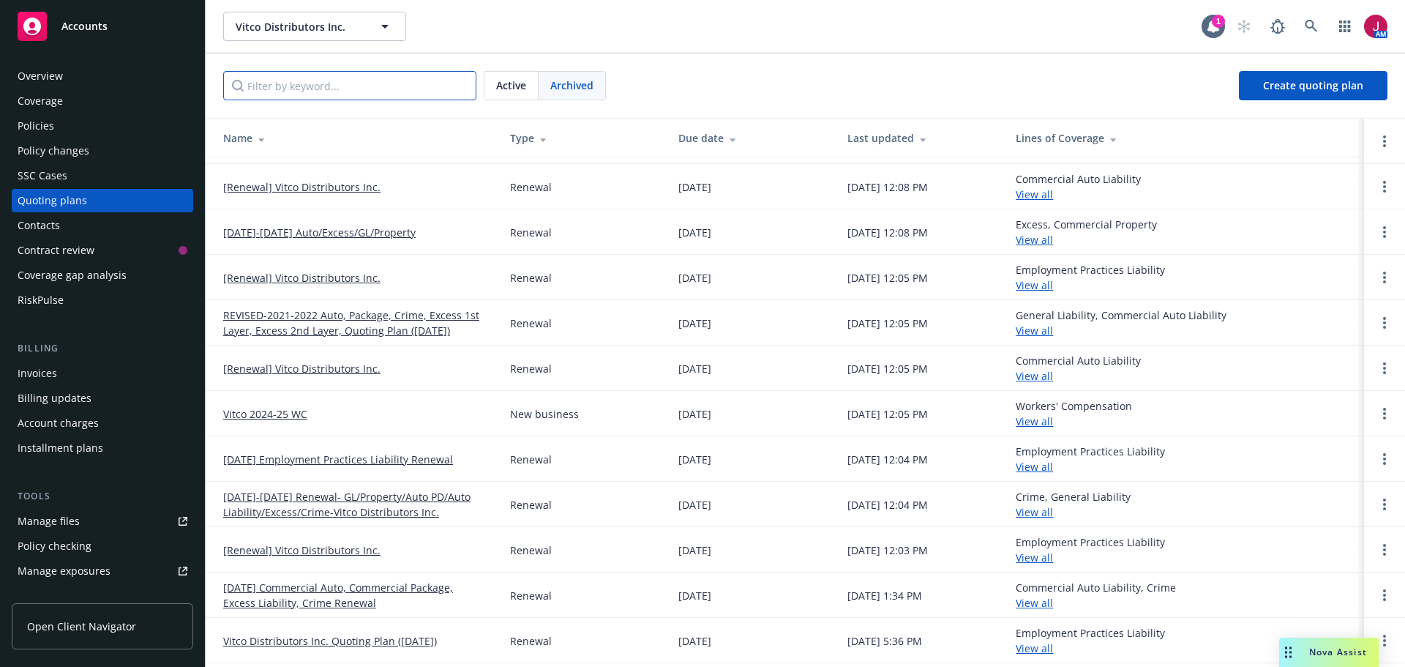
scroll to position [190, 0]
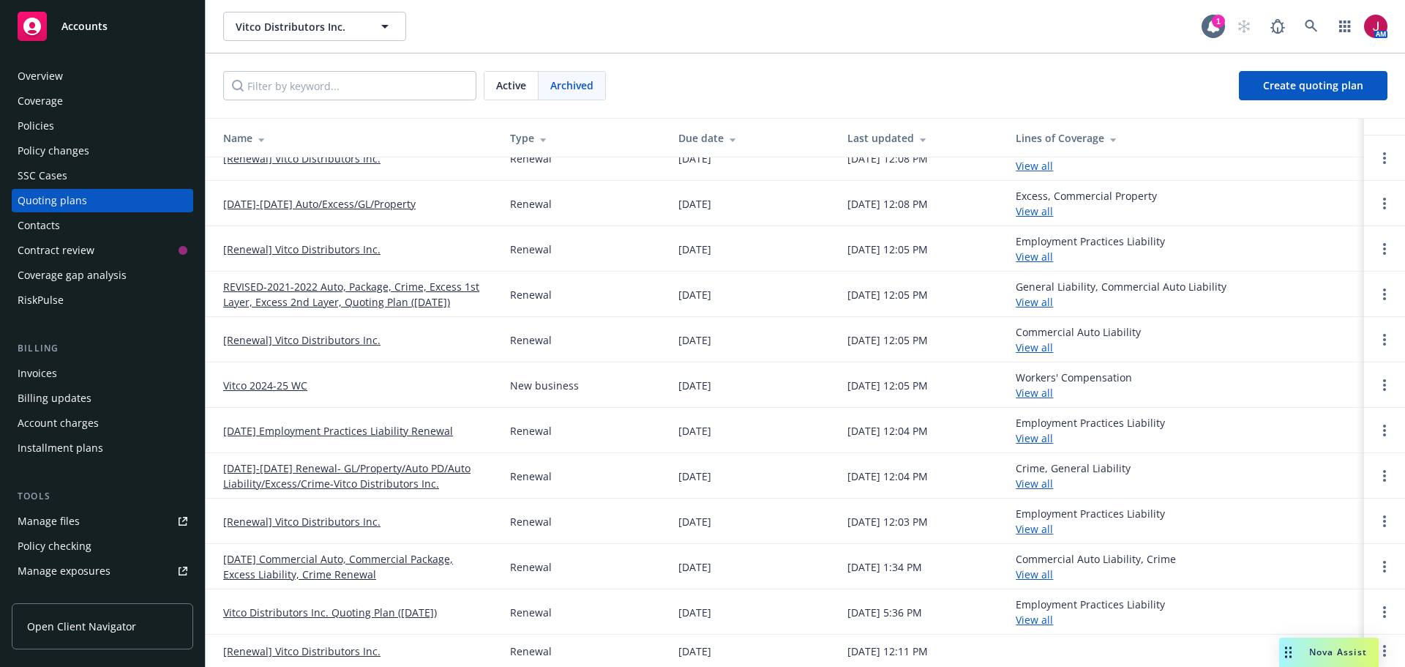
click at [385, 428] on link "12/27/24 Employment Practices Liability Renewal" at bounding box center [338, 430] width 230 height 15
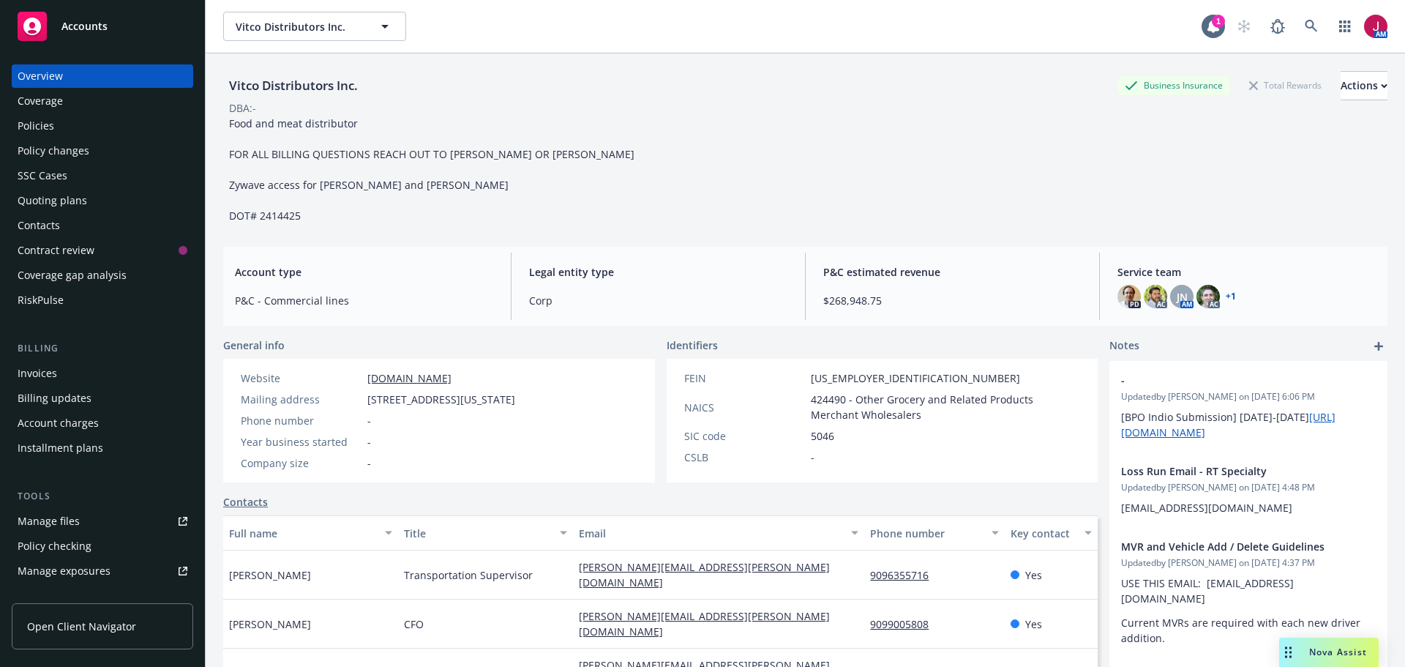
click at [92, 121] on div "Policies" at bounding box center [103, 125] width 170 height 23
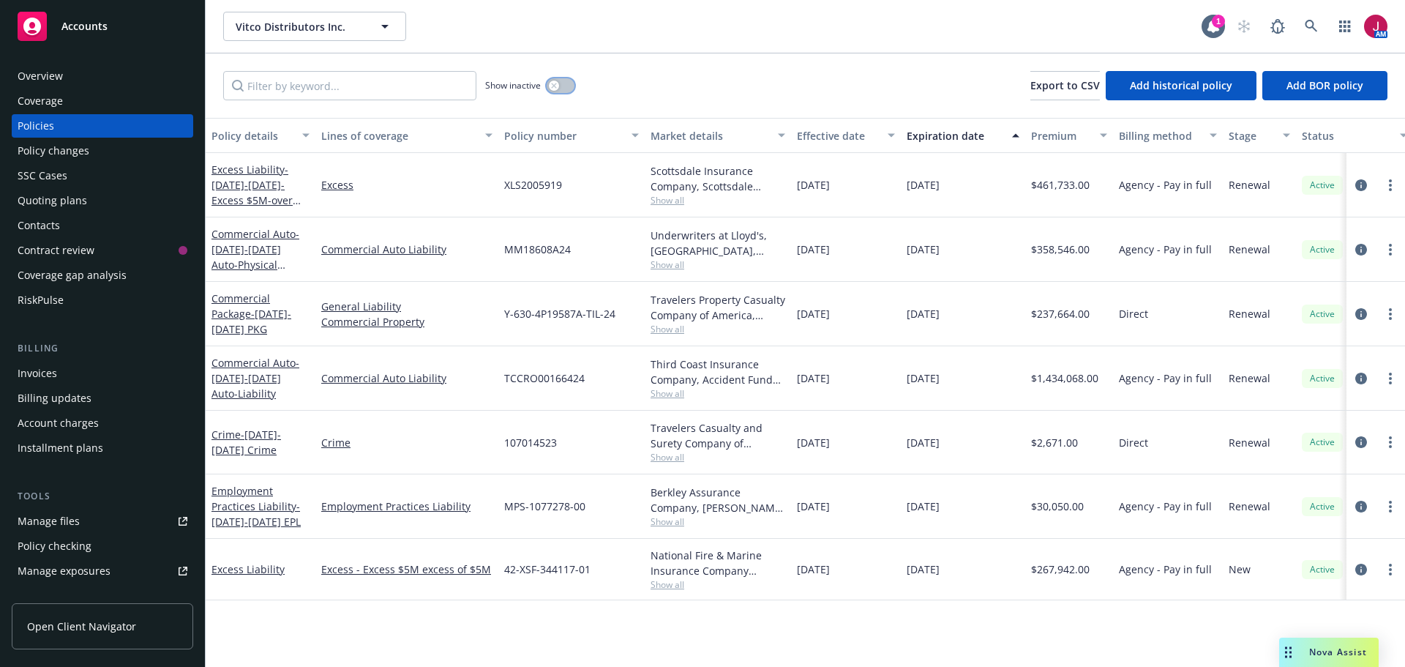
click at [558, 88] on div "button" at bounding box center [554, 85] width 10 height 10
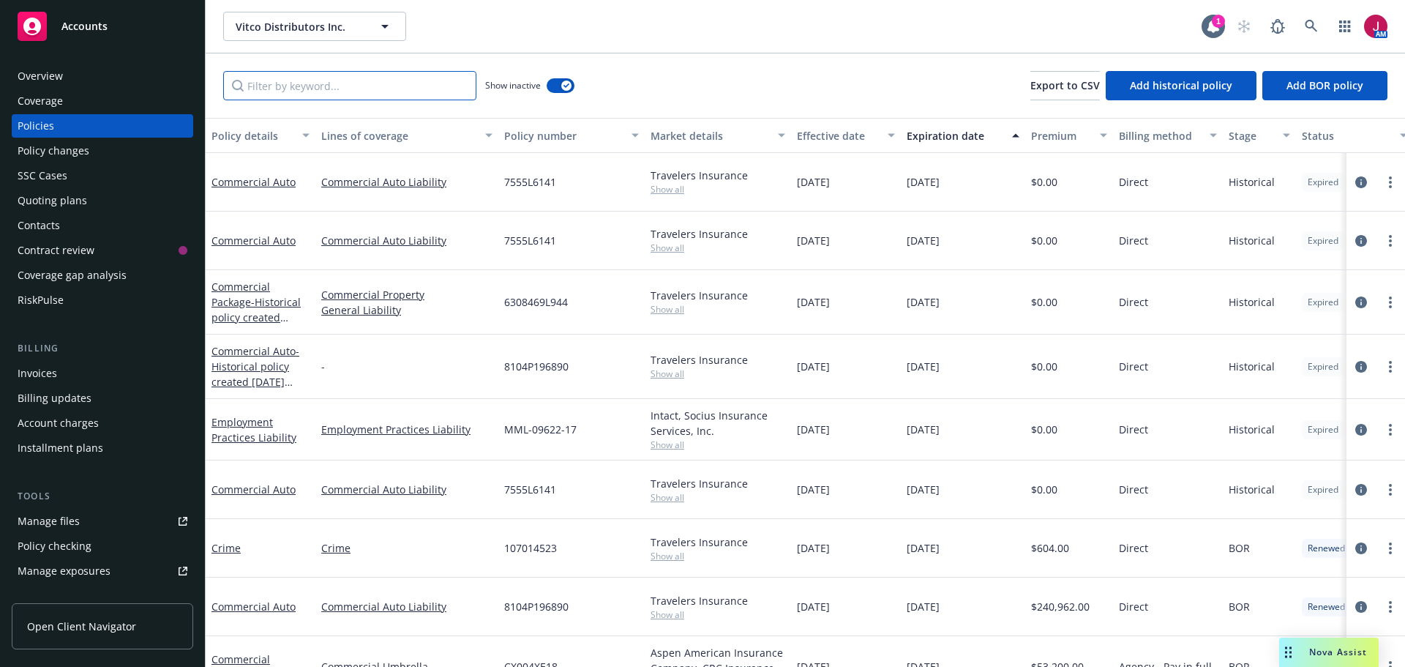
click at [408, 83] on input "Filter by keyword..." at bounding box center [349, 85] width 253 height 29
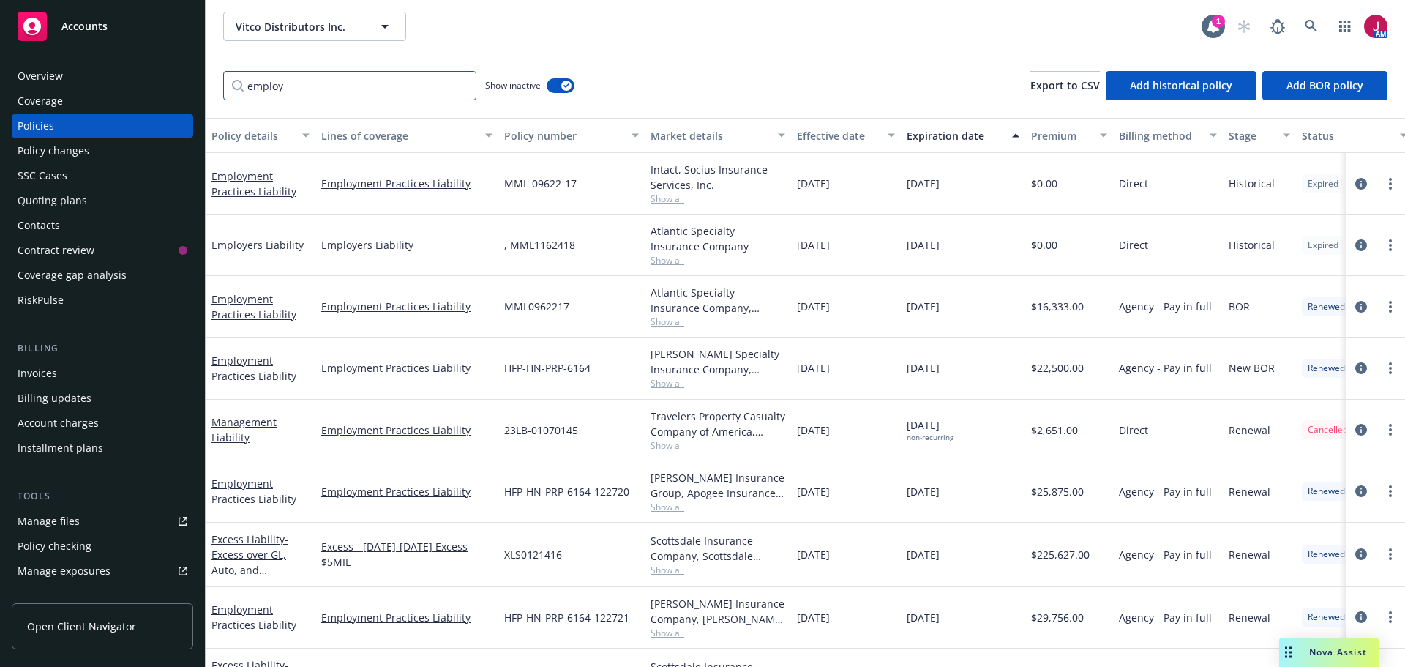
type input "employ"
click at [665, 323] on span "Show all" at bounding box center [717, 321] width 135 height 12
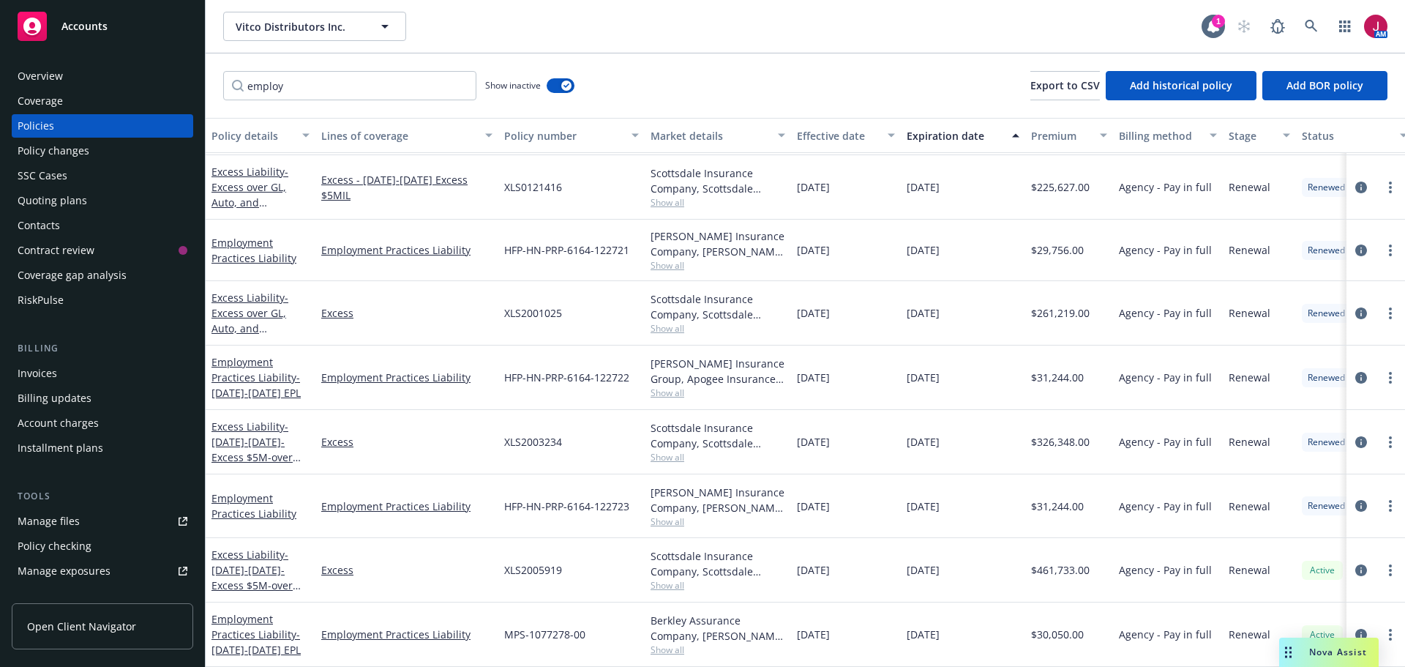
scroll to position [363, 0]
click at [1355, 628] on icon "circleInformation" at bounding box center [1361, 634] width 12 height 12
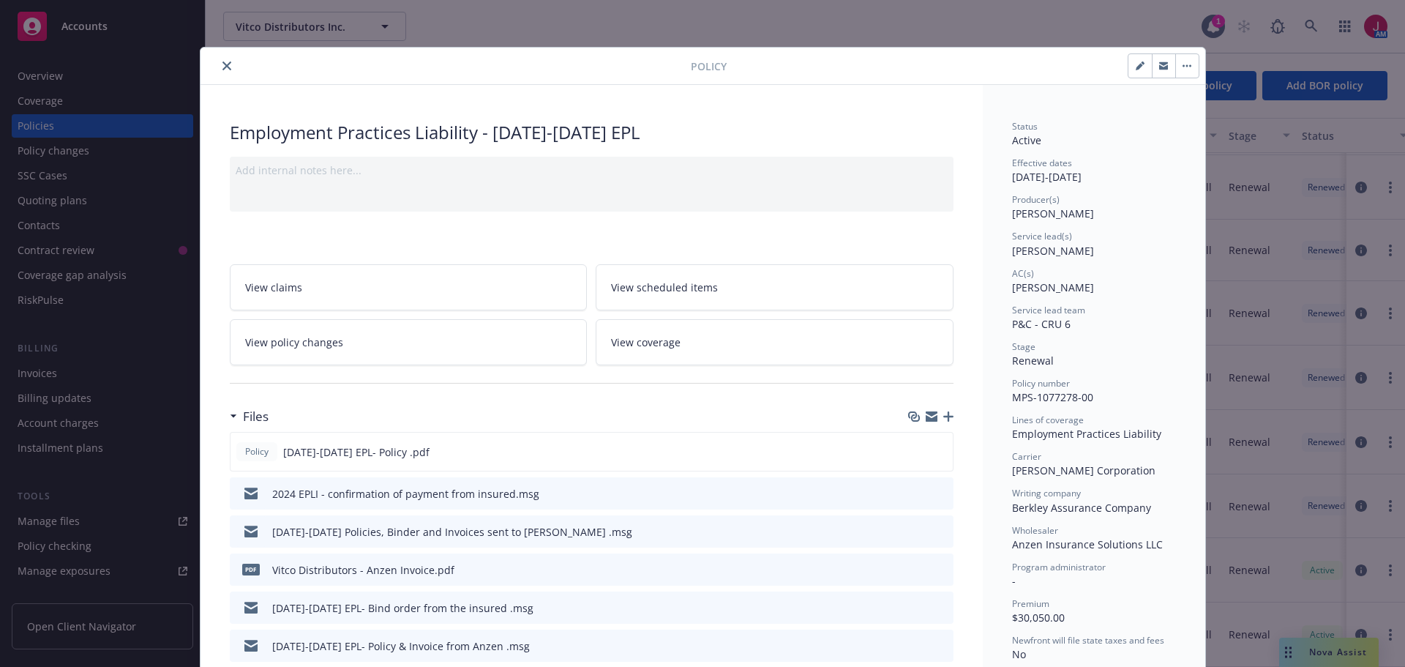
click at [222, 62] on icon "close" at bounding box center [226, 65] width 9 height 9
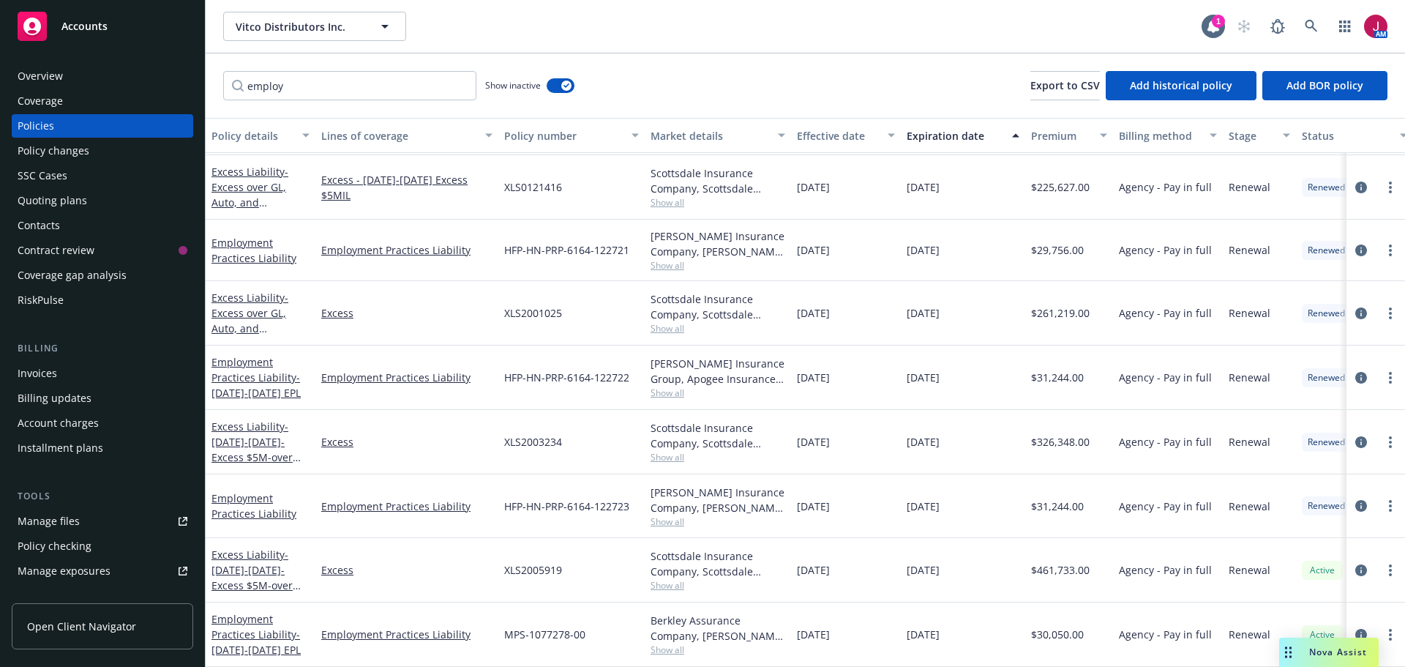
click at [63, 198] on div "Quoting plans" at bounding box center [53, 200] width 70 height 23
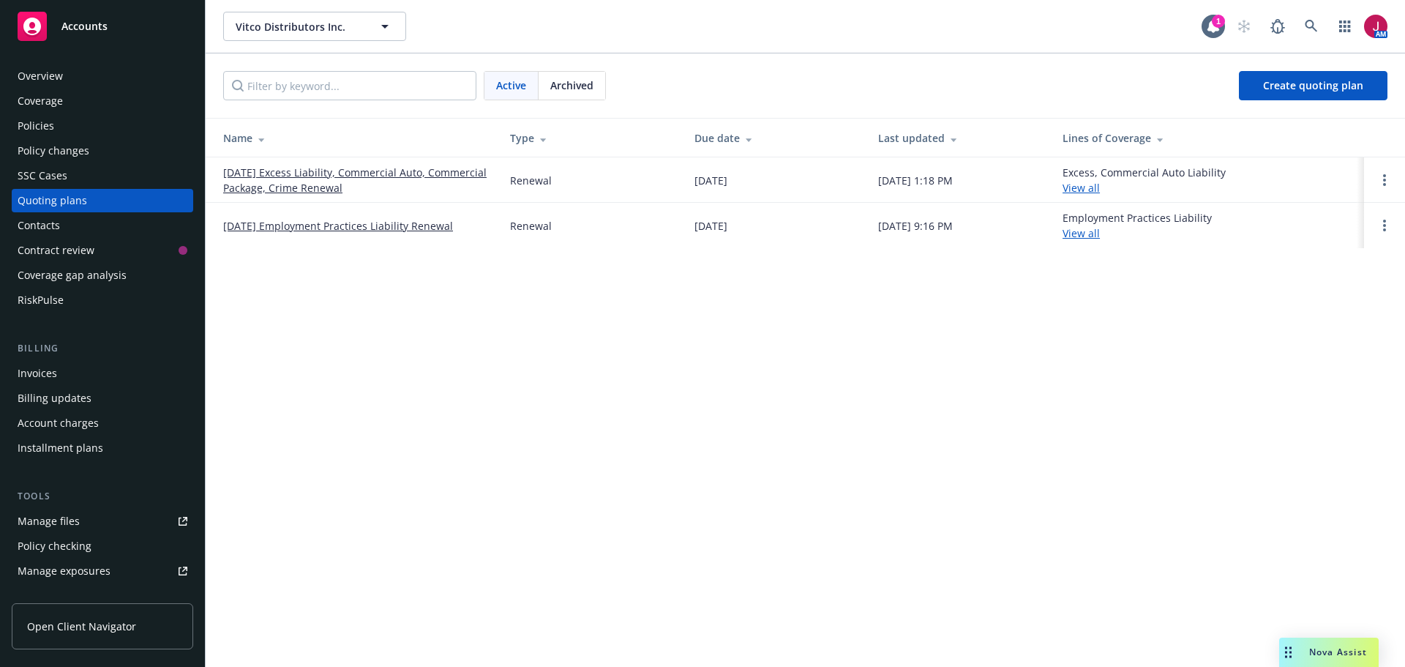
click at [372, 230] on link "[DATE] Employment Practices Liability Renewal" at bounding box center [338, 225] width 230 height 15
